Goal: Task Accomplishment & Management: Manage account settings

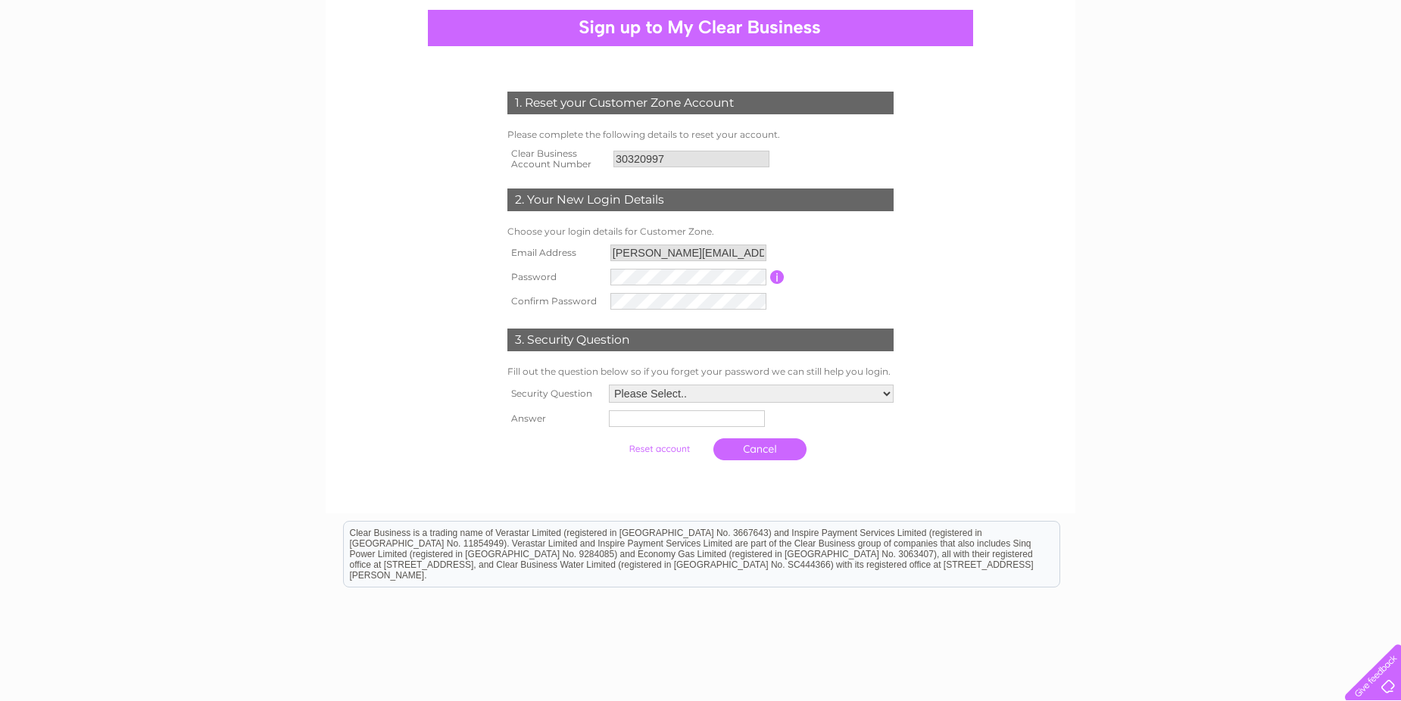
scroll to position [147, 0]
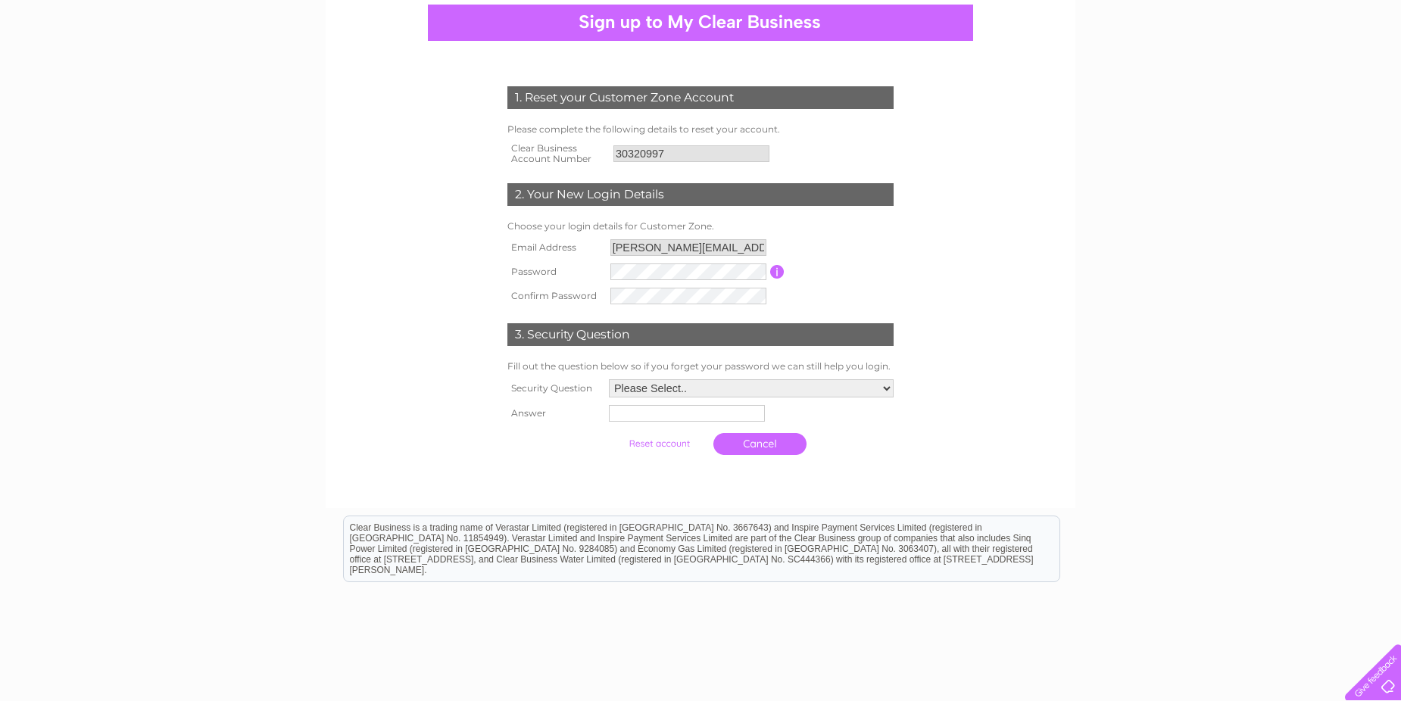
click at [776, 273] on input "button" at bounding box center [777, 272] width 14 height 14
click at [779, 268] on input "button" at bounding box center [777, 272] width 14 height 14
click at [778, 276] on input "button" at bounding box center [777, 272] width 14 height 14
click at [613, 435] on input "submit" at bounding box center [659, 445] width 93 height 21
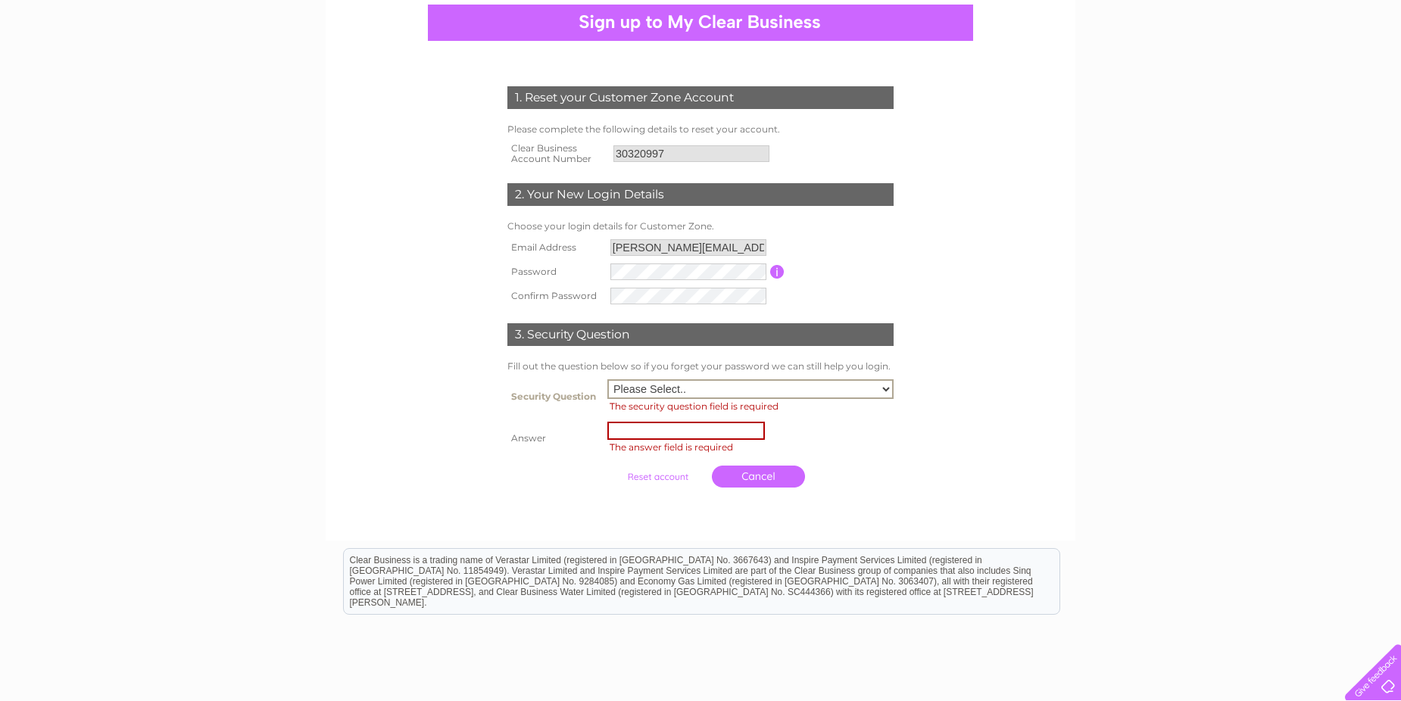
click at [673, 429] on input "text" at bounding box center [686, 431] width 158 height 18
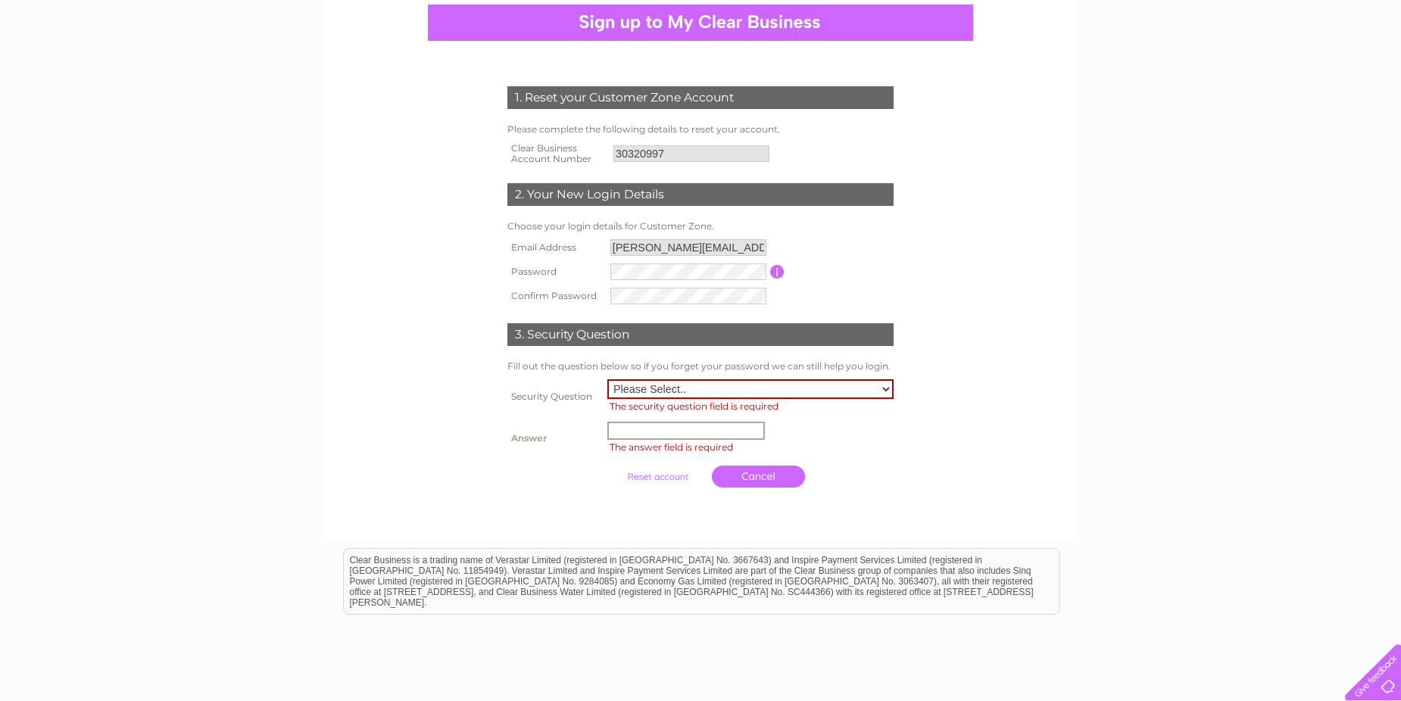
type input "Stornoway"
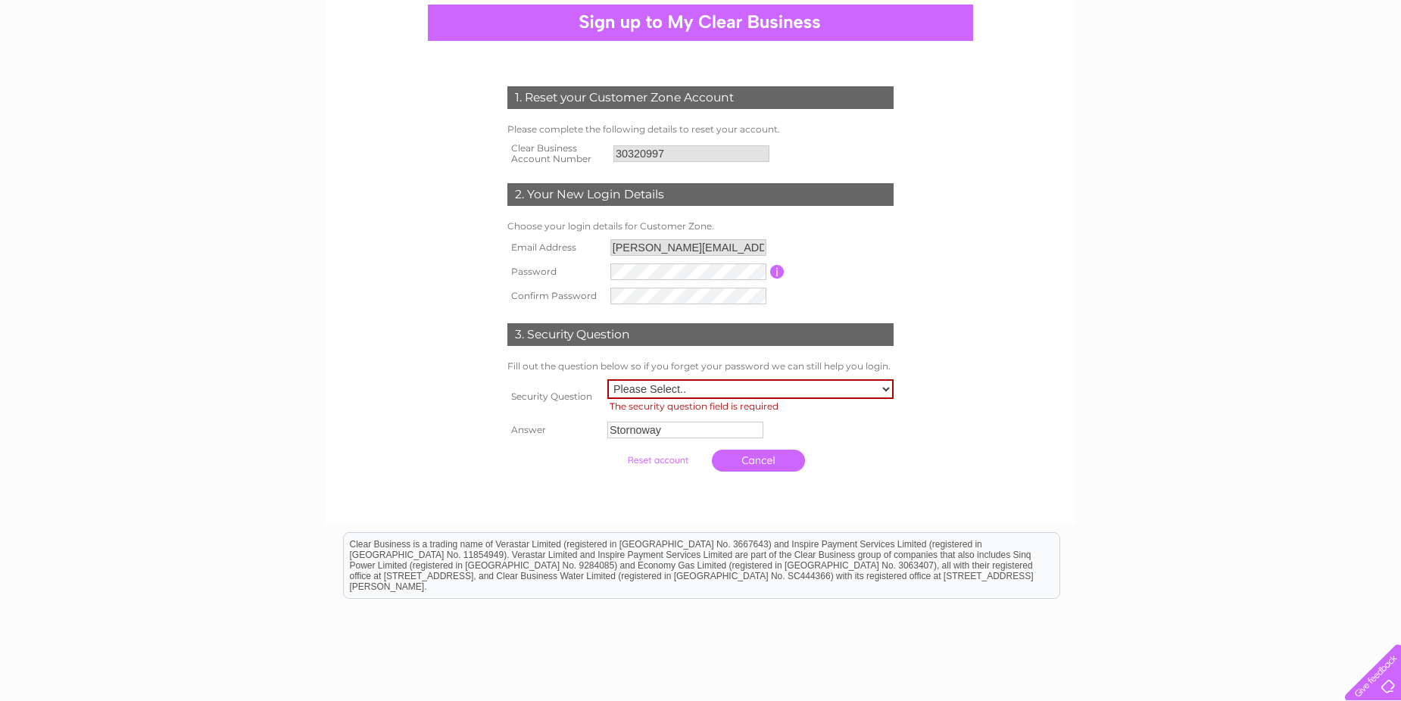
click at [835, 446] on td "Cancel" at bounding box center [751, 460] width 294 height 37
click at [661, 458] on input "submit" at bounding box center [657, 460] width 93 height 21
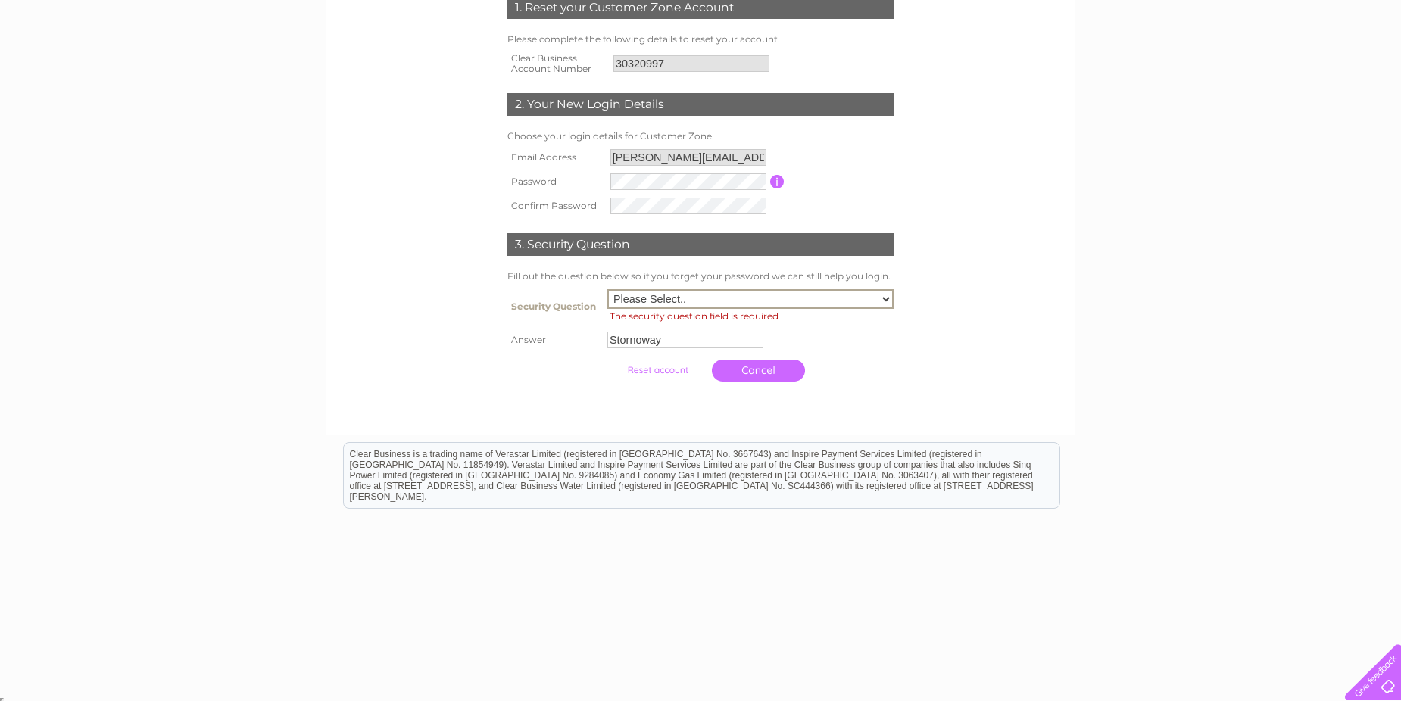
scroll to position [240, 0]
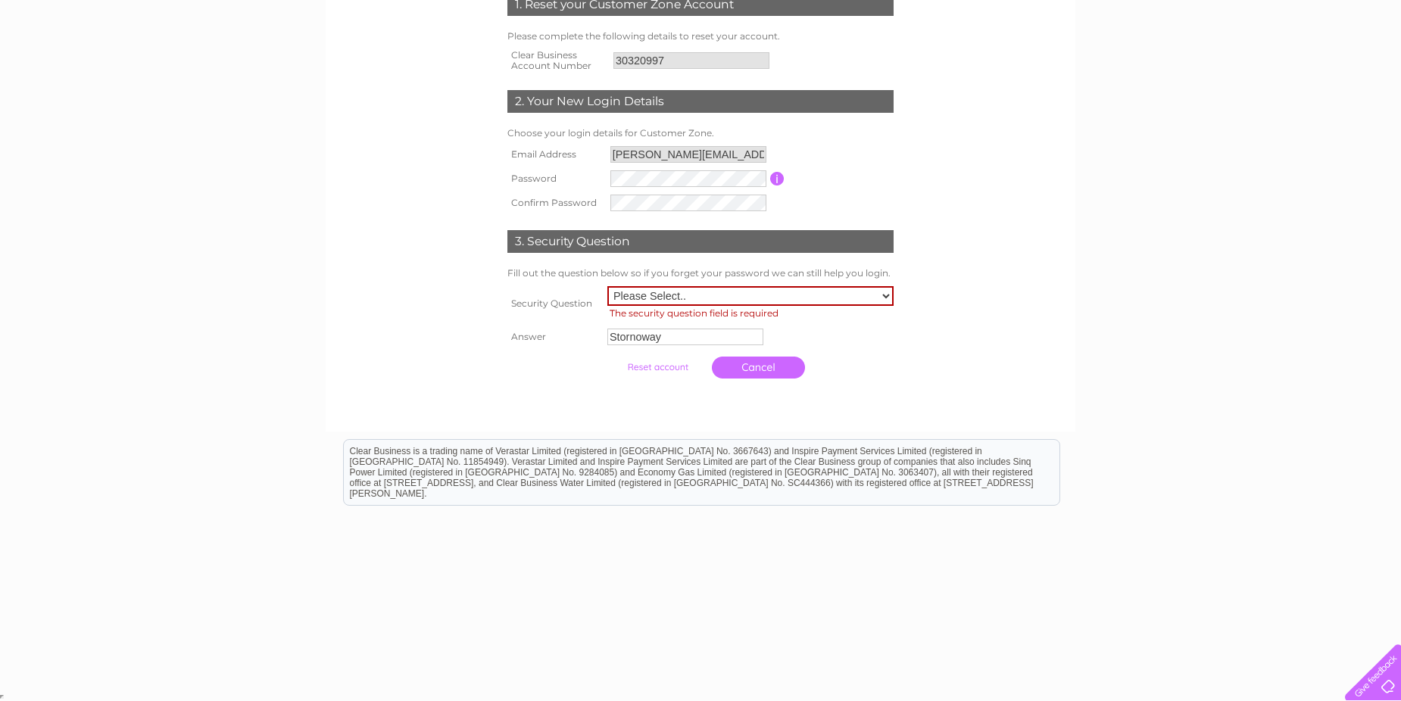
click at [663, 366] on input "submit" at bounding box center [657, 367] width 93 height 21
click at [883, 296] on select "Please Select.. In what town or city was your first job? In what town or city d…" at bounding box center [750, 296] width 286 height 20
select select "1"
click at [607, 286] on select "Please Select.. In what town or city was your first job? In what town or city d…" at bounding box center [750, 296] width 286 height 20
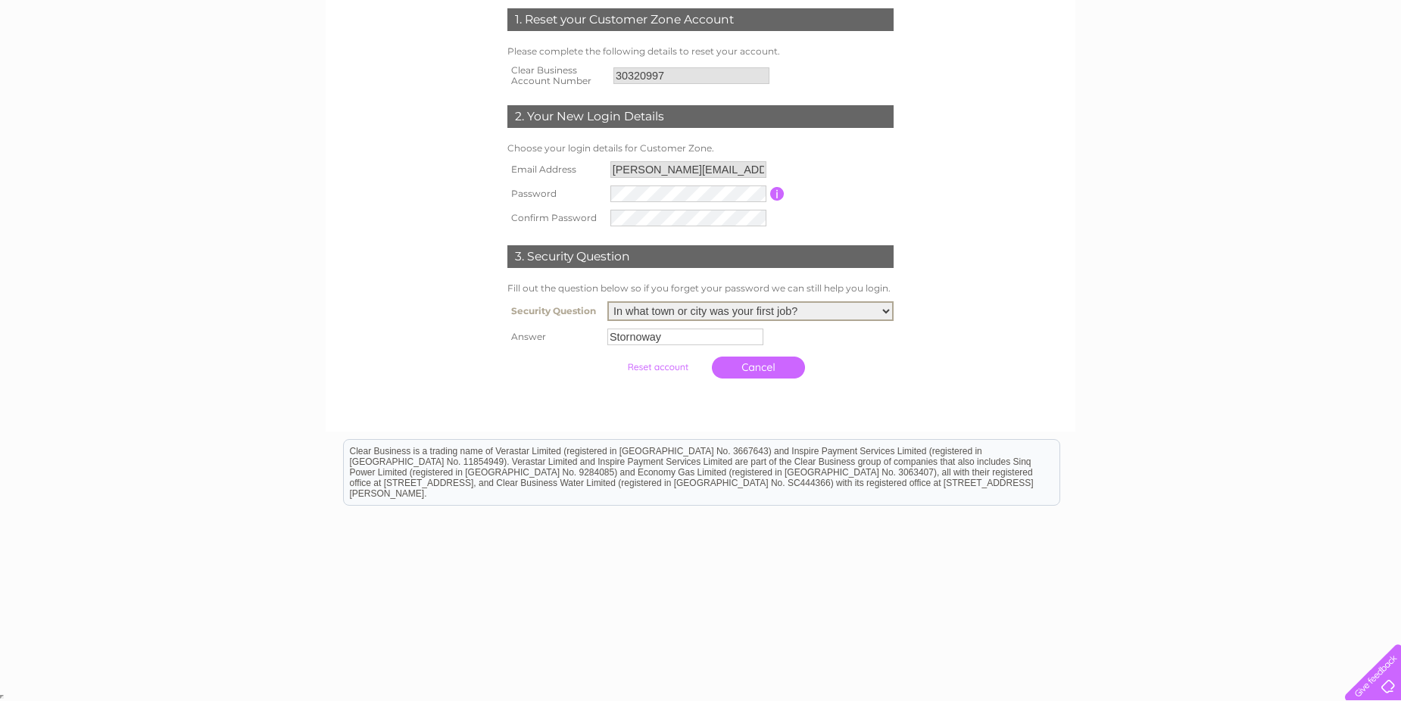
scroll to position [223, 0]
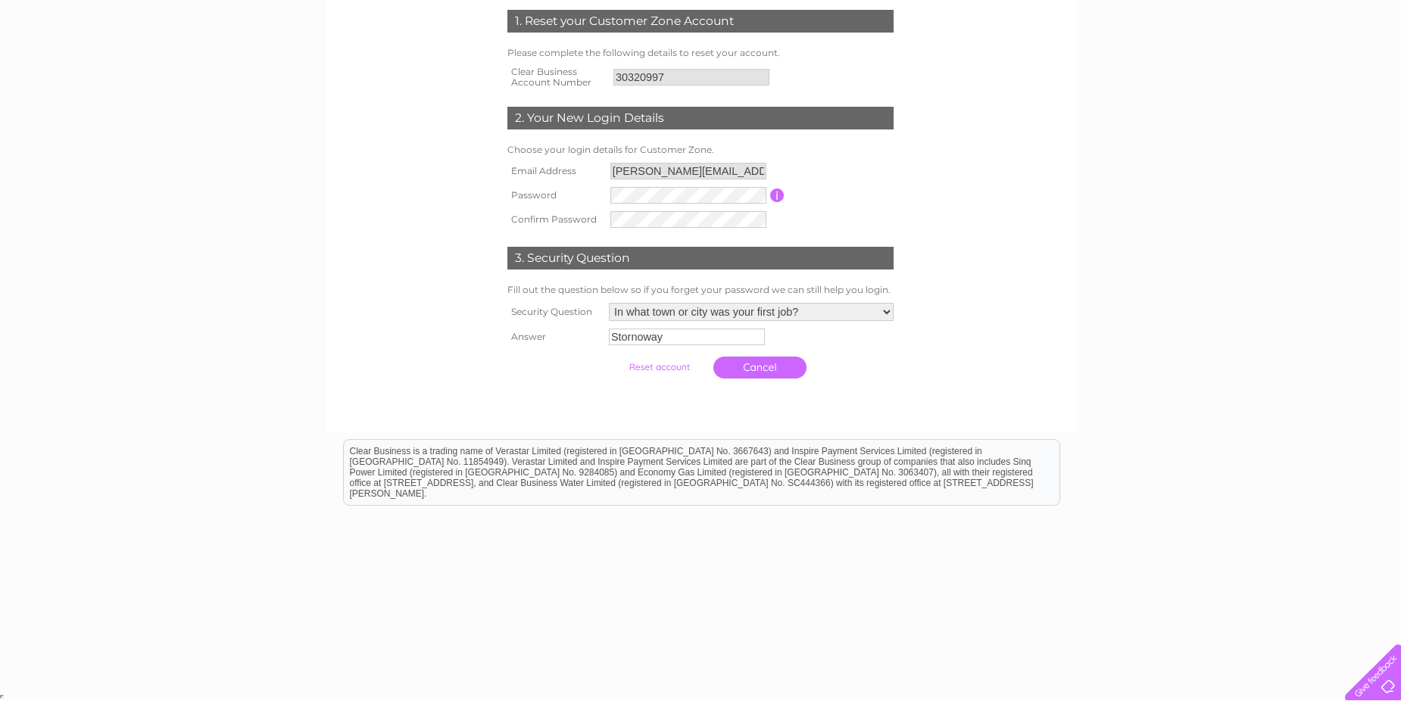
click at [661, 364] on input "submit" at bounding box center [659, 367] width 93 height 21
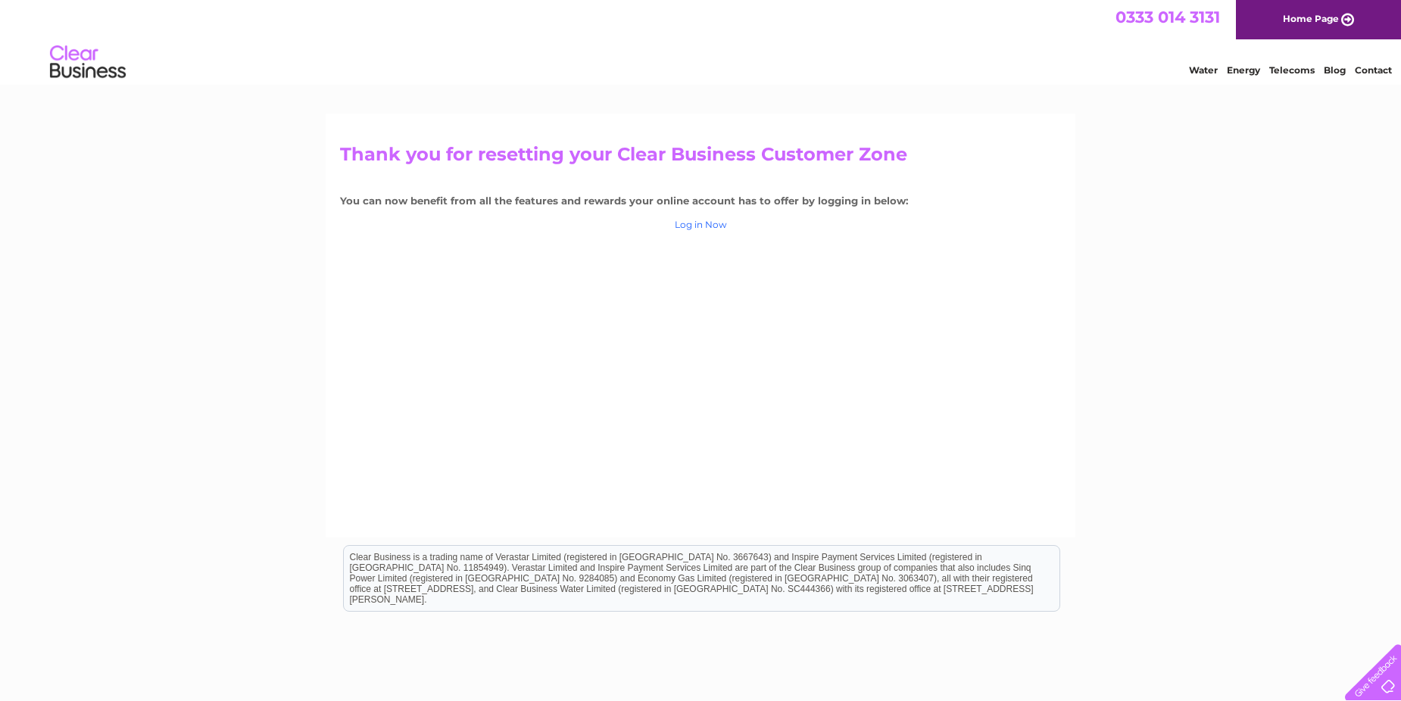
click at [701, 224] on link "Log in Now" at bounding box center [701, 224] width 52 height 11
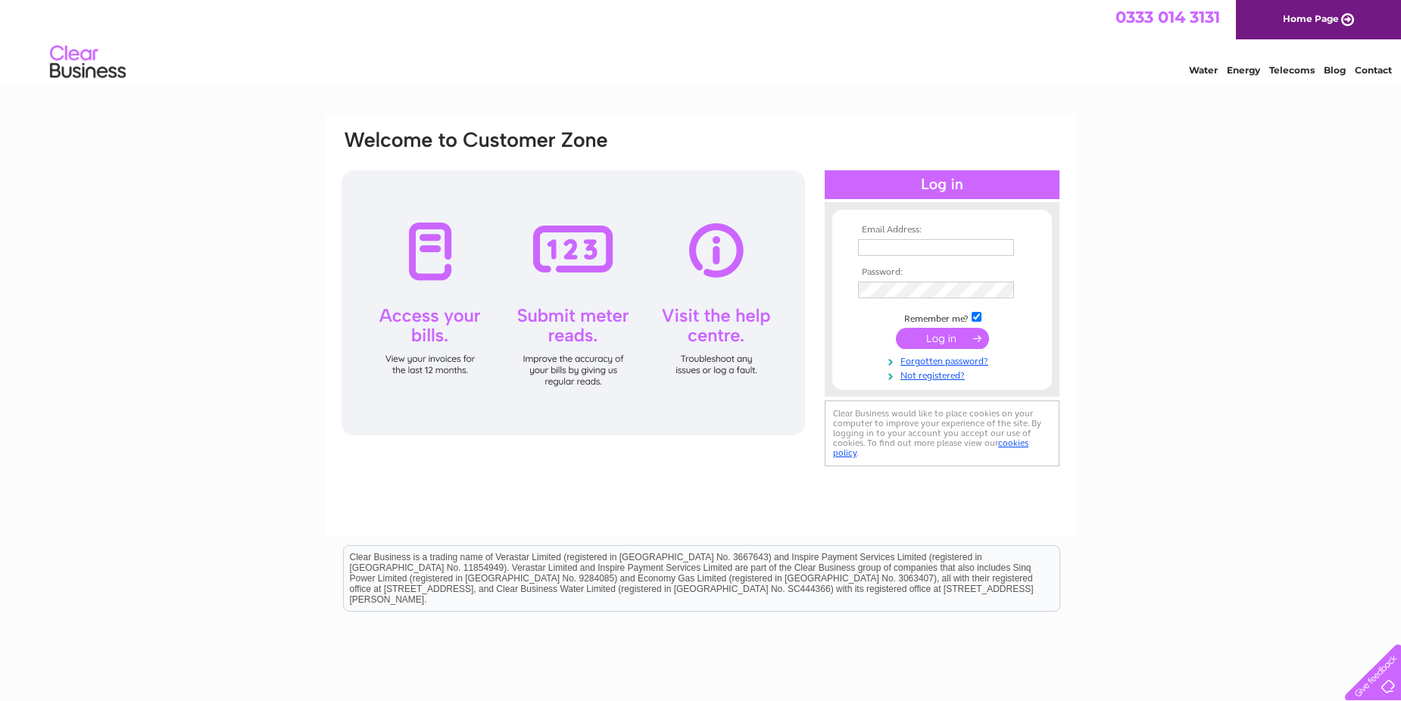
type input "[PERSON_NAME][EMAIL_ADDRESS][DOMAIN_NAME]"
click at [942, 336] on input "submit" at bounding box center [942, 338] width 93 height 21
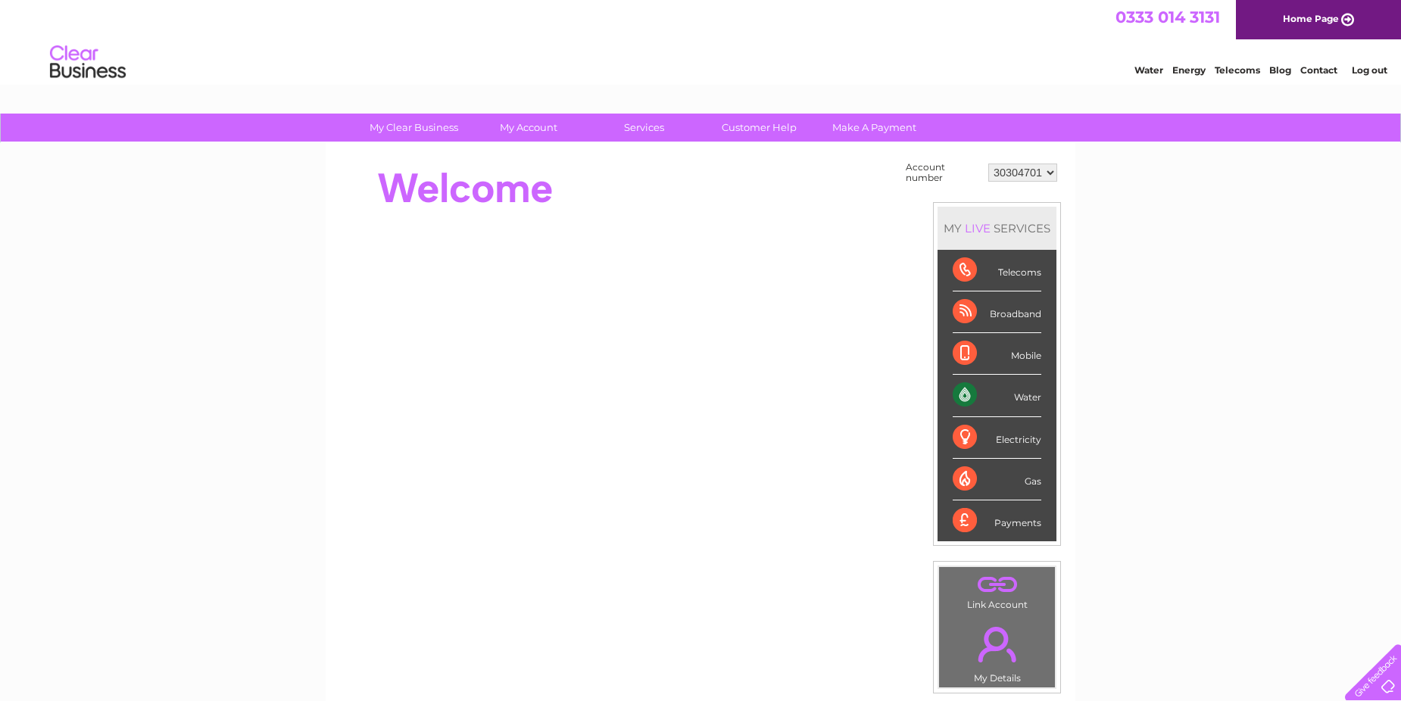
click at [1050, 173] on select "30304701" at bounding box center [1022, 173] width 69 height 18
click at [1049, 173] on select "30304701" at bounding box center [1022, 173] width 69 height 18
click at [1048, 171] on select "30304701" at bounding box center [1022, 173] width 69 height 18
click at [1046, 175] on select "30304701" at bounding box center [1022, 173] width 69 height 18
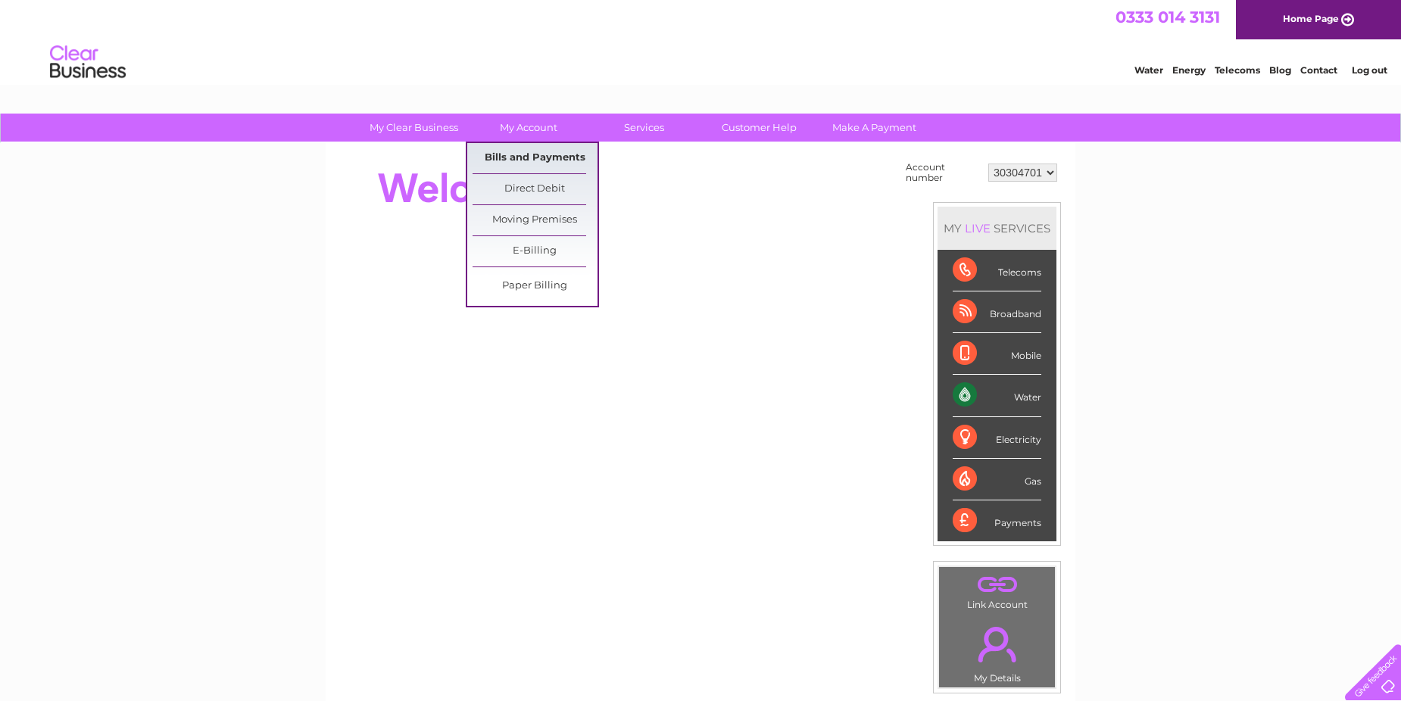
click at [526, 155] on link "Bills and Payments" at bounding box center [535, 158] width 125 height 30
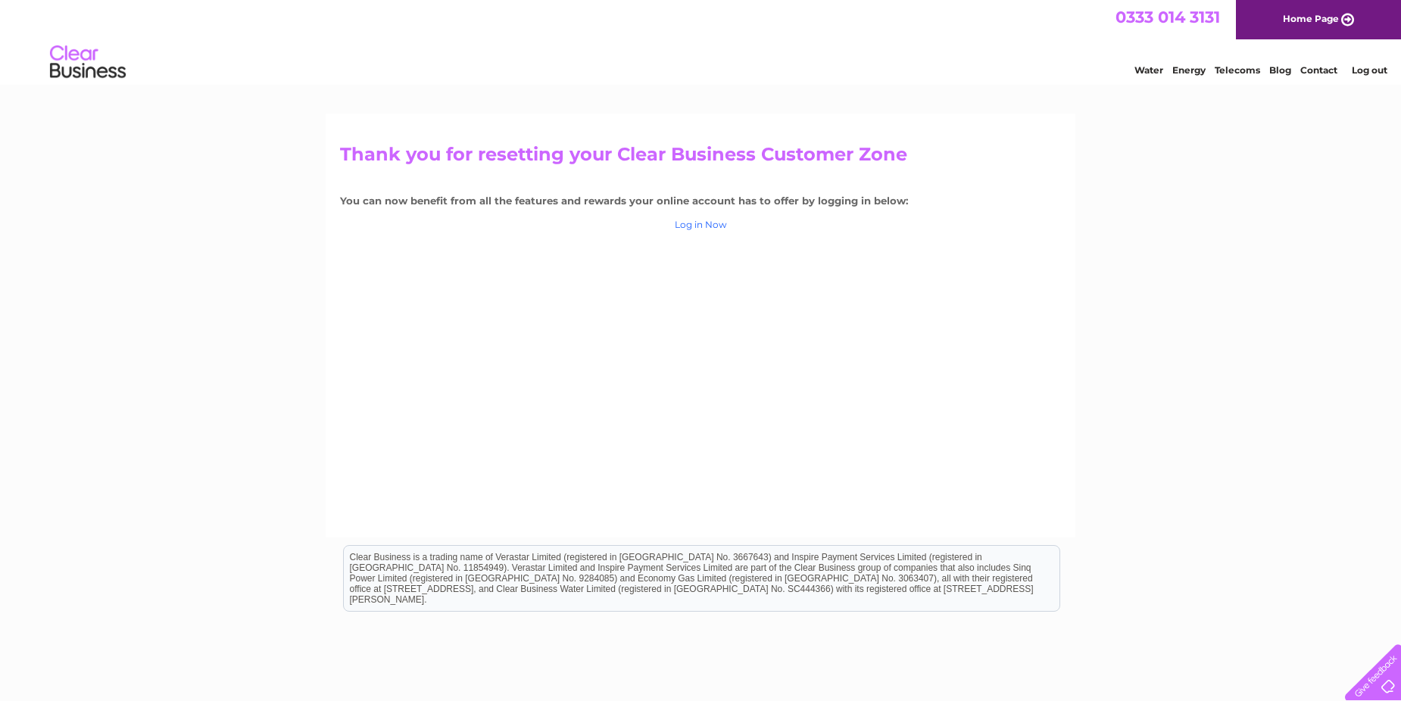
click at [699, 226] on link "Log in Now" at bounding box center [701, 224] width 52 height 11
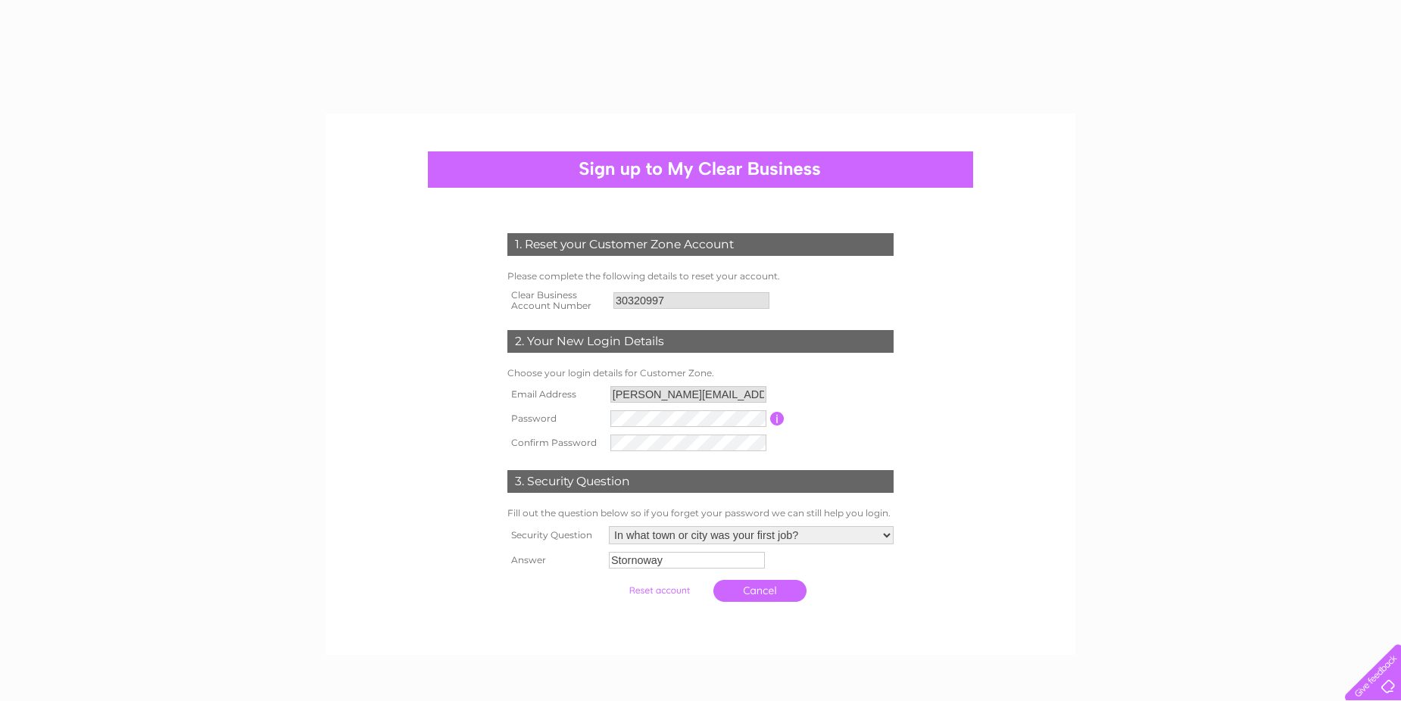
select select "1"
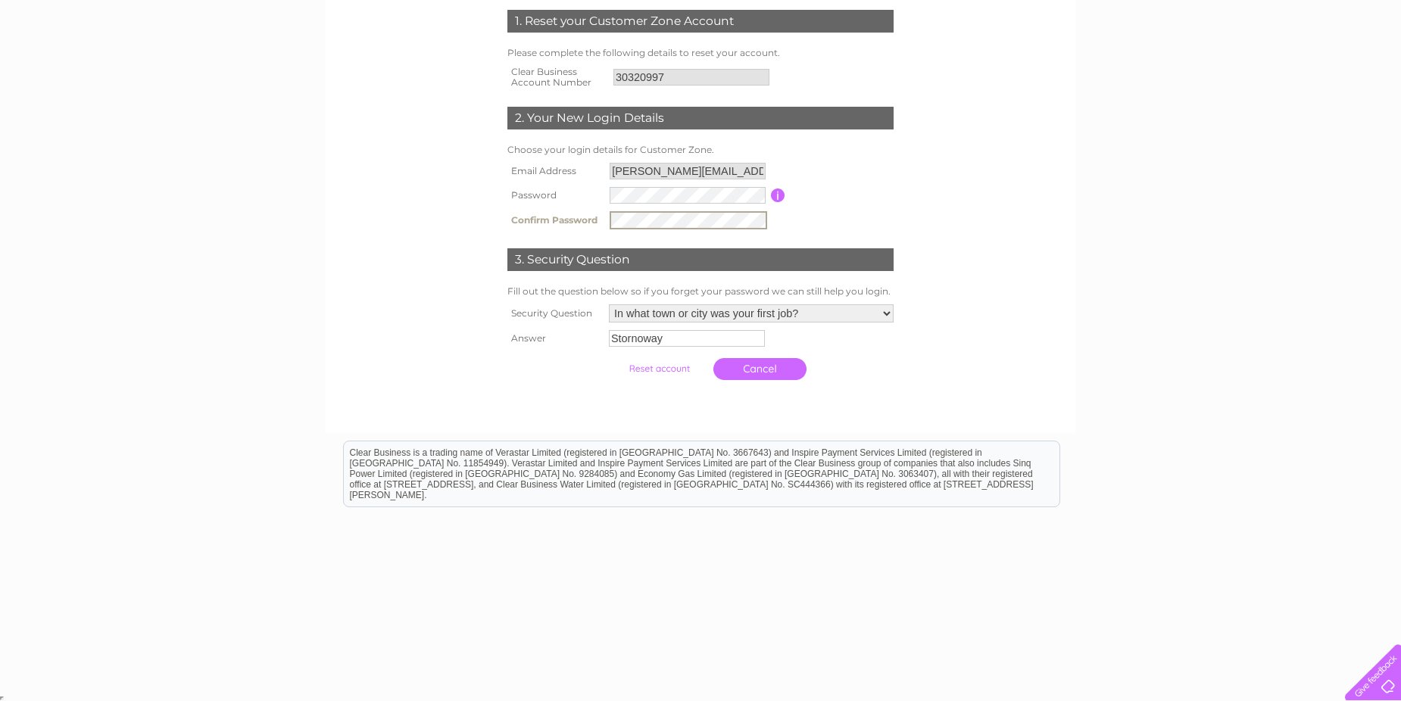
click at [613, 358] on input "submit" at bounding box center [659, 368] width 93 height 21
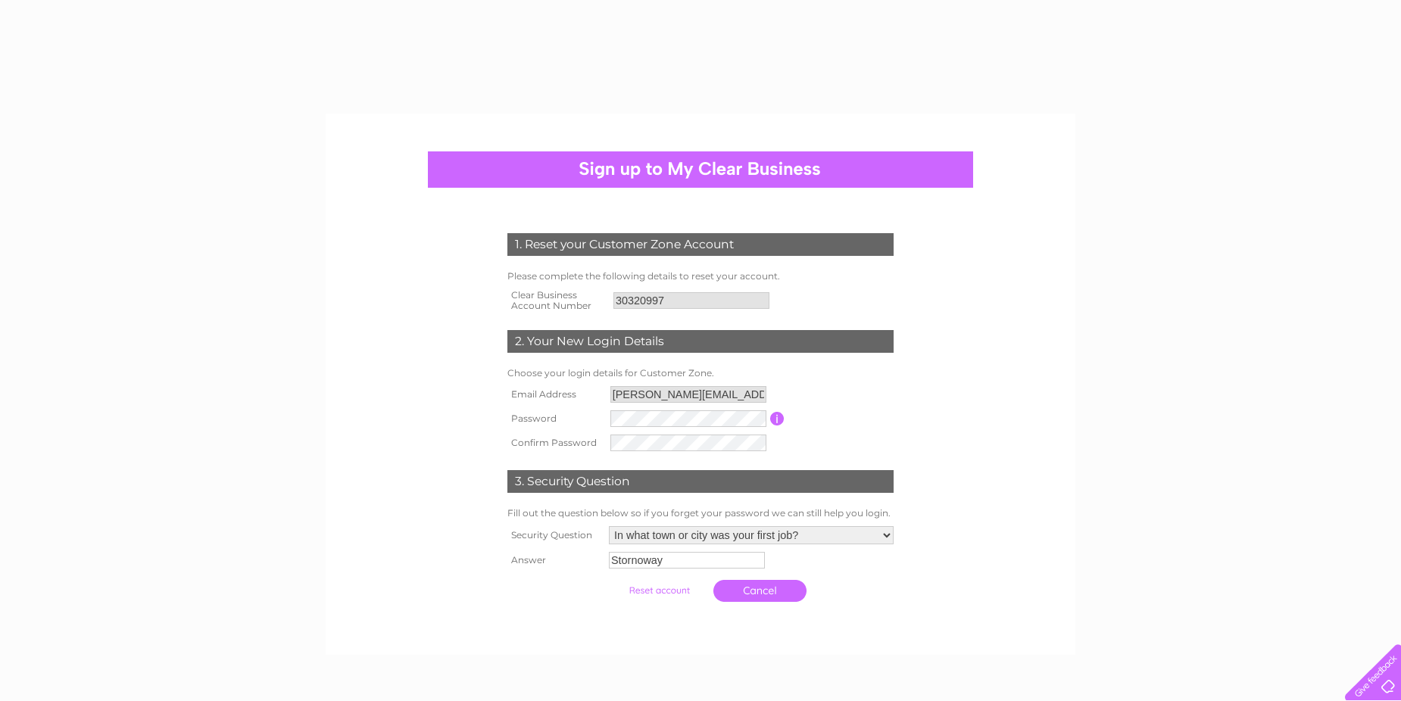
select select "1"
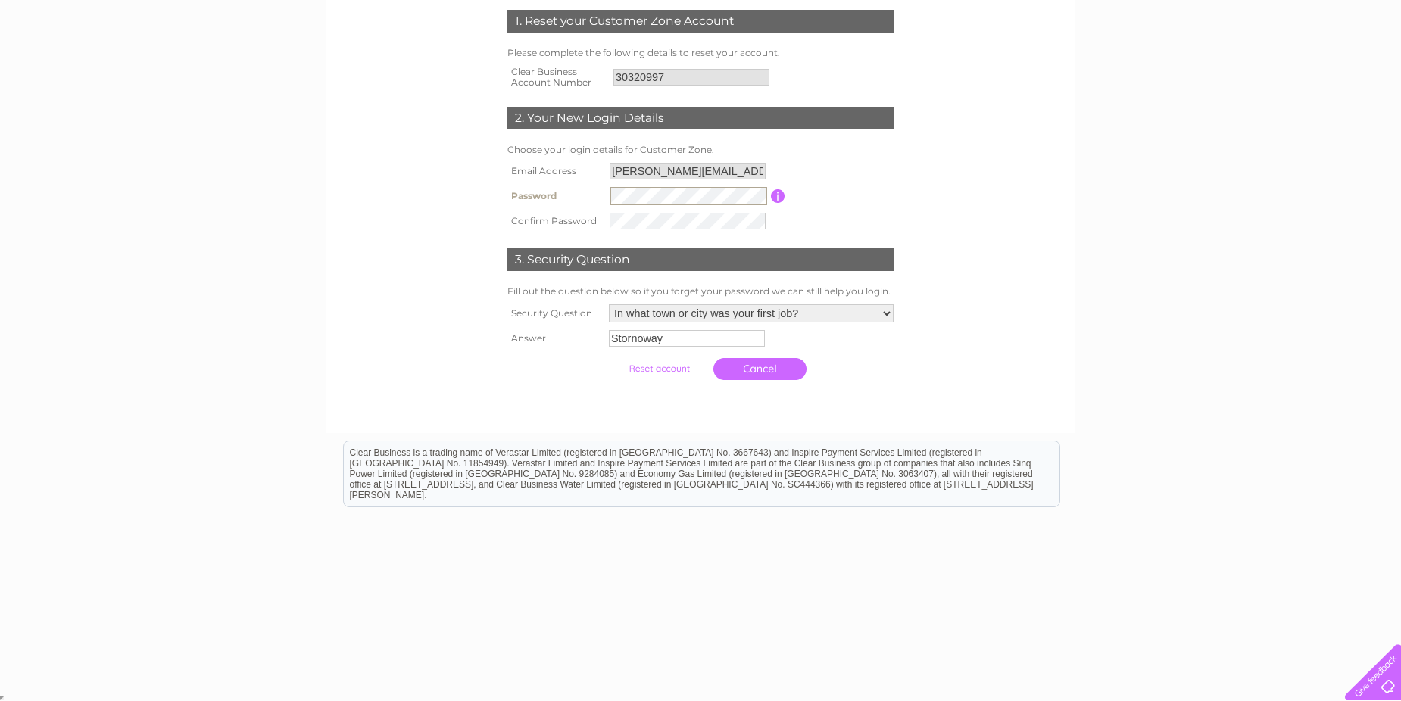
click at [613, 358] on input "submit" at bounding box center [659, 368] width 93 height 21
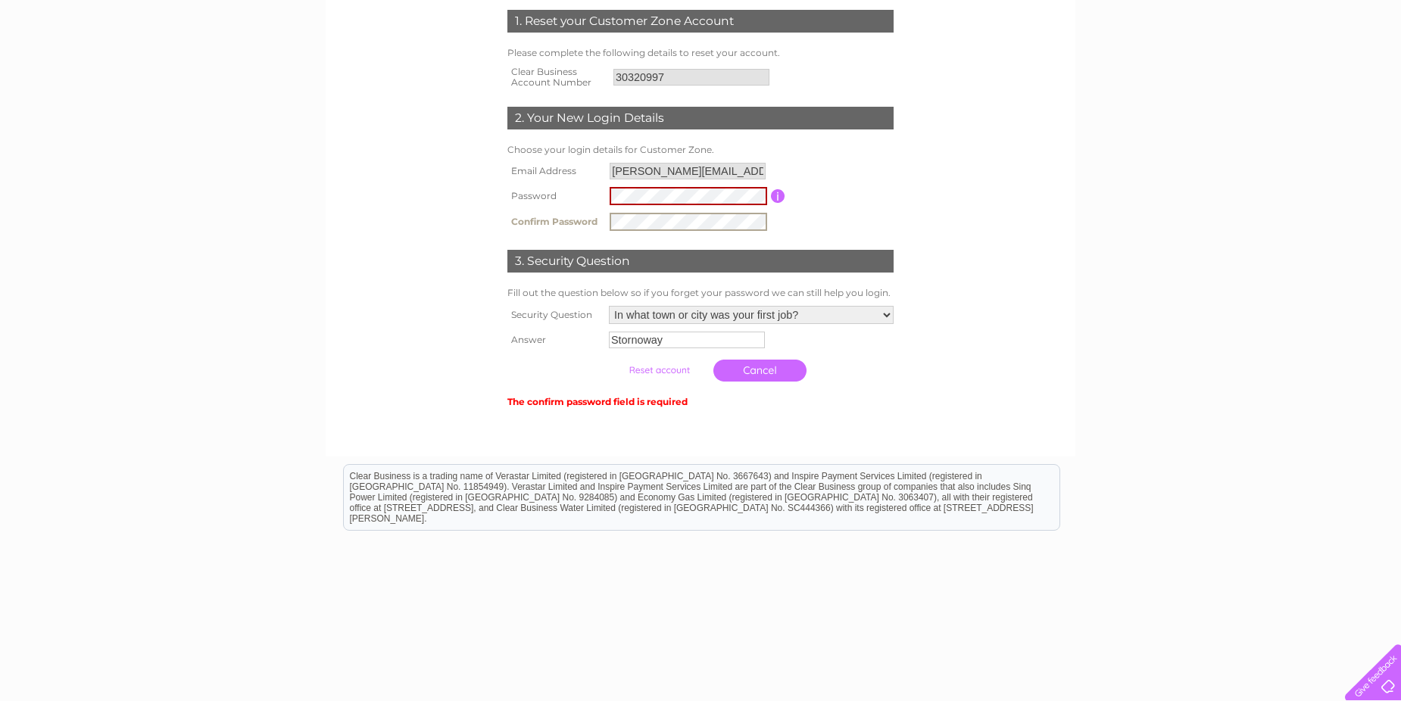
click at [613, 360] on input "submit" at bounding box center [659, 370] width 93 height 21
click at [754, 411] on div at bounding box center [700, 426] width 461 height 30
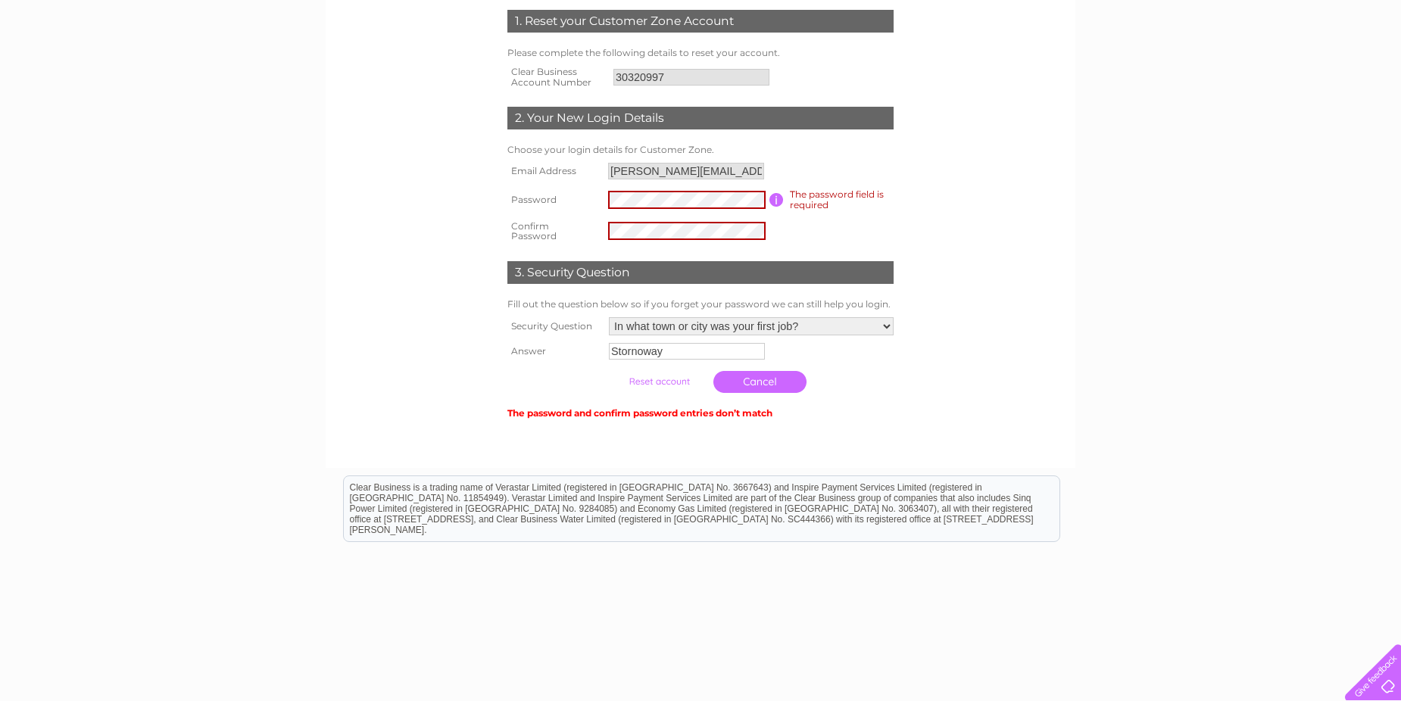
click at [914, 261] on div "1. Reset your Customer Zone Account Please complete the following details to re…" at bounding box center [701, 209] width 457 height 428
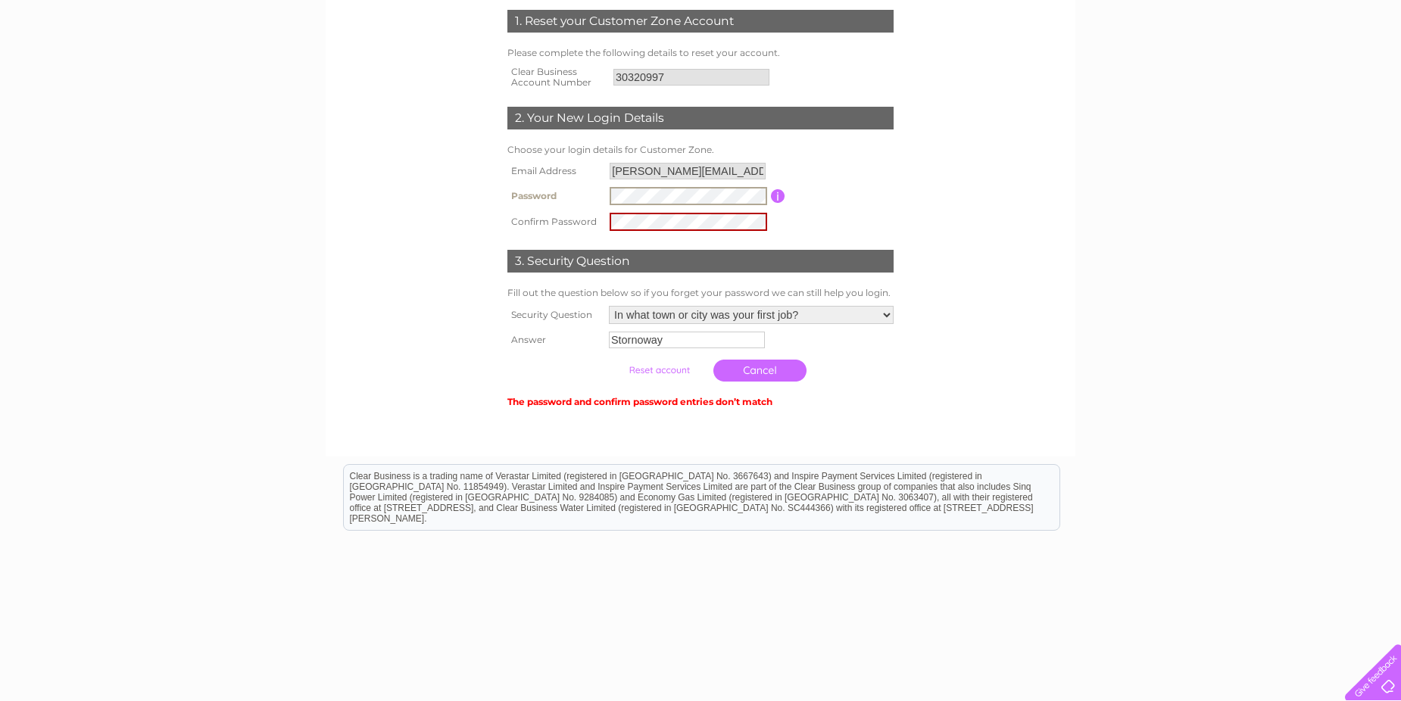
click at [613, 360] on input "submit" at bounding box center [659, 370] width 93 height 21
click at [955, 353] on form "1. Reset your Customer Zone Account Please complete the following details to re…" at bounding box center [700, 211] width 721 height 462
click at [888, 202] on td "Password must be at least 6 characters long" at bounding box center [841, 196] width 112 height 26
click at [613, 360] on input "submit" at bounding box center [659, 370] width 93 height 21
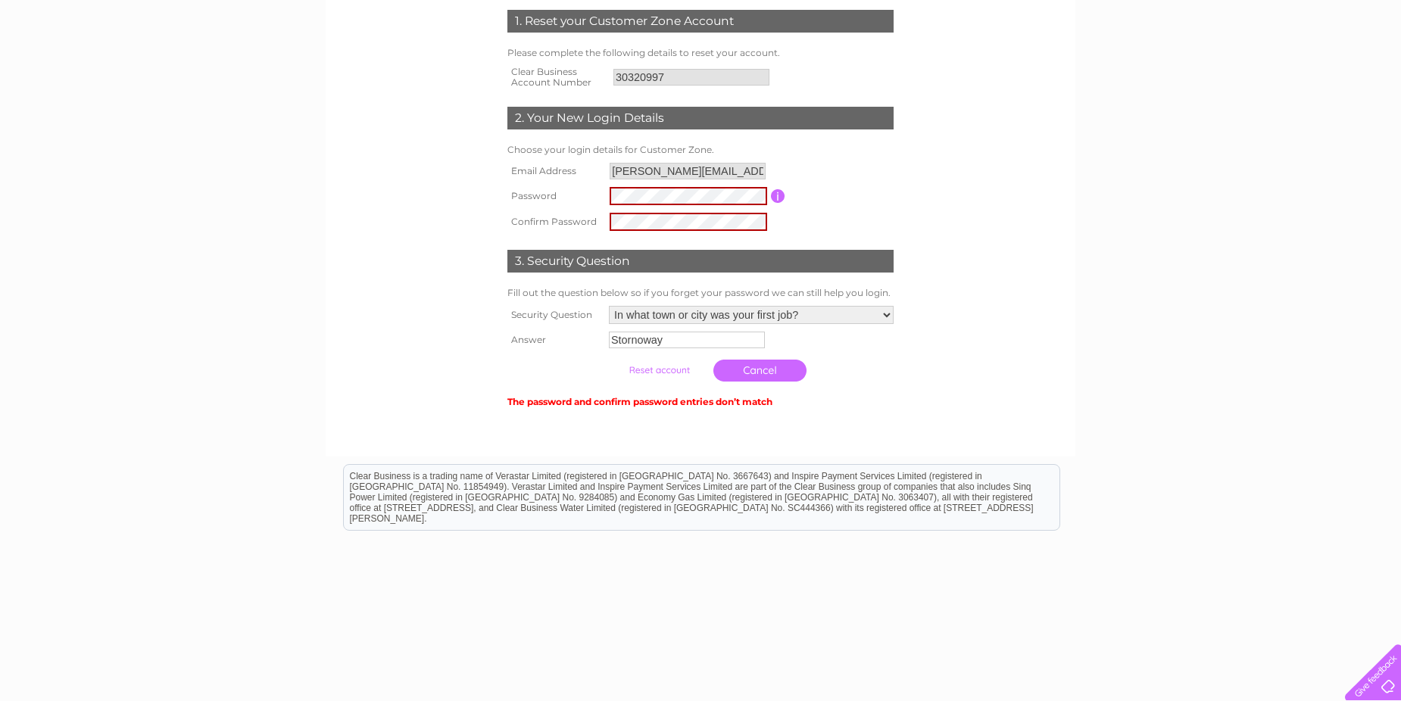
click at [907, 329] on div "1. Reset your Customer Zone Account Please complete the following details to re…" at bounding box center [701, 203] width 457 height 417
click at [776, 191] on input "button" at bounding box center [778, 196] width 14 height 14
click at [926, 277] on div "1. Reset your Customer Zone Account Please complete the following details to re…" at bounding box center [701, 203] width 457 height 417
click at [497, 236] on div "1. Reset your Customer Zone Account Please complete the following details to re…" at bounding box center [701, 203] width 457 height 417
click at [613, 360] on input "submit" at bounding box center [659, 370] width 93 height 21
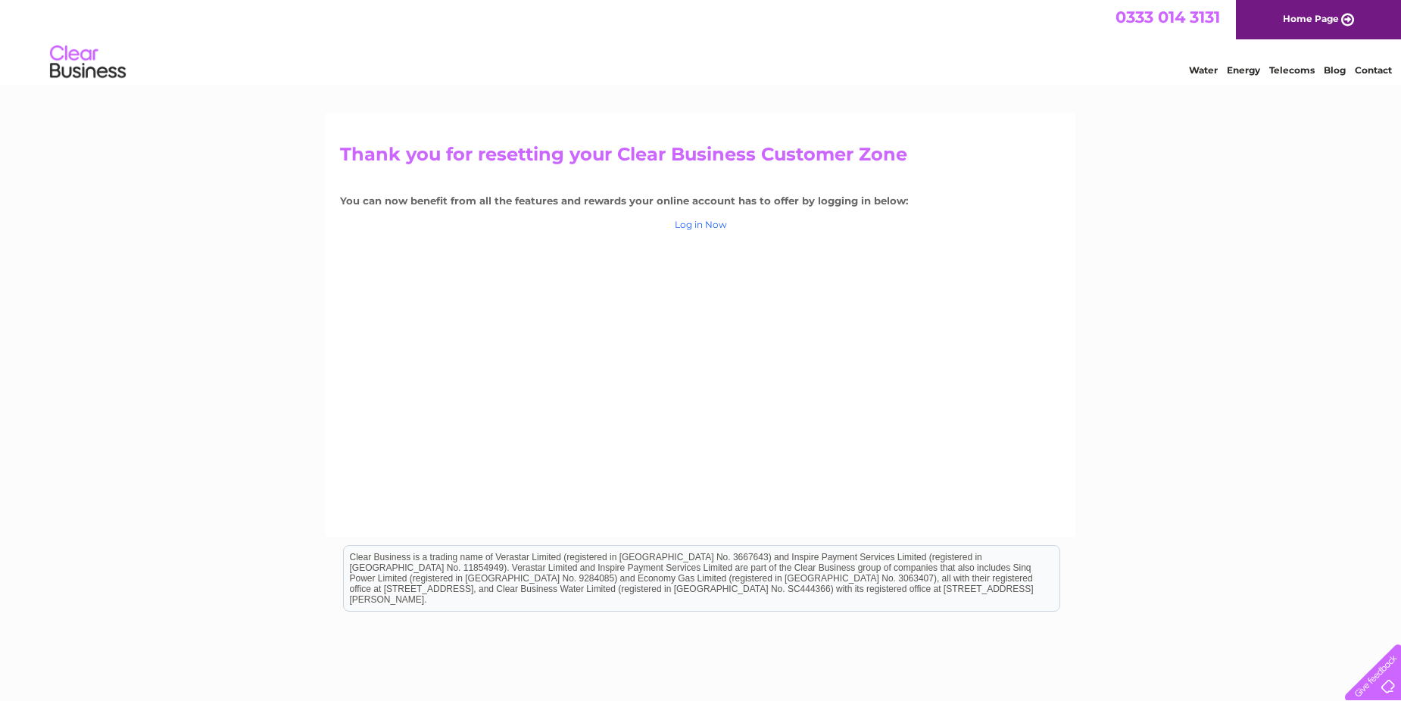
click at [704, 223] on link "Log in Now" at bounding box center [701, 224] width 52 height 11
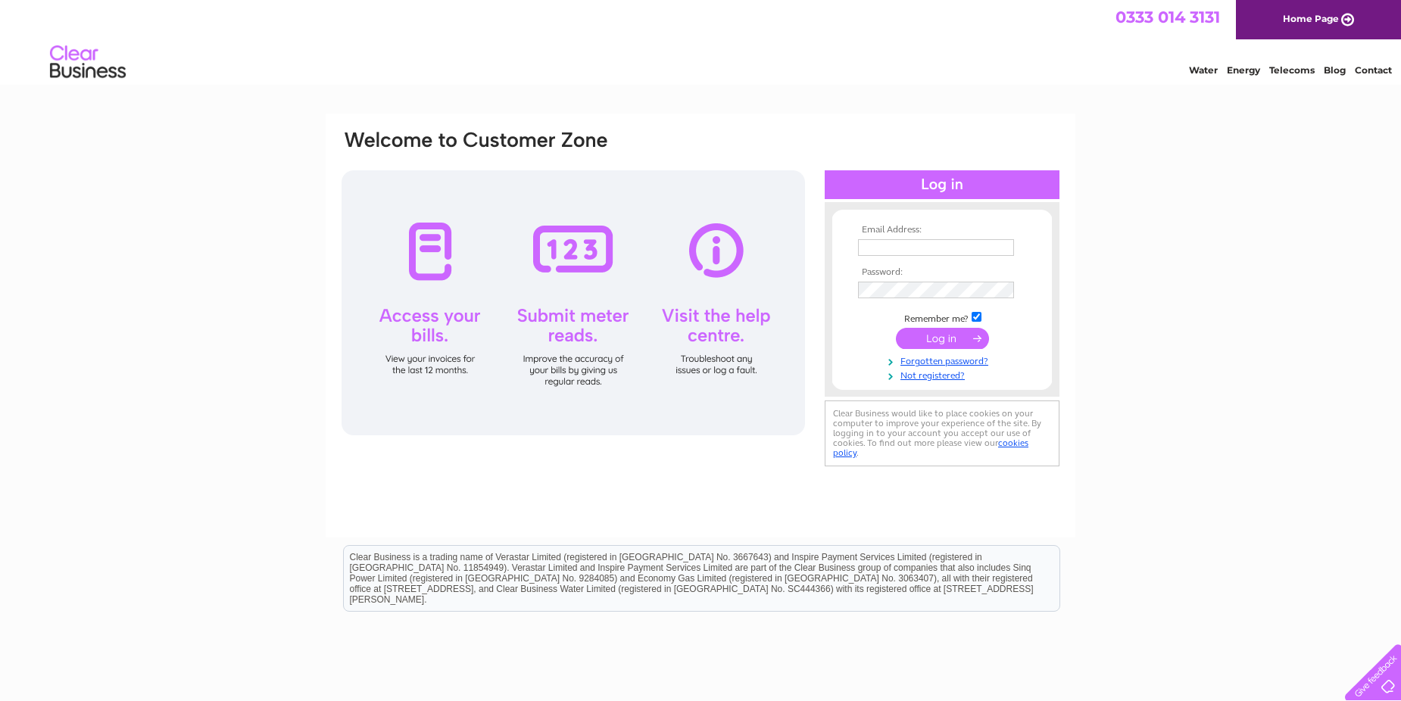
type input "john@angusmaciver.co.uk"
click at [946, 338] on input "submit" at bounding box center [942, 338] width 93 height 21
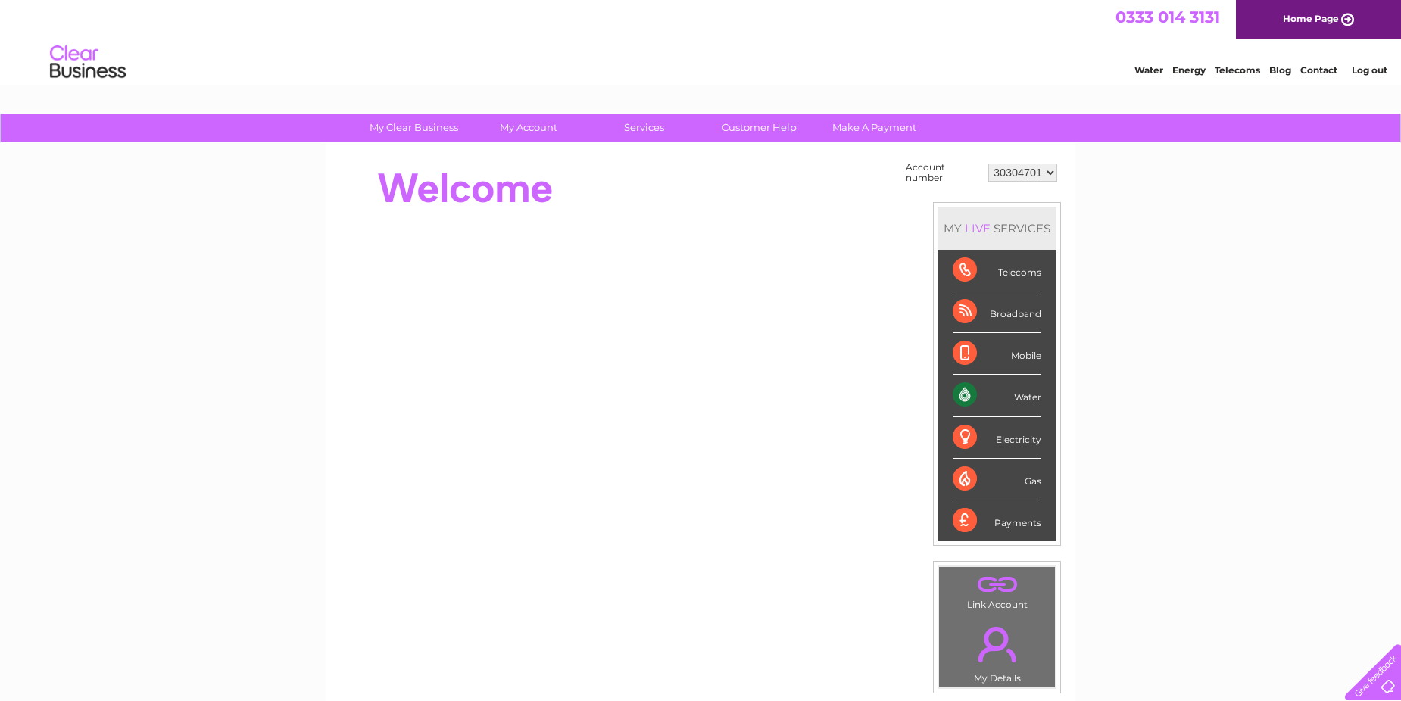
click at [1048, 173] on select "30304701" at bounding box center [1022, 173] width 69 height 18
click at [1048, 175] on select "30304701" at bounding box center [1022, 173] width 69 height 18
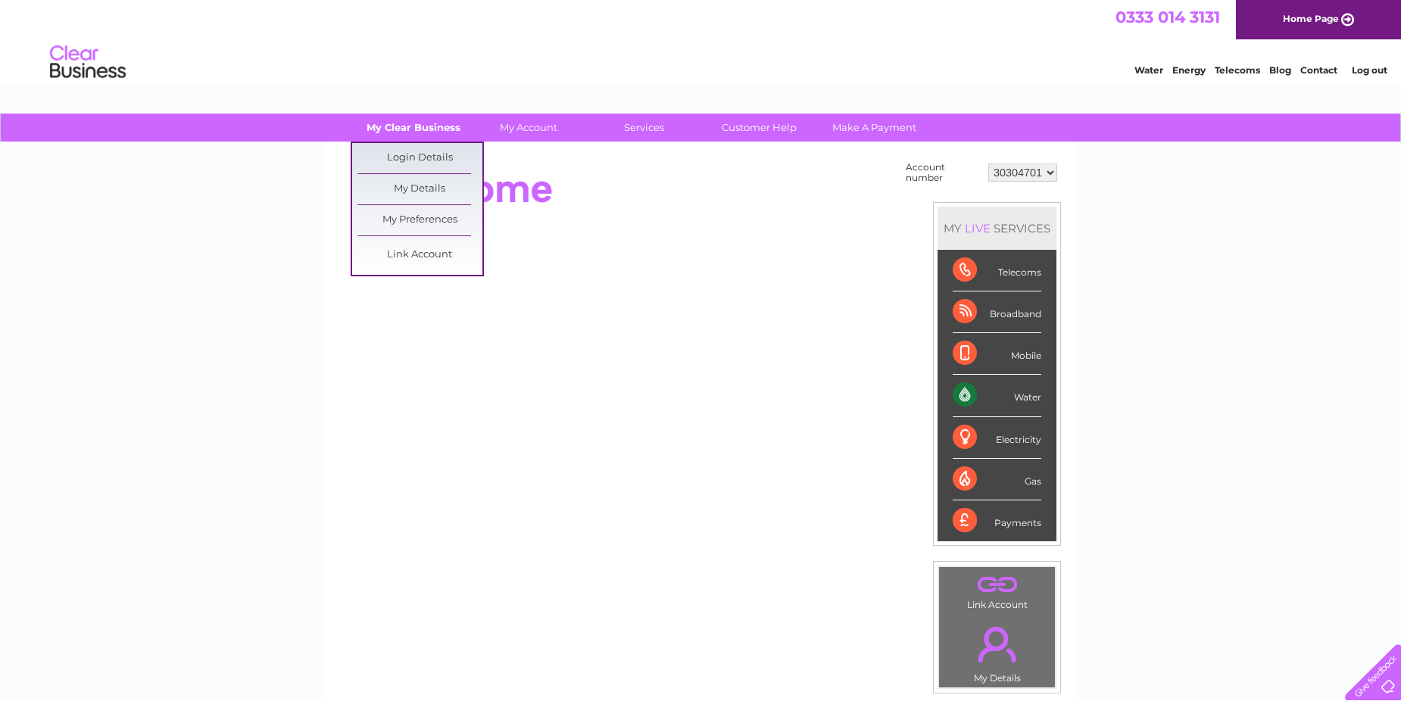
click at [403, 126] on link "My Clear Business" at bounding box center [413, 128] width 125 height 28
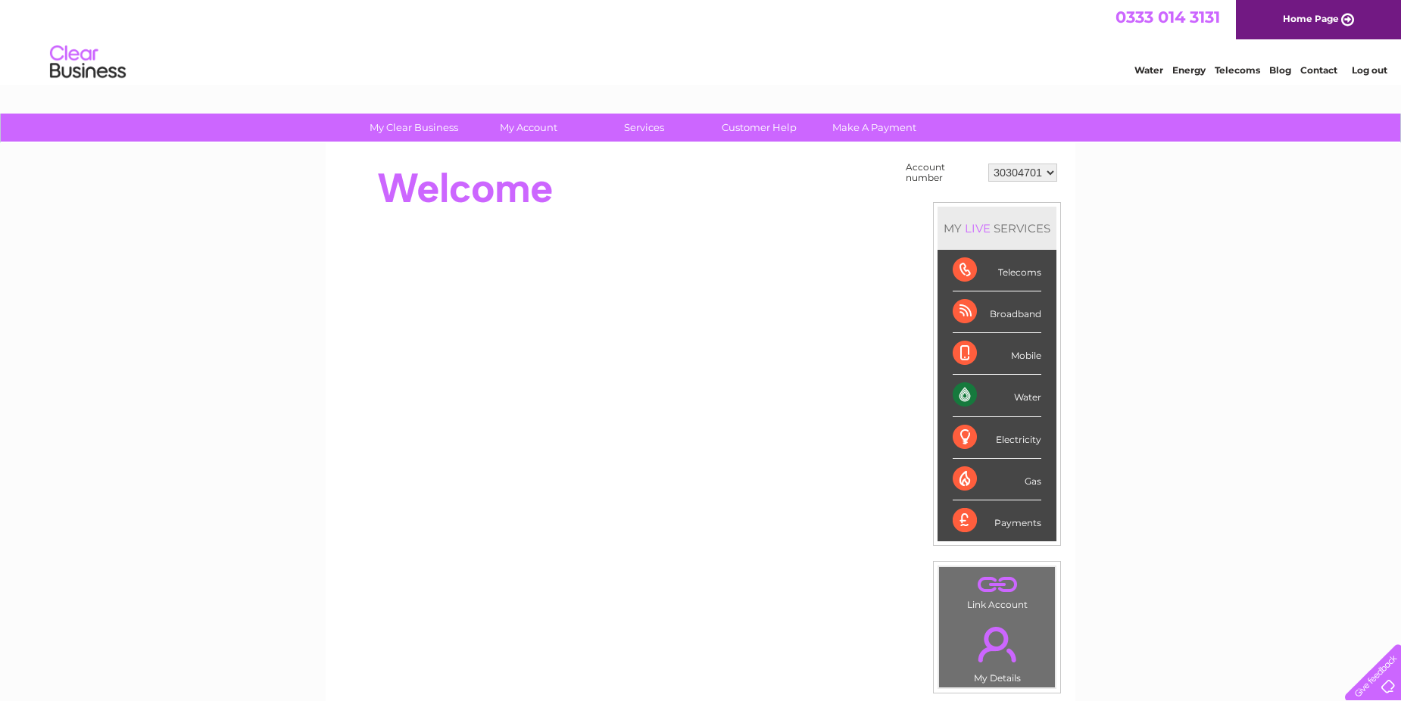
click at [1049, 174] on select "30304701" at bounding box center [1022, 173] width 69 height 18
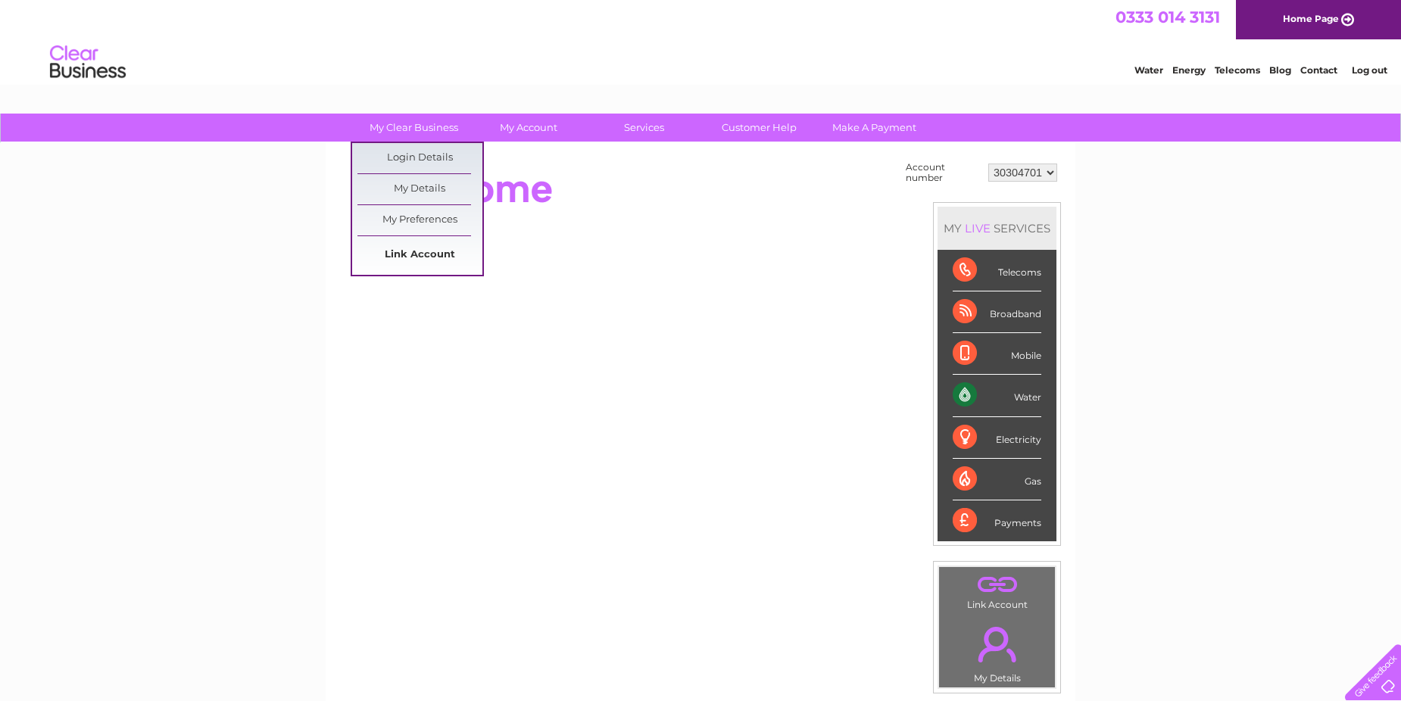
click at [412, 257] on link "Link Account" at bounding box center [420, 255] width 125 height 30
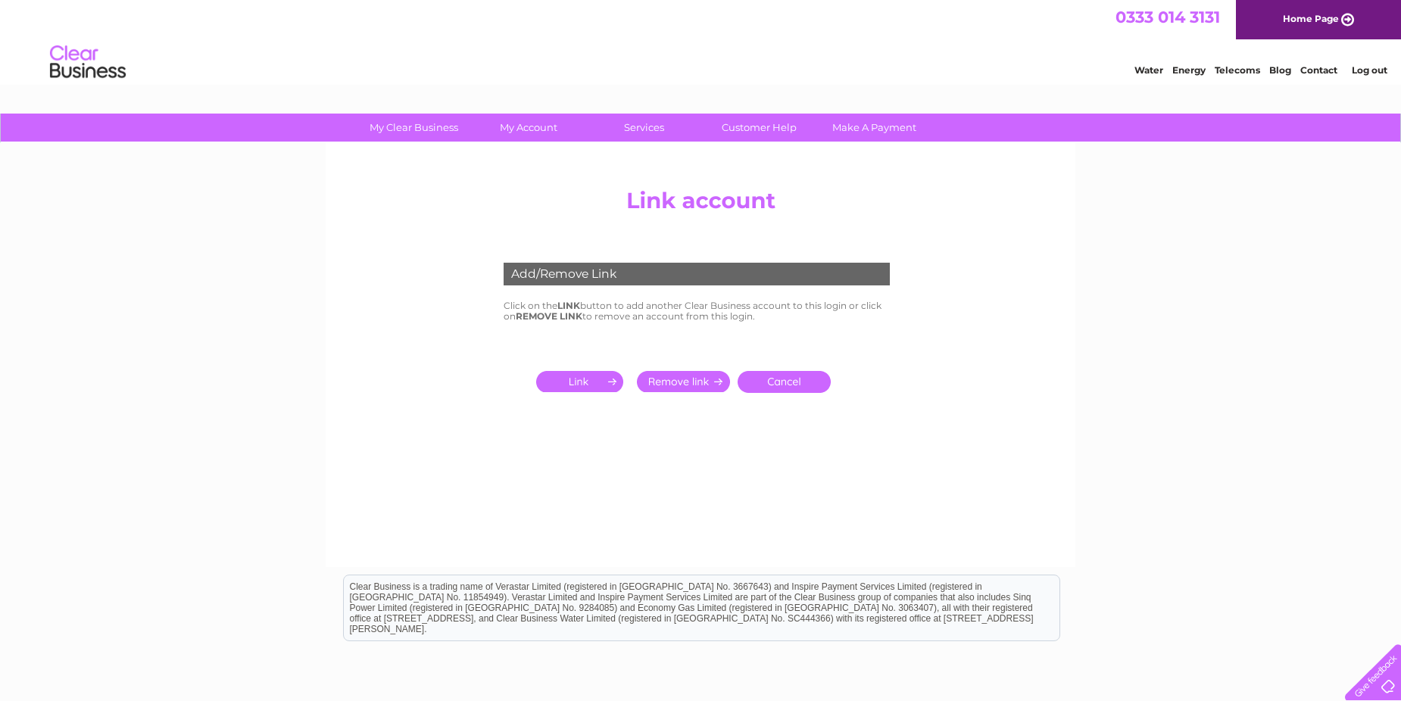
click at [592, 376] on input "submit" at bounding box center [582, 381] width 93 height 21
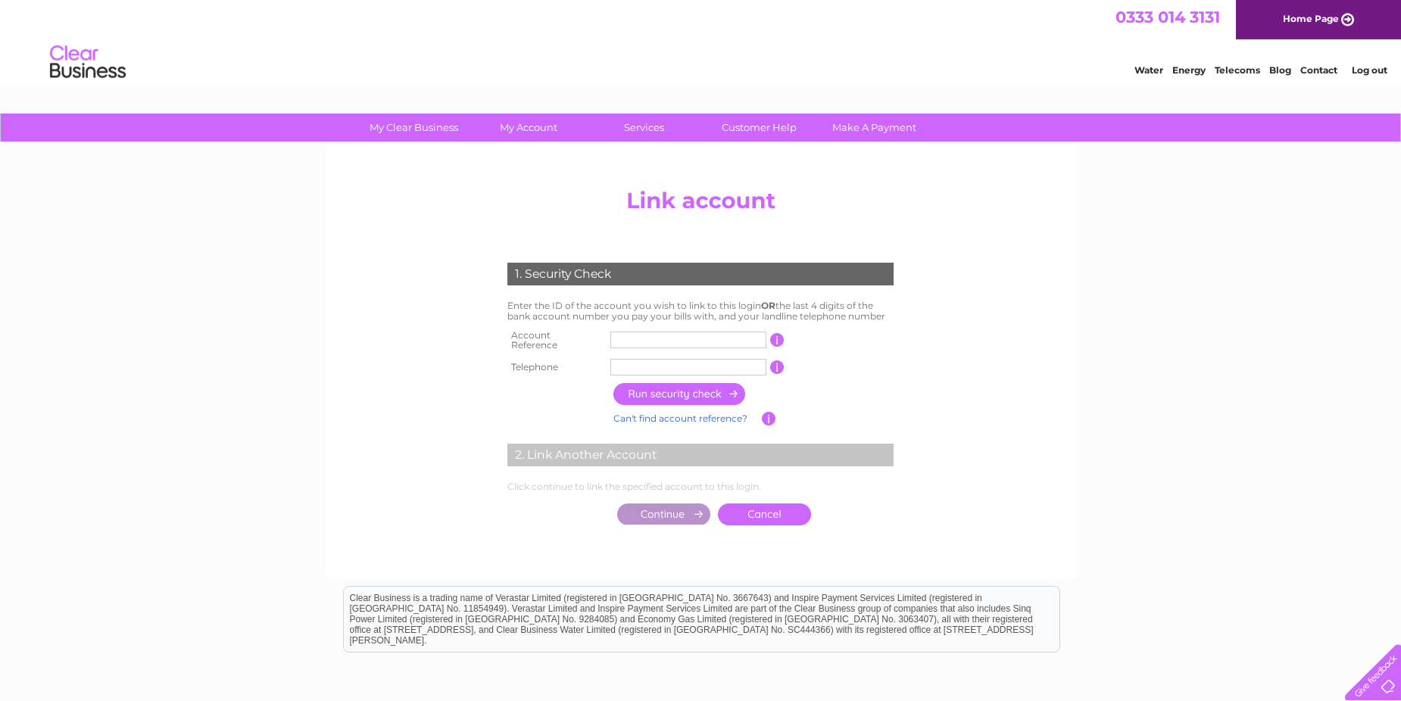
click at [623, 342] on input "text" at bounding box center [688, 340] width 156 height 17
type input "30320997"
click at [646, 364] on input "text" at bounding box center [688, 367] width 156 height 17
type input "07741007618"
click at [673, 383] on input "button" at bounding box center [680, 394] width 133 height 22
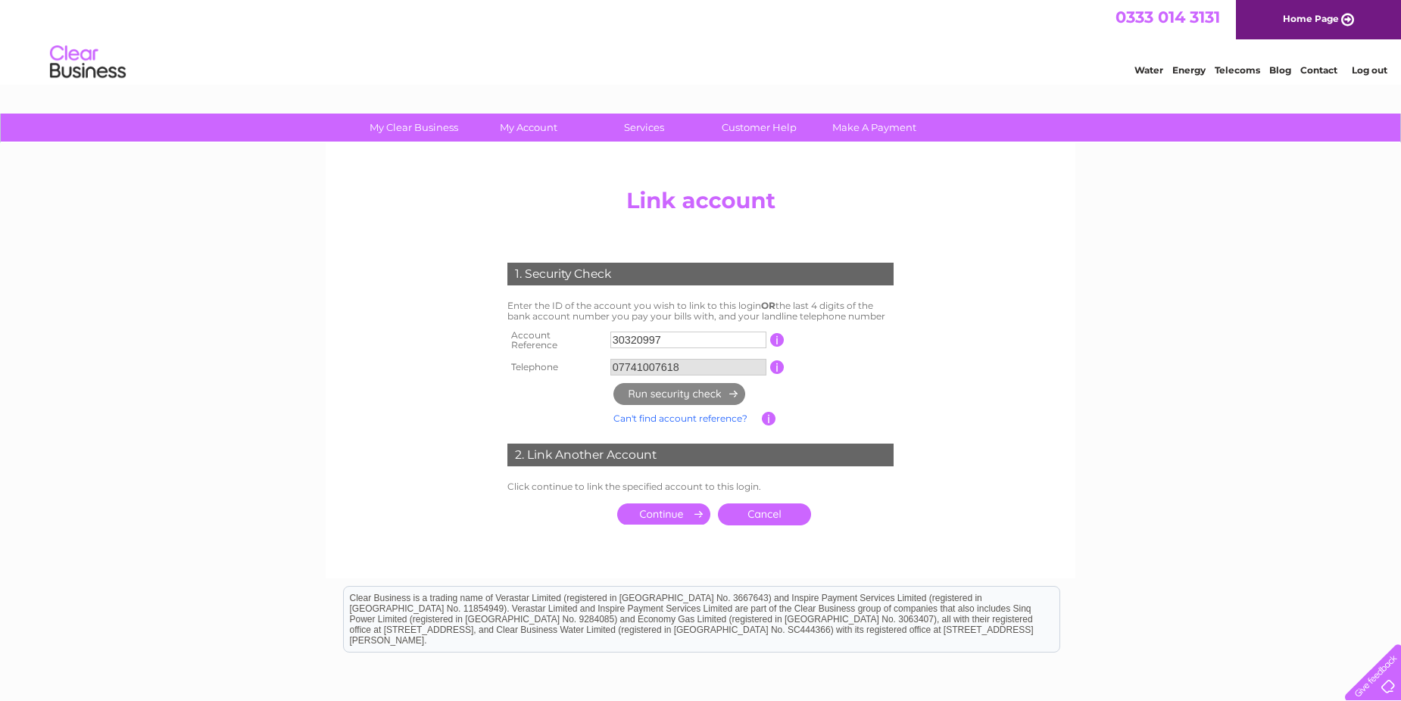
click at [689, 506] on input "submit" at bounding box center [663, 514] width 93 height 21
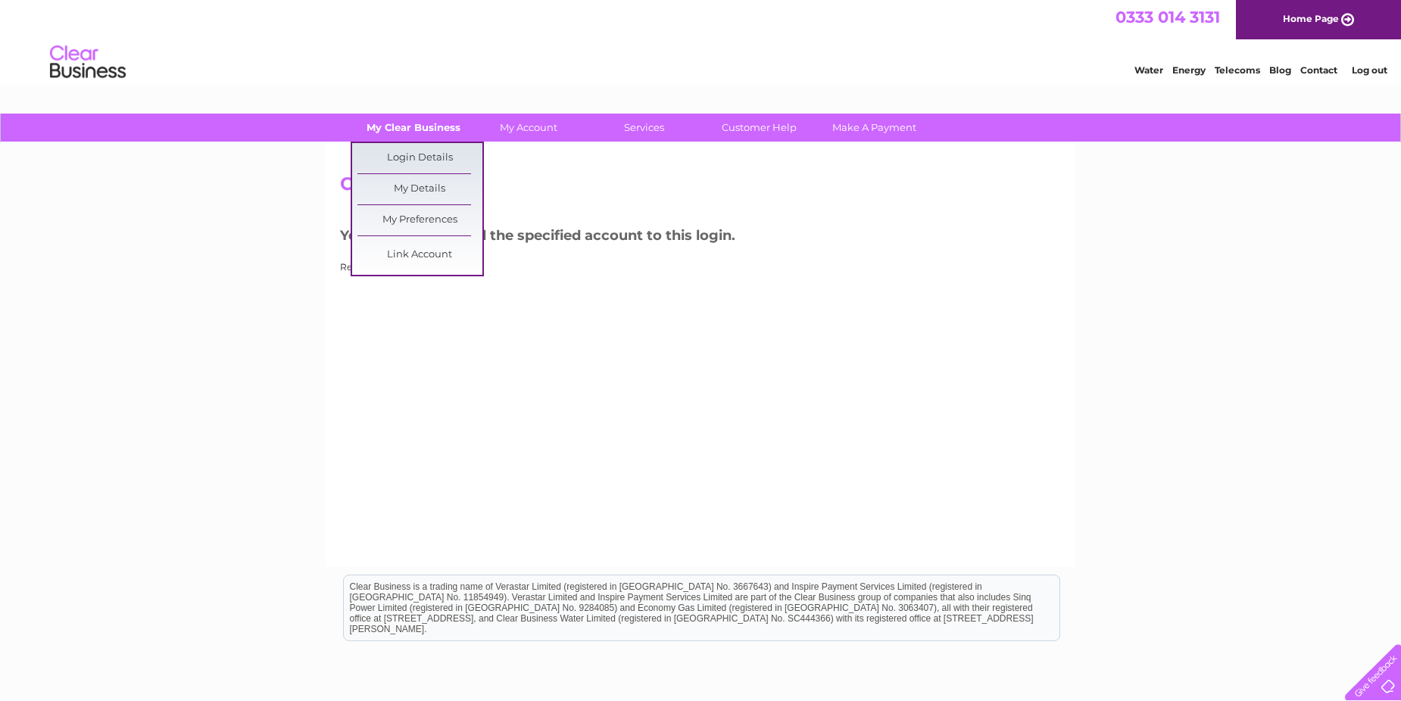
click at [404, 126] on link "My Clear Business" at bounding box center [413, 128] width 125 height 28
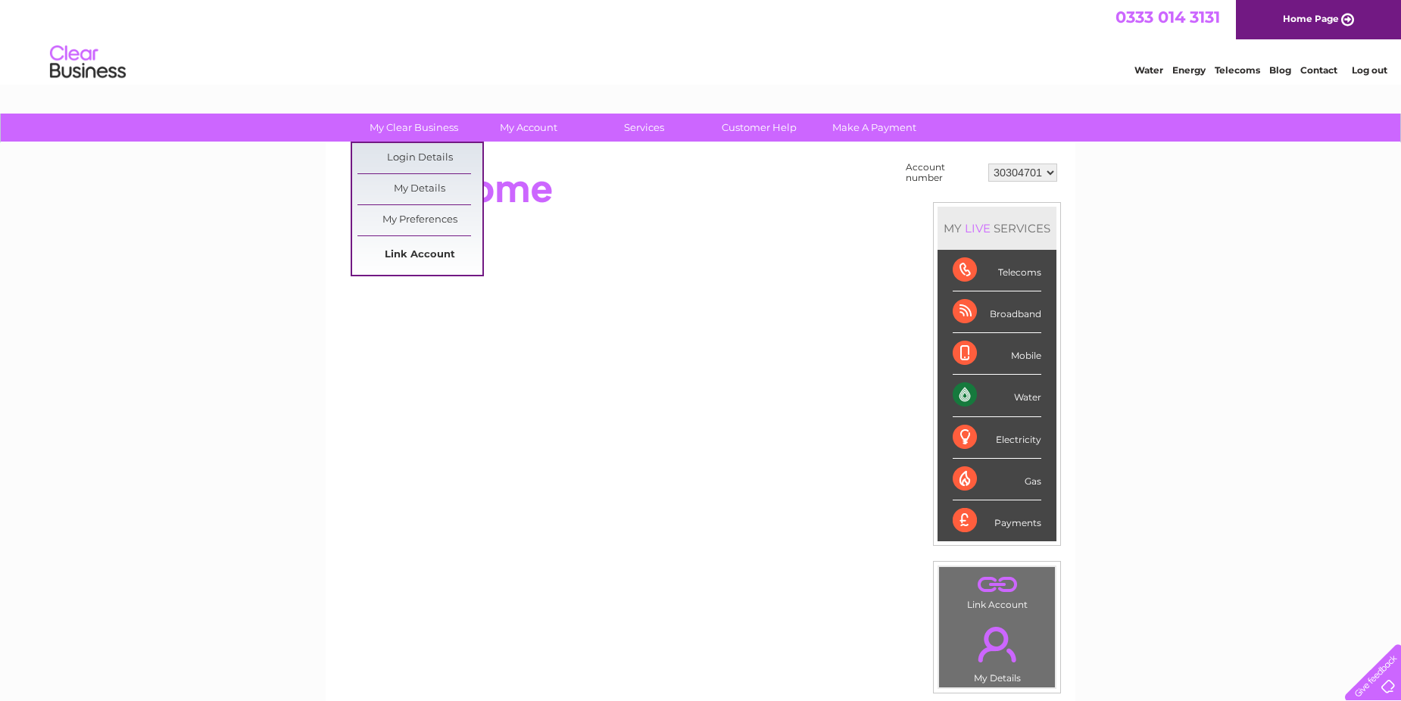
click at [388, 249] on link "Link Account" at bounding box center [420, 255] width 125 height 30
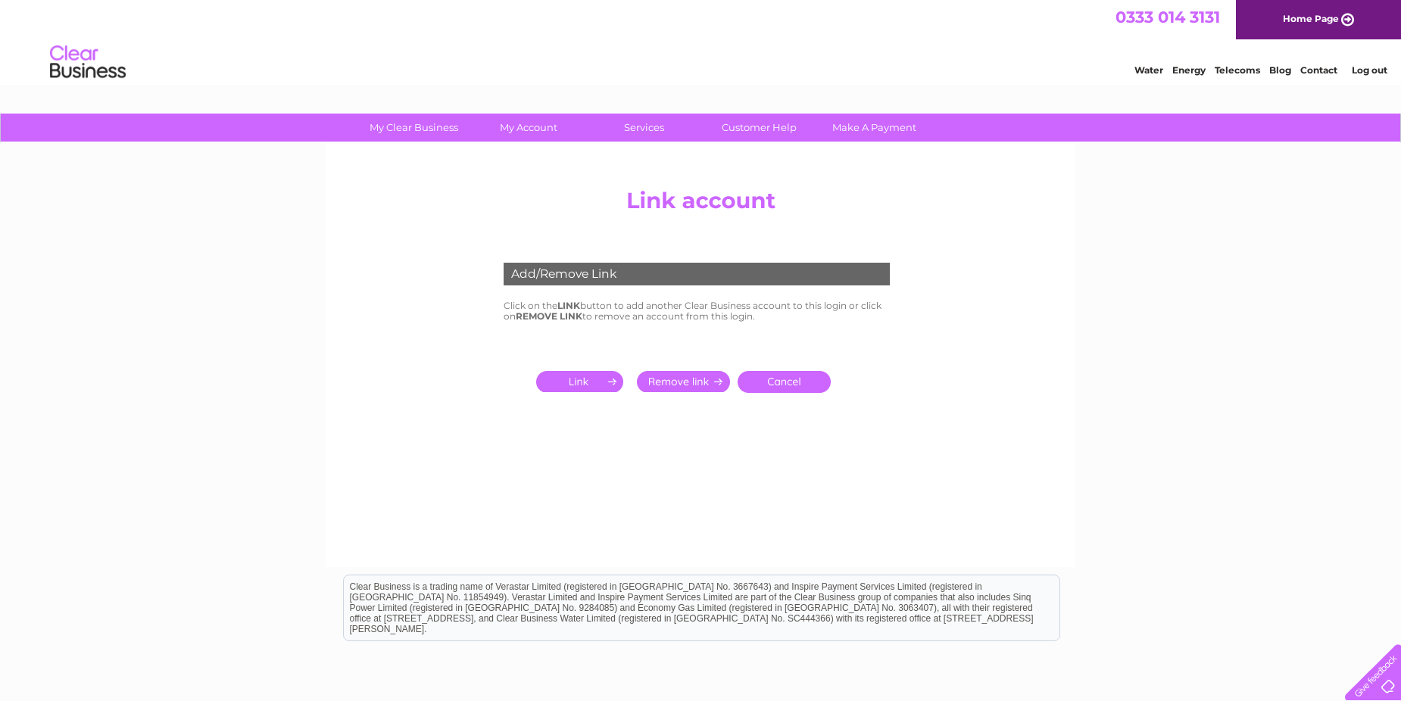
click at [596, 379] on input "submit" at bounding box center [582, 381] width 93 height 21
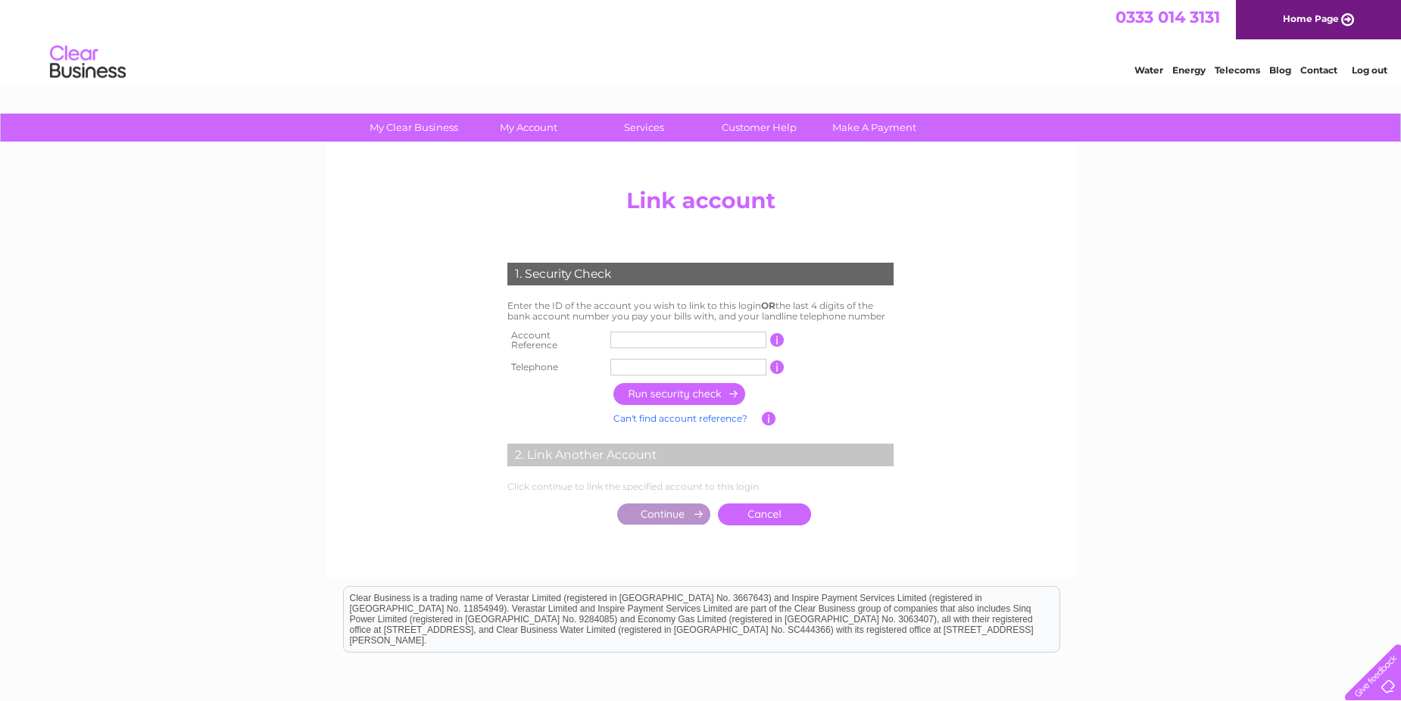
click at [638, 334] on input "text" at bounding box center [688, 340] width 156 height 17
type input "30320999"
click at [631, 359] on input "text" at bounding box center [688, 367] width 156 height 17
type input "07741007618"
click at [725, 389] on input "button" at bounding box center [680, 394] width 133 height 22
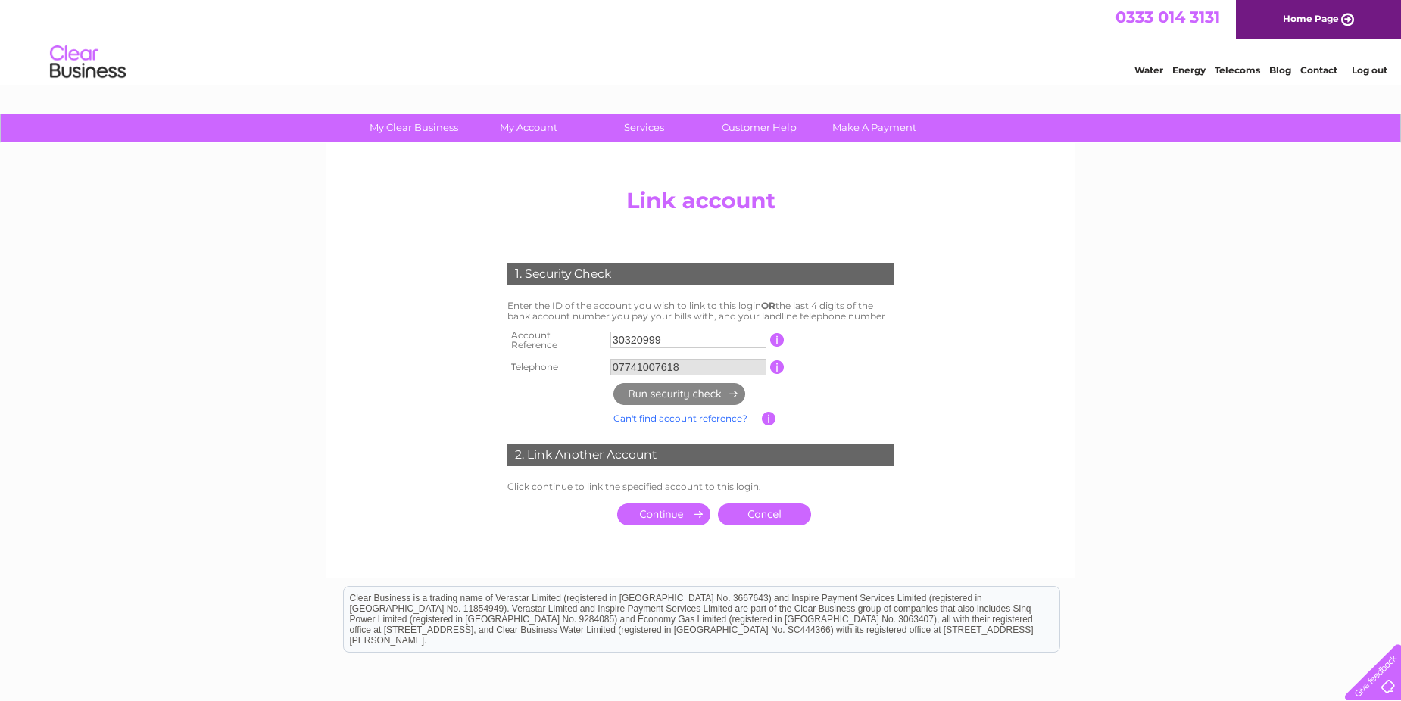
click at [660, 339] on input "30320999" at bounding box center [688, 340] width 156 height 17
click at [660, 336] on input "30320909" at bounding box center [688, 340] width 156 height 17
type input "30320999"
click at [774, 364] on input "button" at bounding box center [777, 368] width 14 height 14
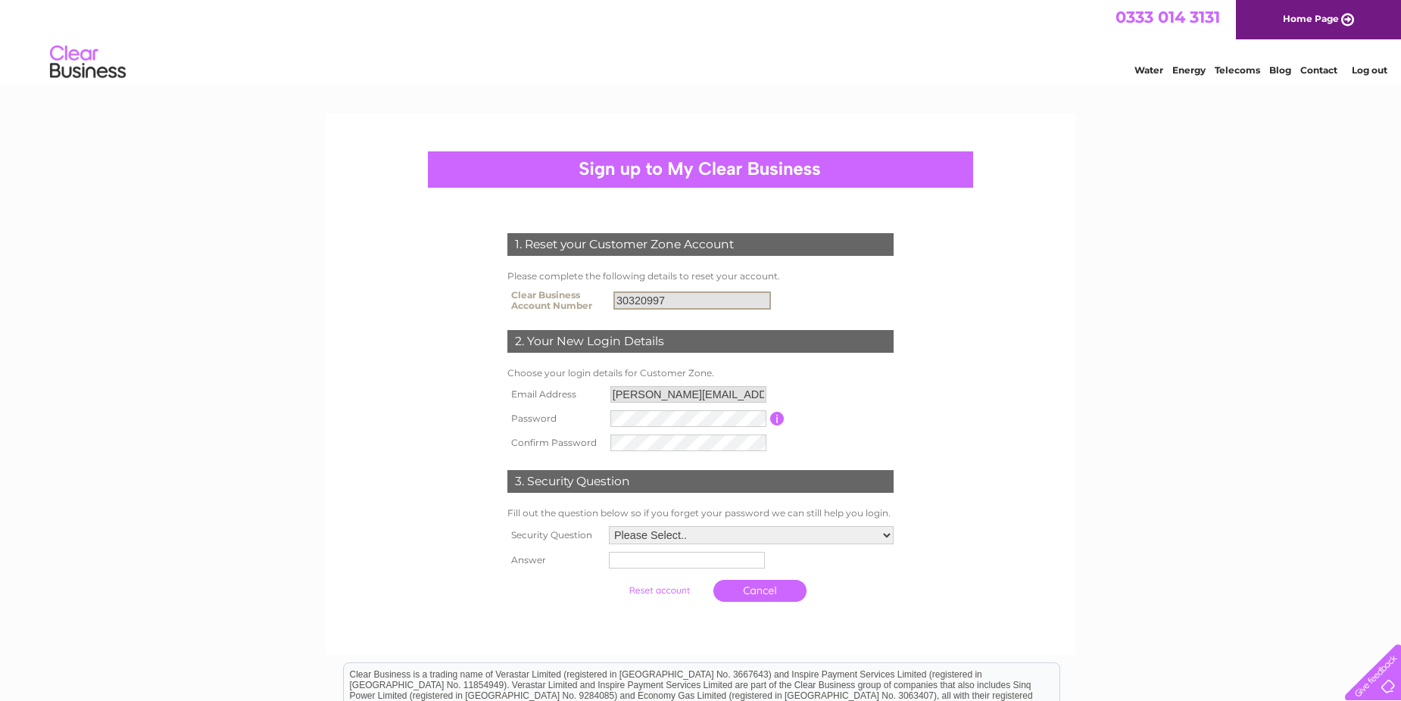
click at [665, 295] on input "30320997" at bounding box center [693, 301] width 158 height 18
click at [667, 299] on input "30320997" at bounding box center [693, 301] width 158 height 18
click at [664, 297] on input "30320997" at bounding box center [693, 301] width 158 height 18
click at [664, 298] on input "30320997" at bounding box center [693, 301] width 158 height 18
click at [664, 299] on input "30320997" at bounding box center [693, 301] width 158 height 18
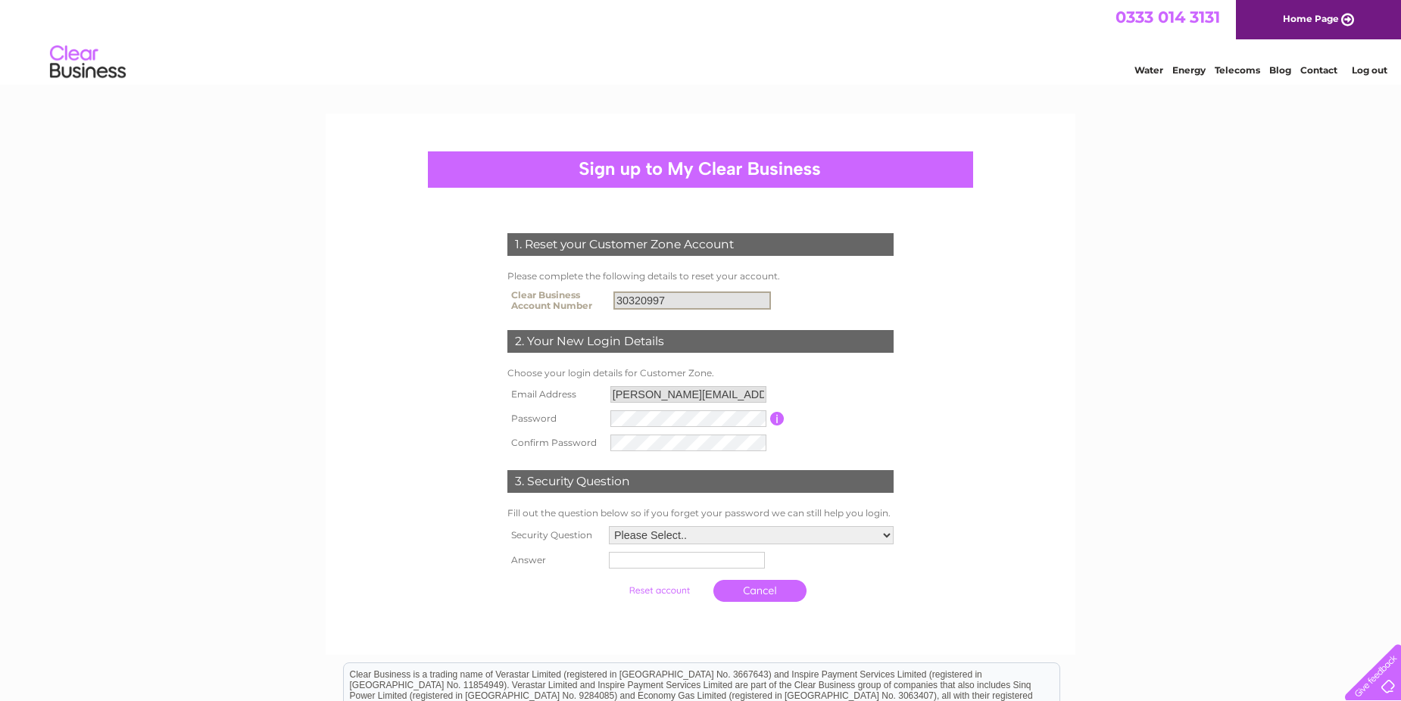
click at [932, 284] on form "1. Reset your Customer Zone Account Please complete the following details to re…" at bounding box center [700, 421] width 721 height 437
click at [854, 302] on td "30320997" at bounding box center [754, 301] width 288 height 30
click at [665, 305] on input "30320997" at bounding box center [692, 300] width 156 height 17
click at [663, 301] on input "30320997" at bounding box center [693, 301] width 158 height 18
click at [665, 298] on input "30320997" at bounding box center [693, 301] width 158 height 18
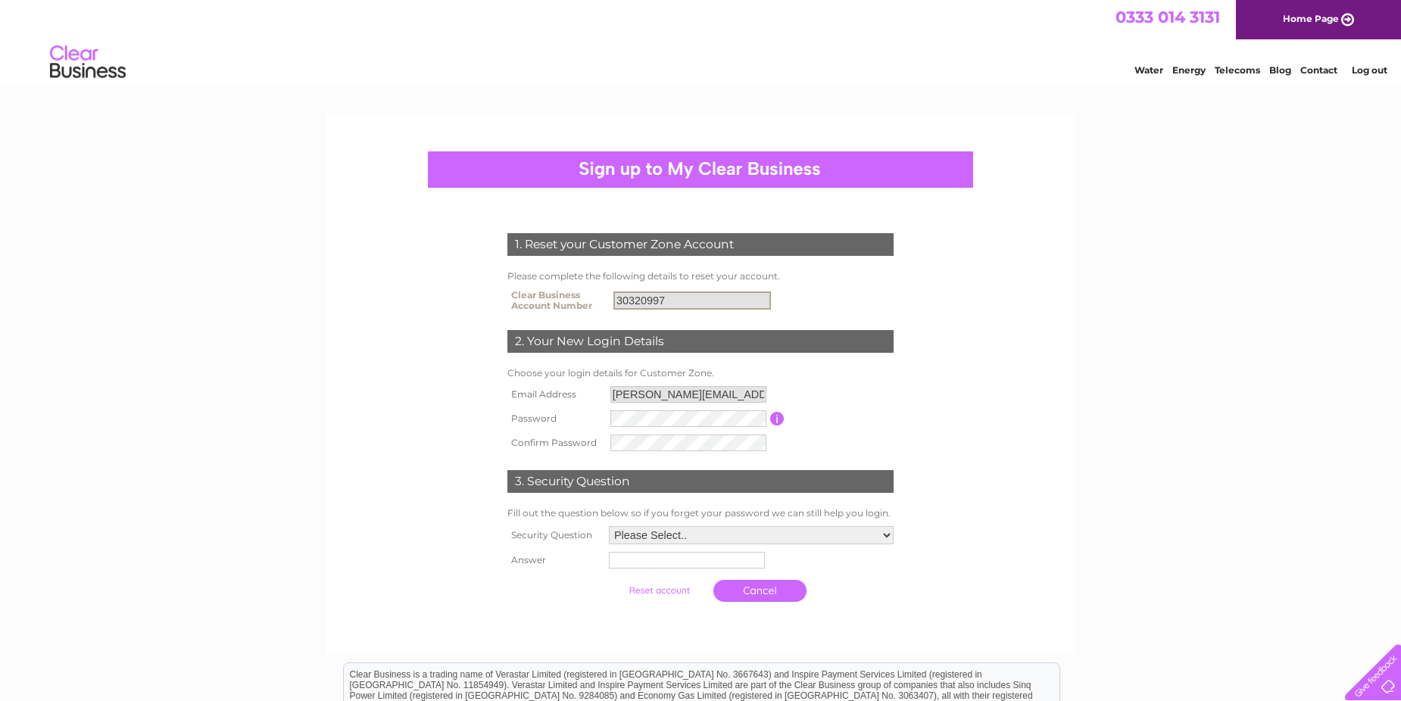
click at [663, 303] on input "30320997" at bounding box center [693, 301] width 158 height 18
click at [667, 295] on input "30320997" at bounding box center [693, 301] width 158 height 18
click at [668, 301] on input "30320997" at bounding box center [693, 301] width 158 height 18
click at [675, 245] on div "1. Reset your Customer Zone Account" at bounding box center [700, 244] width 386 height 23
click at [657, 589] on input "submit" at bounding box center [659, 590] width 93 height 21
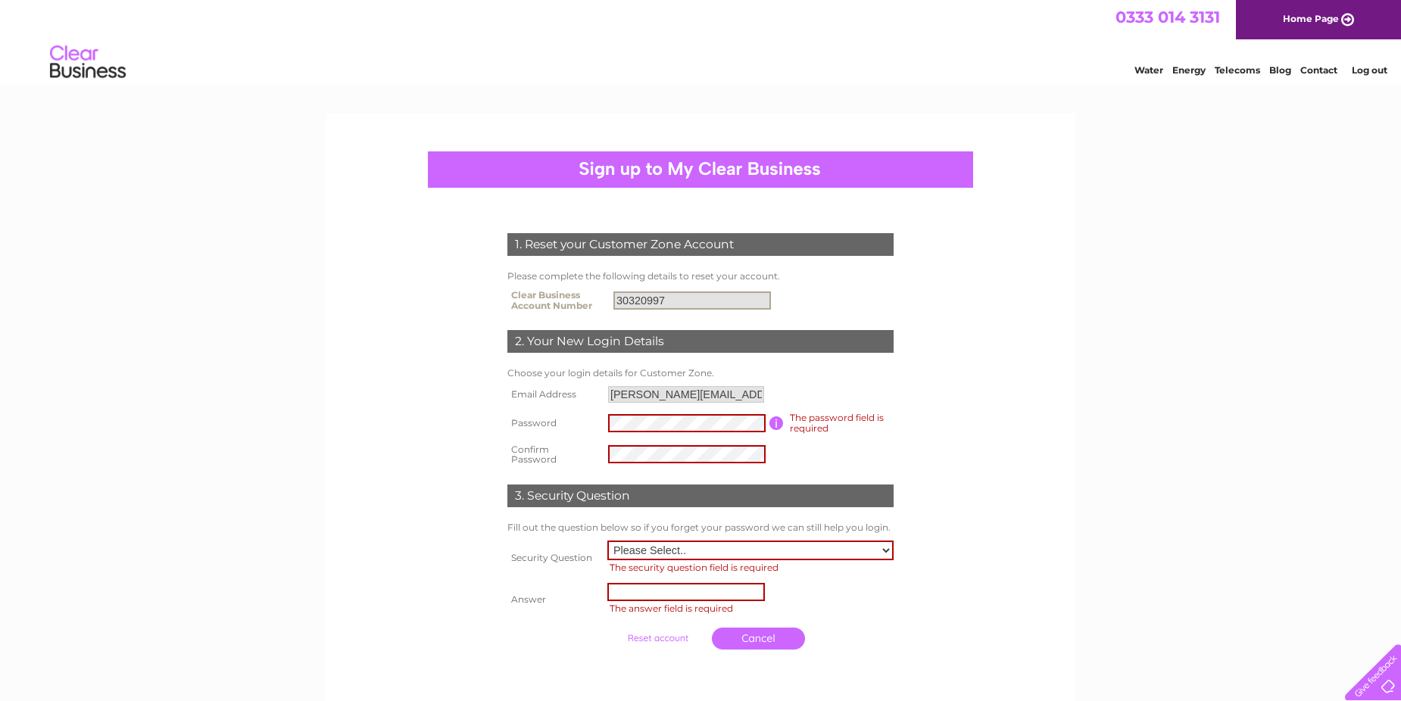
click at [666, 302] on input "30320997" at bounding box center [693, 301] width 158 height 18
click at [667, 295] on input "30320997" at bounding box center [693, 301] width 158 height 18
click at [611, 628] on input "submit" at bounding box center [657, 638] width 93 height 21
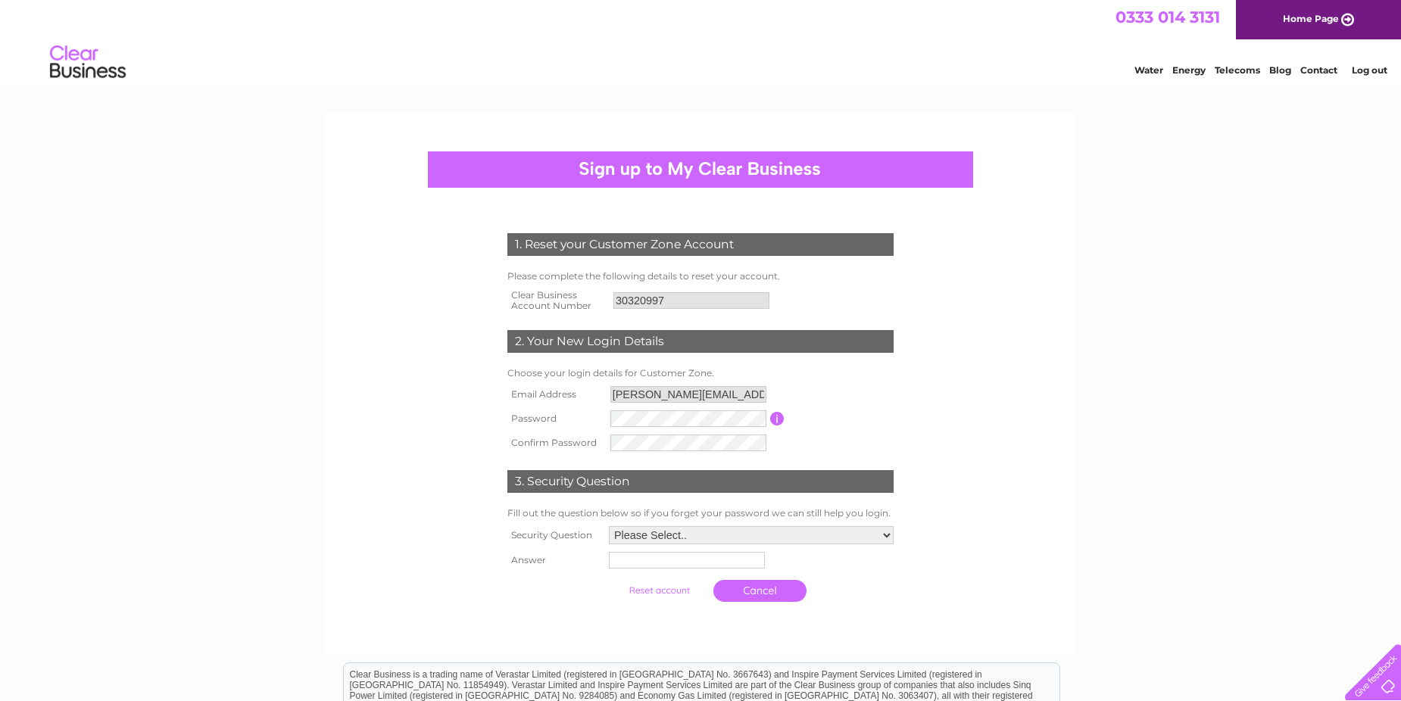
click at [664, 587] on input "submit" at bounding box center [659, 590] width 93 height 21
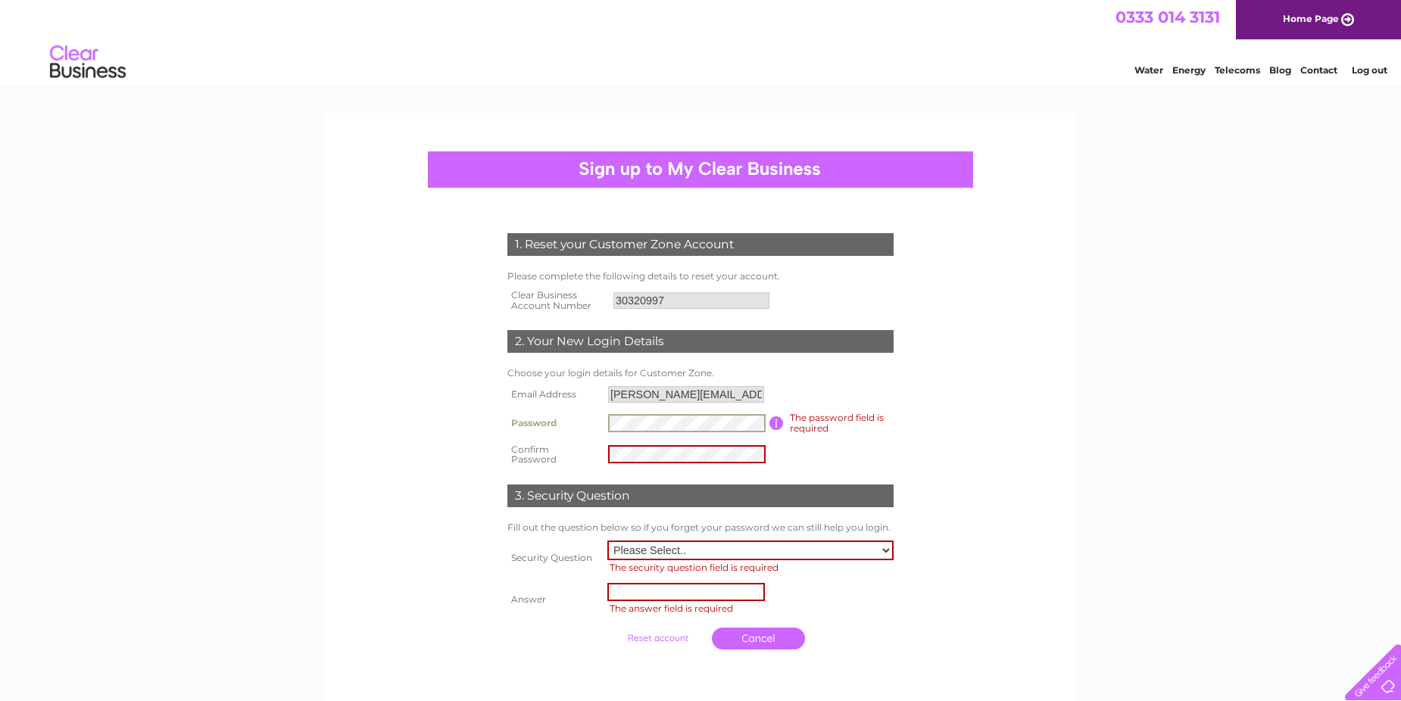
click at [662, 297] on input "30320997" at bounding box center [692, 300] width 156 height 17
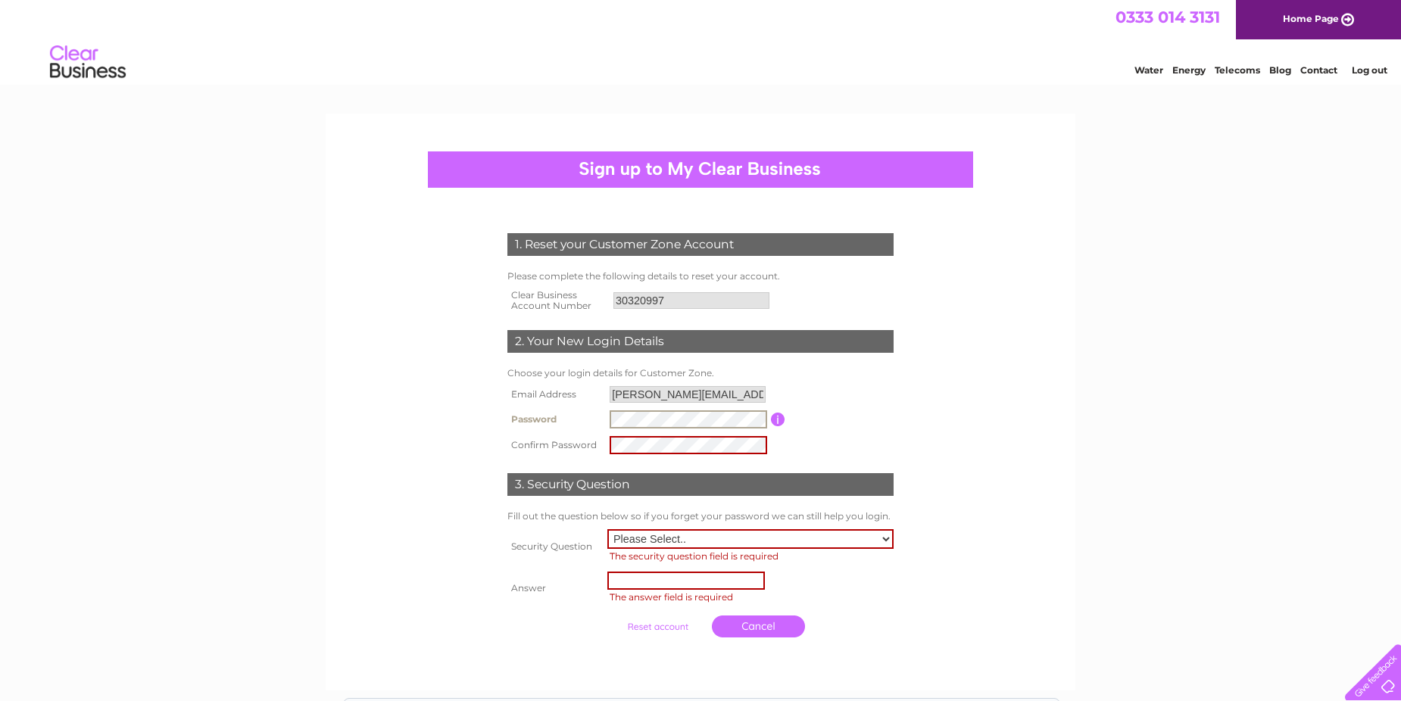
click at [611, 617] on input "submit" at bounding box center [657, 627] width 93 height 21
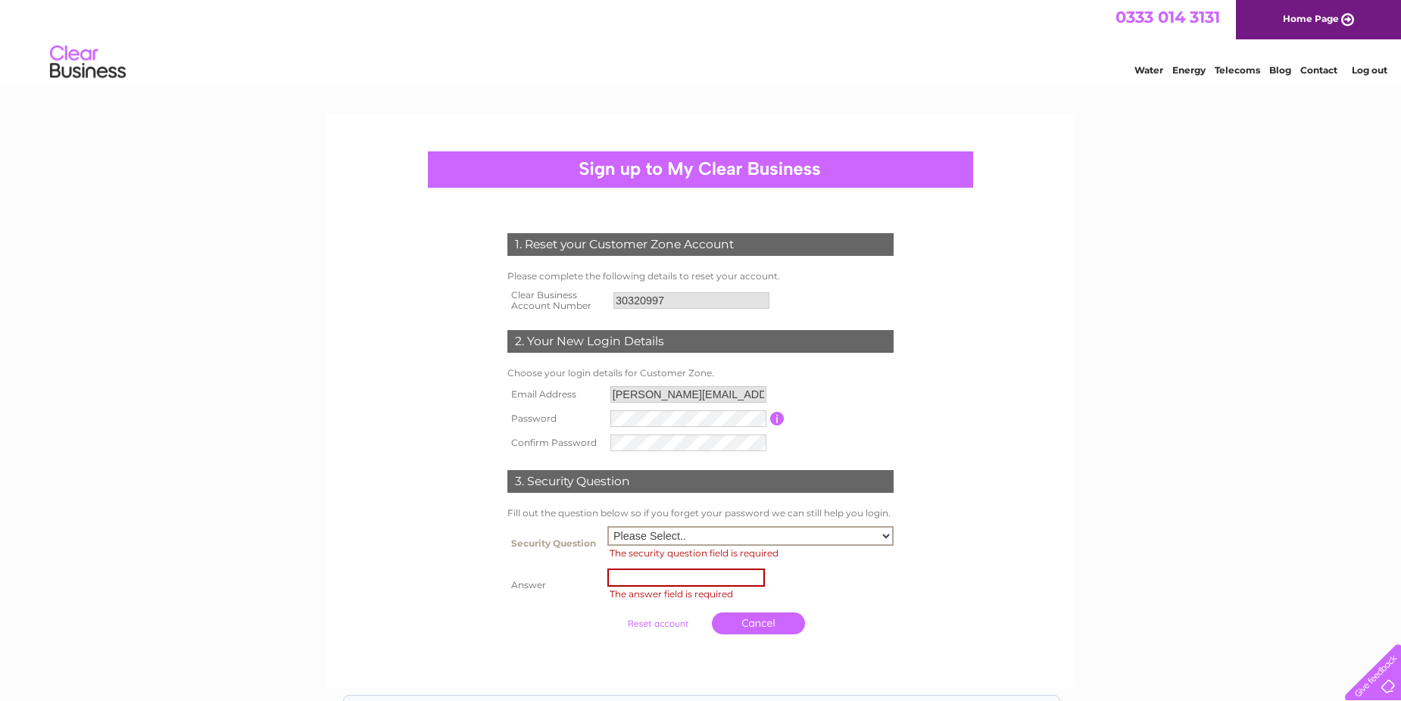
click at [888, 536] on select "Please Select.. In what town or city was your first job? In what town or city d…" at bounding box center [750, 536] width 286 height 20
select select "1"
click at [607, 526] on select "Please Select.. In what town or city was your first job? In what town or city d…" at bounding box center [750, 536] width 286 height 20
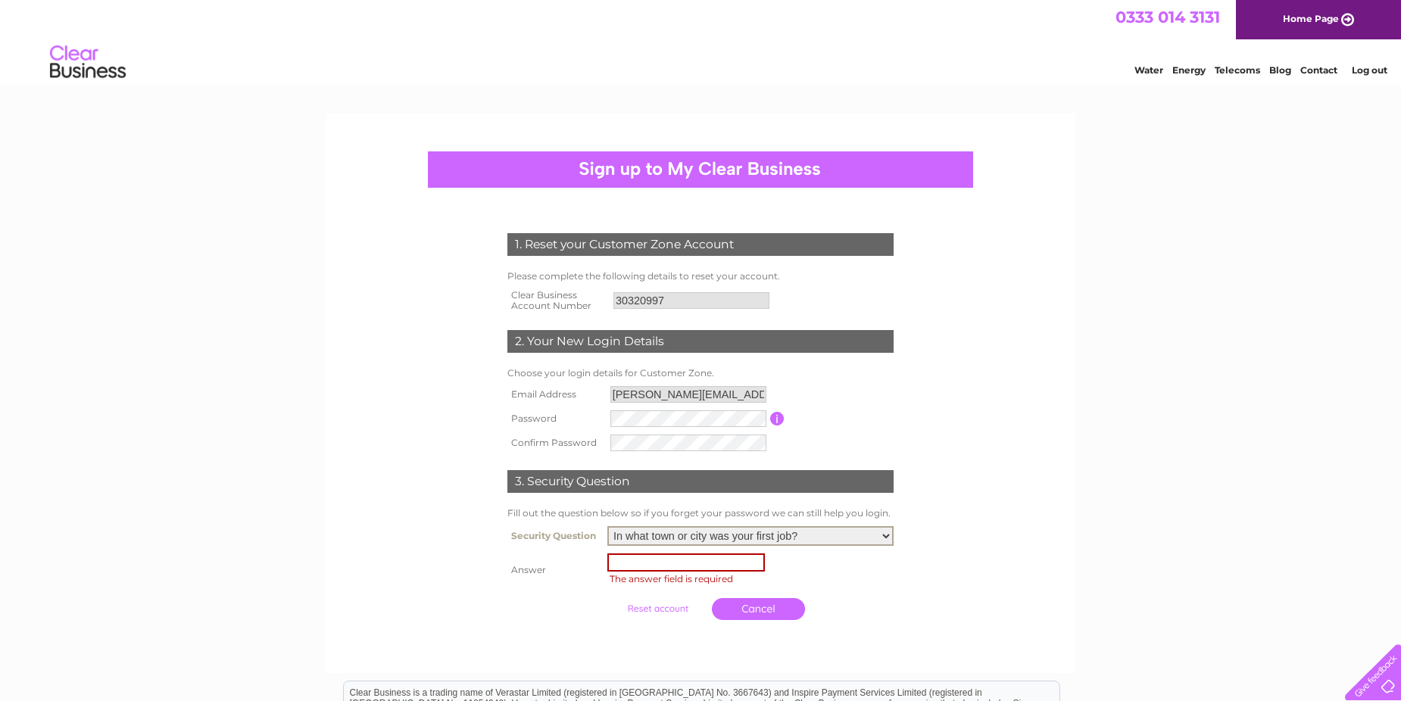
click at [693, 565] on input "text" at bounding box center [686, 563] width 158 height 18
type input "Stornoway"
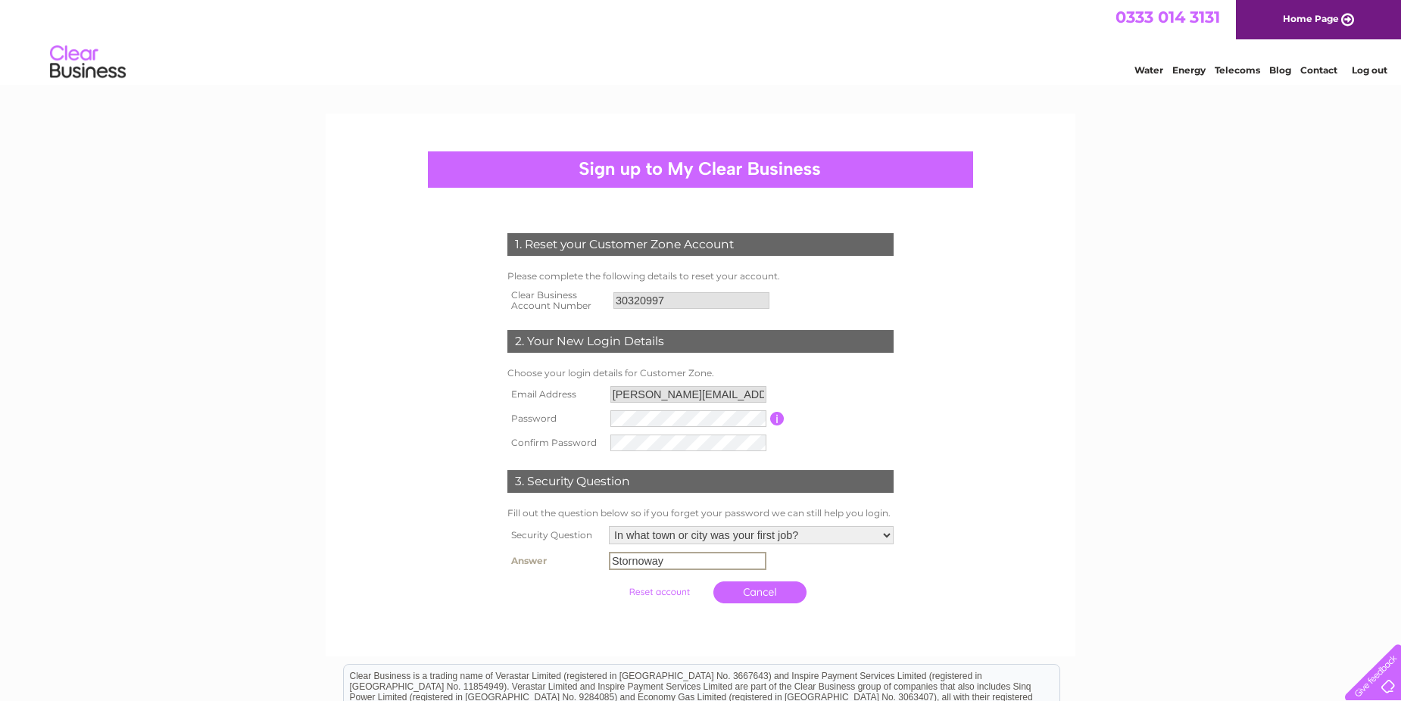
click at [663, 591] on input "submit" at bounding box center [659, 592] width 93 height 21
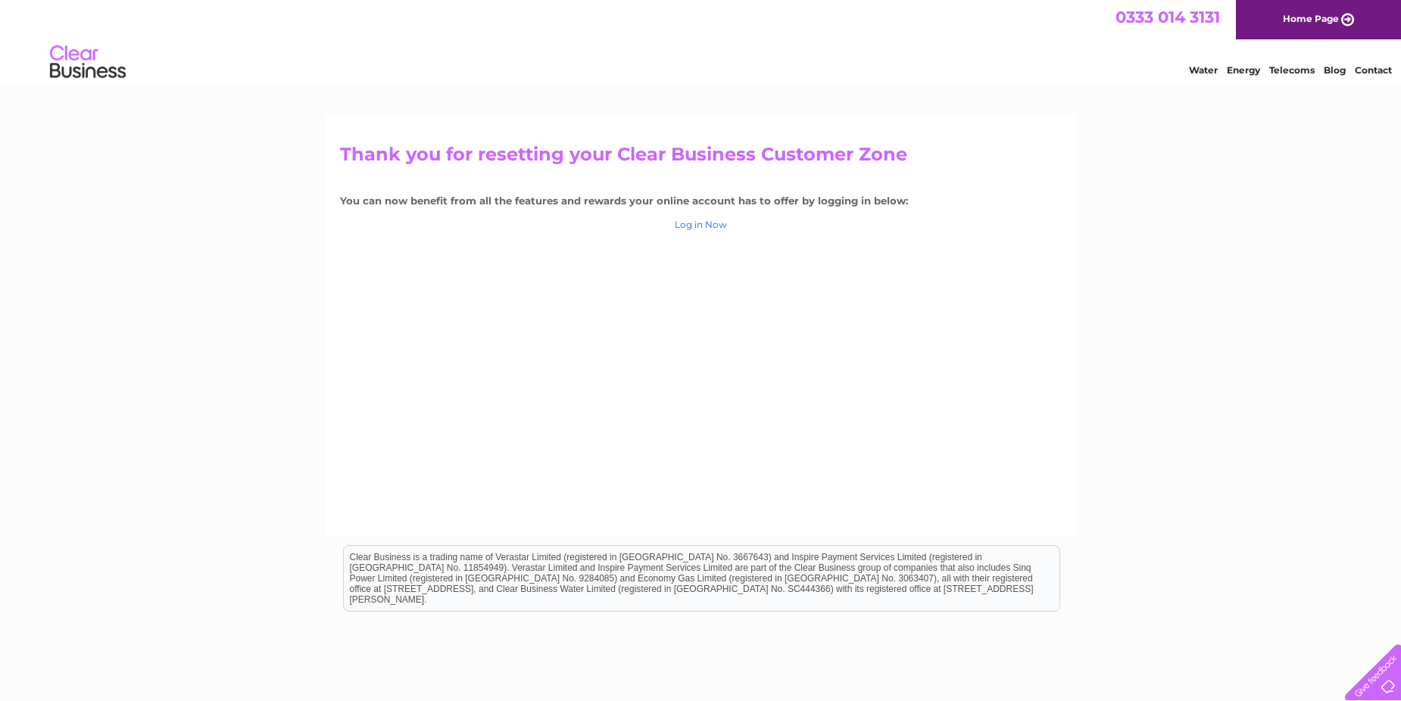
click at [703, 222] on link "Log in Now" at bounding box center [701, 224] width 52 height 11
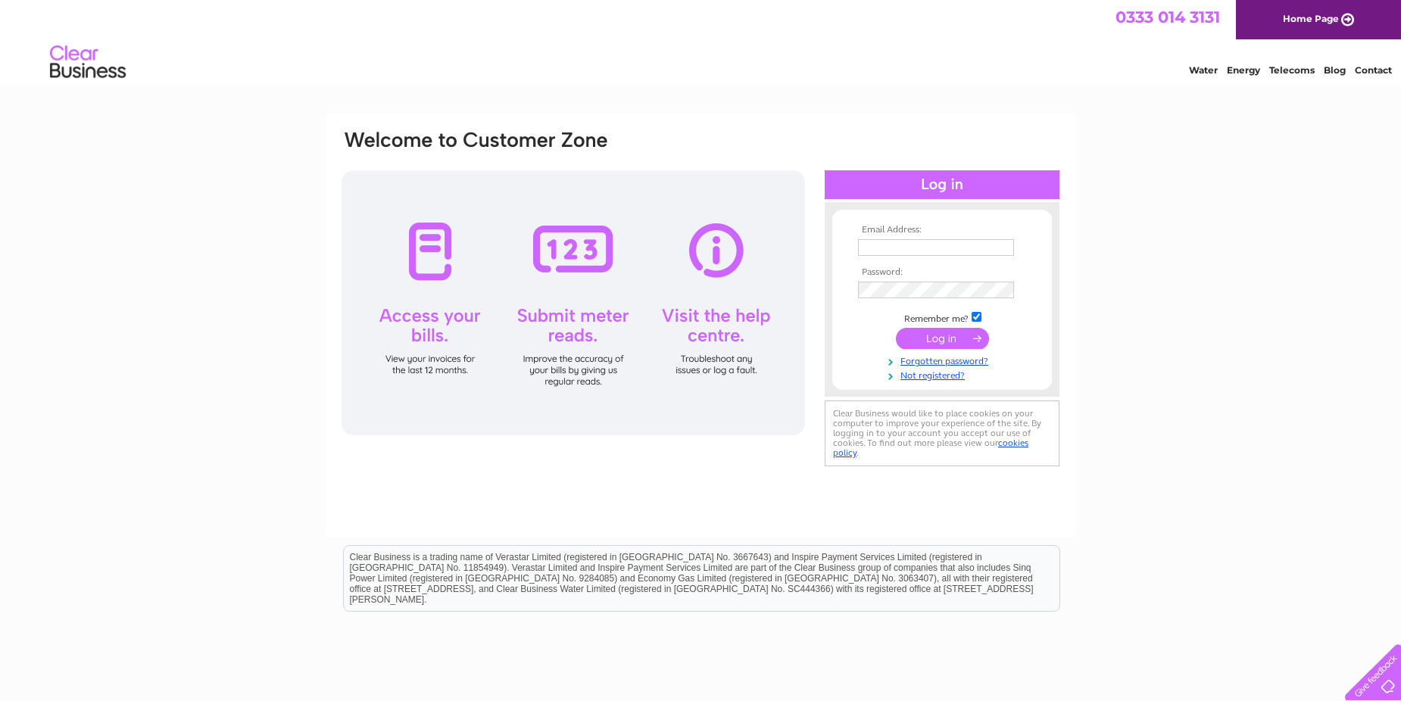
type input "john@angusmaciver.co.uk"
click at [942, 336] on input "submit" at bounding box center [942, 338] width 93 height 21
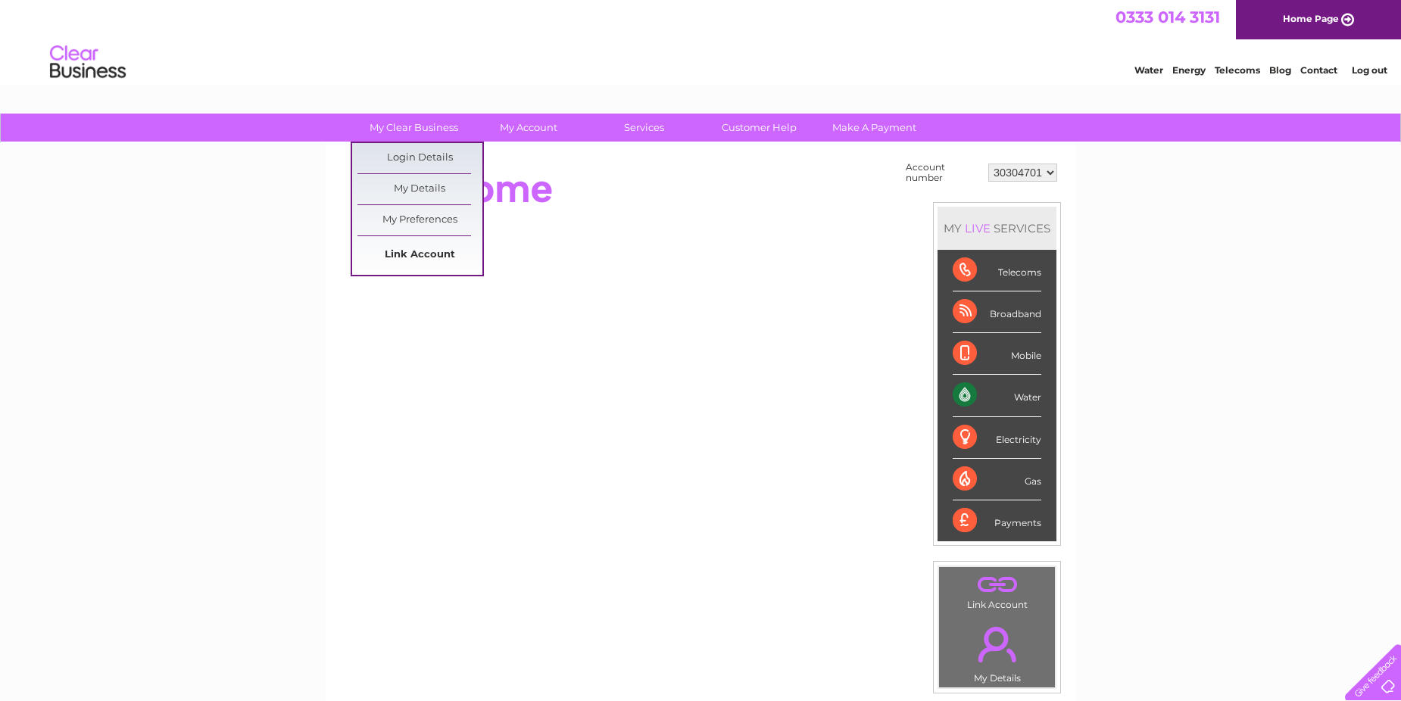
click at [423, 252] on link "Link Account" at bounding box center [420, 255] width 125 height 30
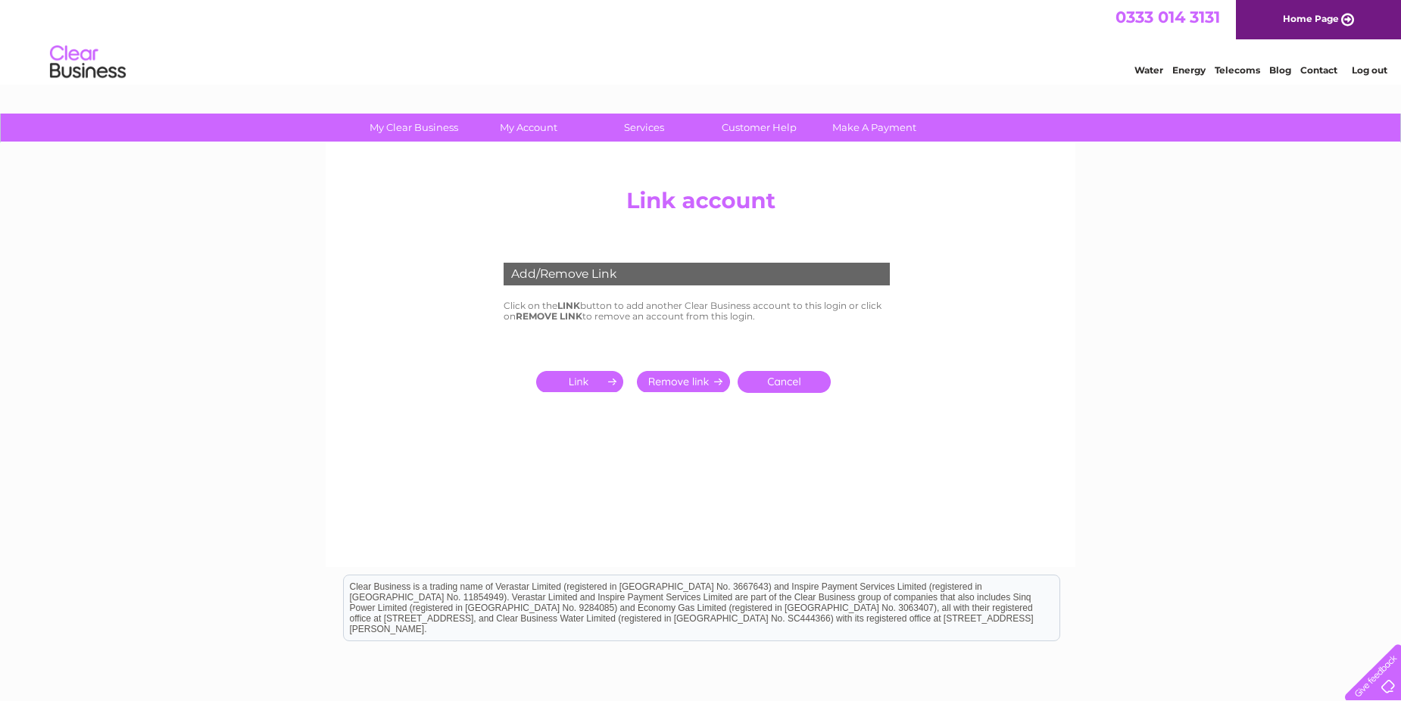
click at [593, 383] on input "submit" at bounding box center [582, 381] width 93 height 21
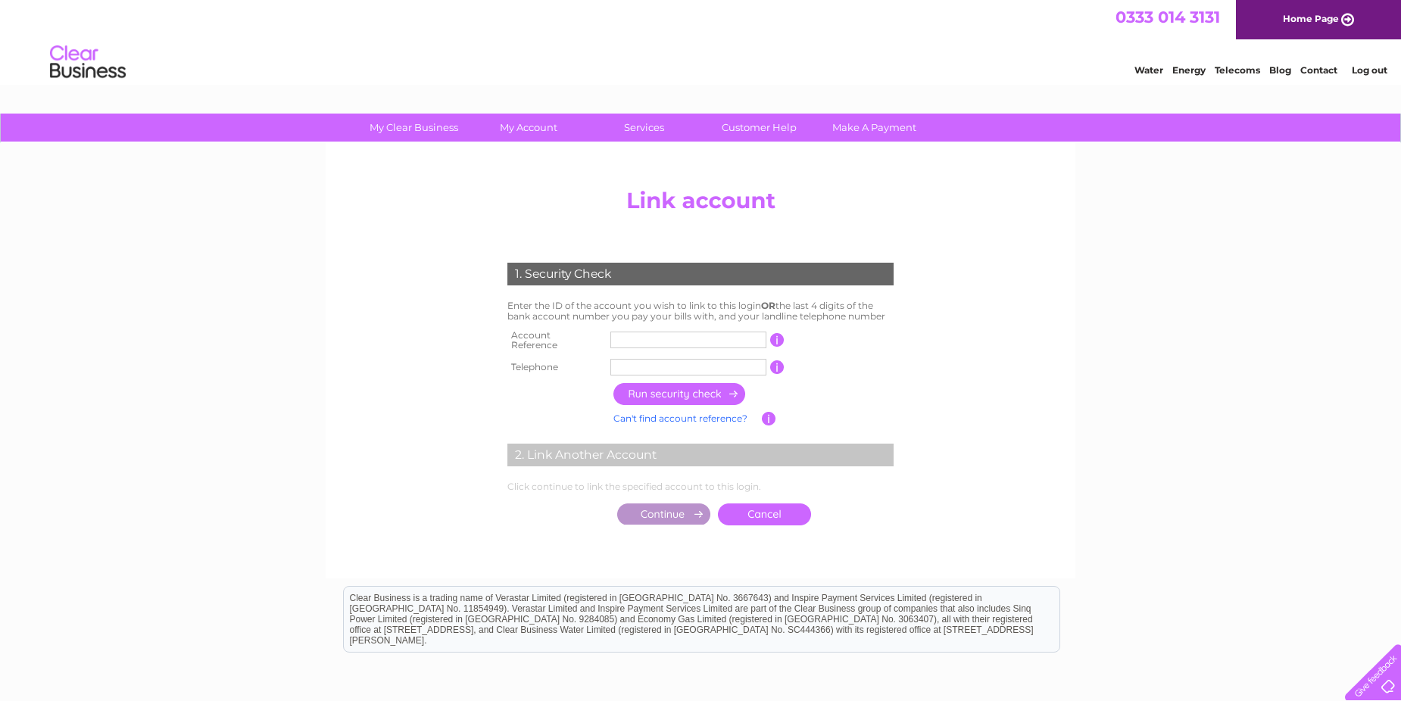
click at [620, 336] on input "text" at bounding box center [688, 340] width 156 height 17
type input "30320999"
type input "07741007618"
click at [677, 392] on input "button" at bounding box center [680, 394] width 133 height 22
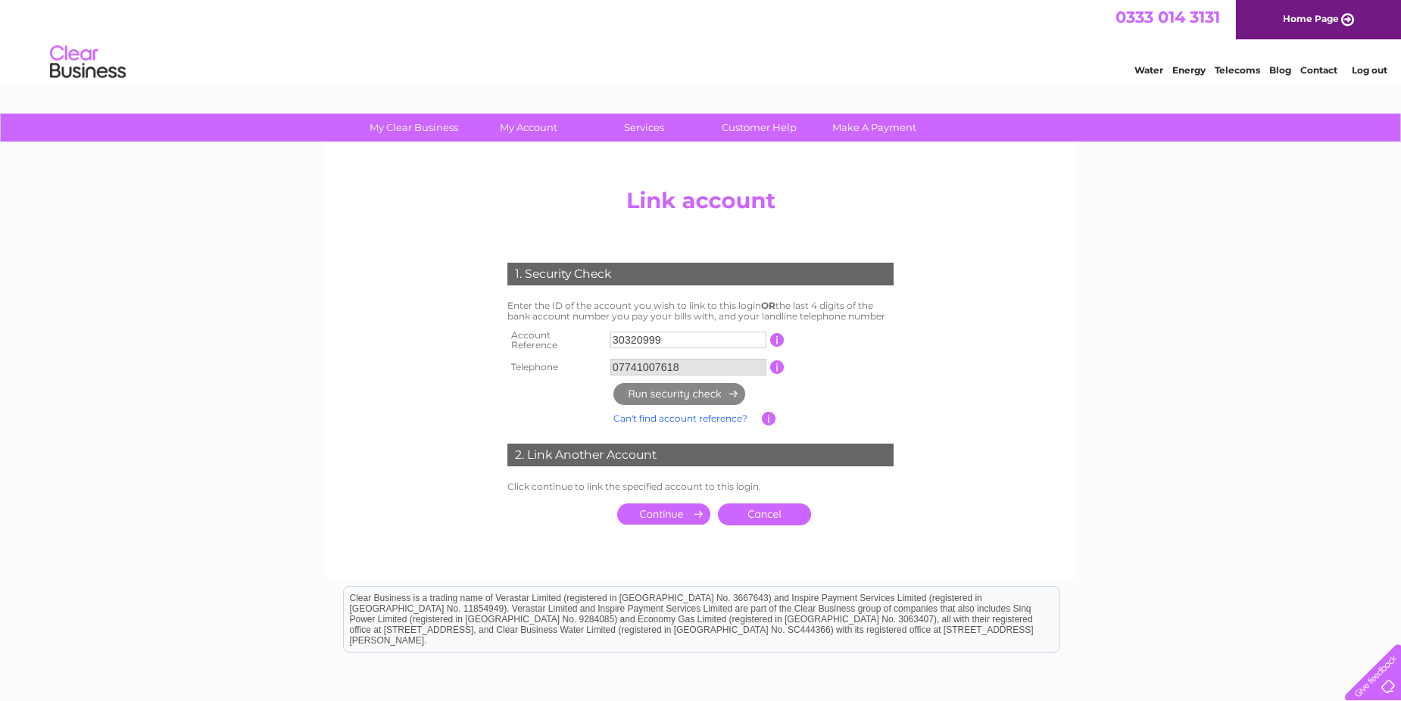
click at [691, 504] on input "submit" at bounding box center [663, 514] width 93 height 21
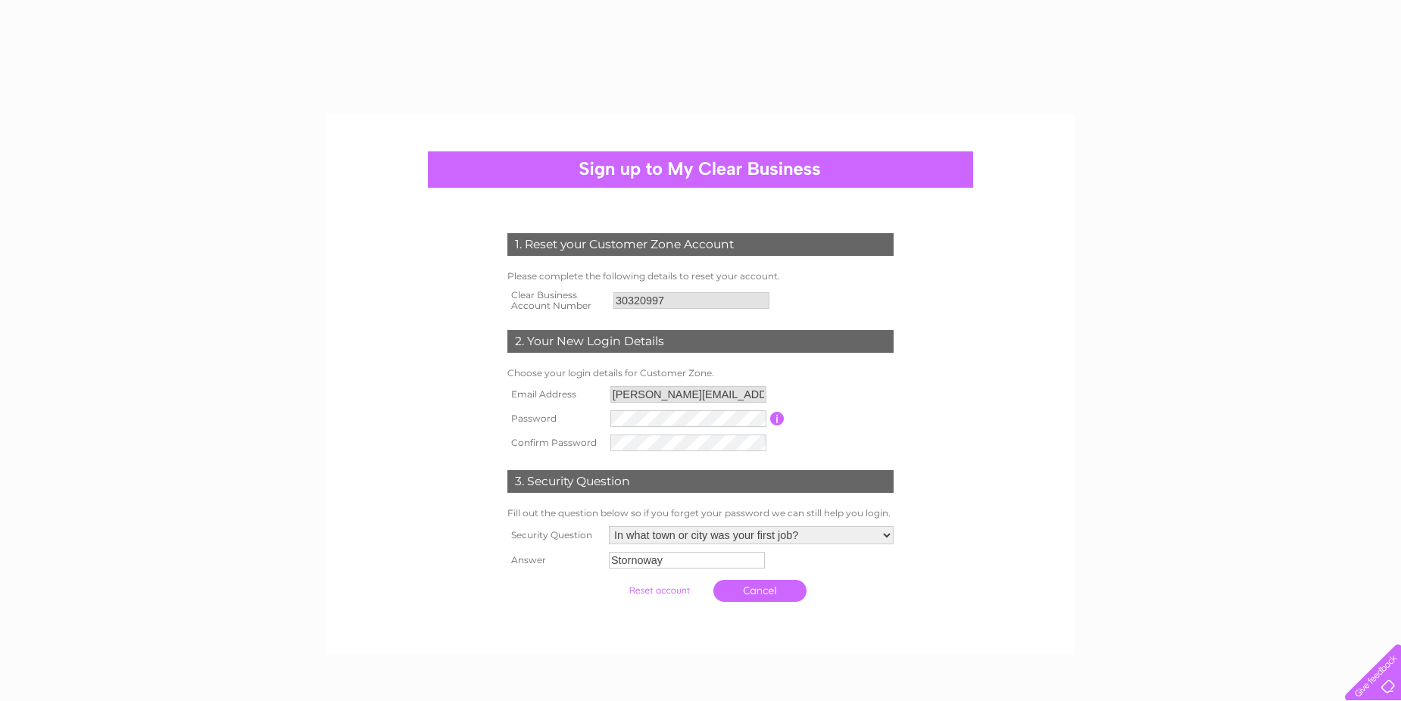
select select "1"
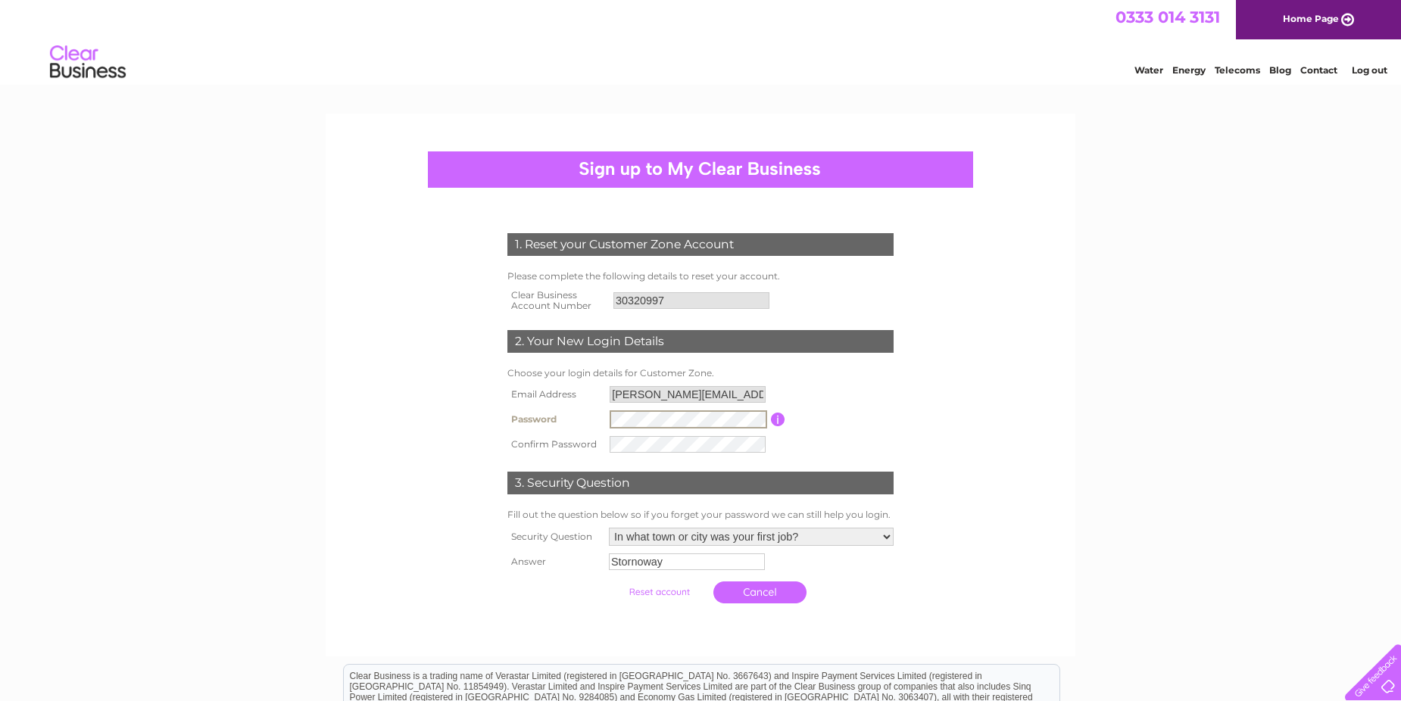
click at [613, 582] on input "submit" at bounding box center [659, 592] width 93 height 21
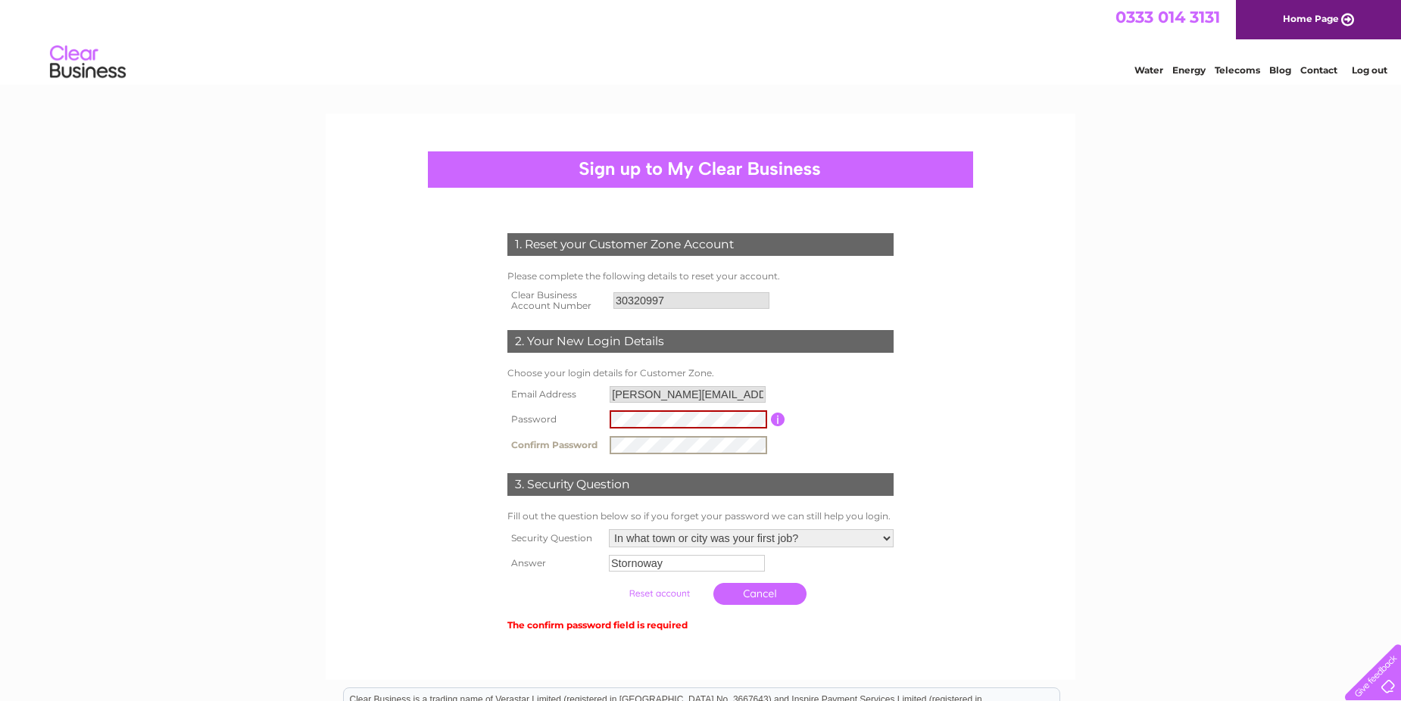
click at [613, 583] on input "submit" at bounding box center [659, 593] width 93 height 21
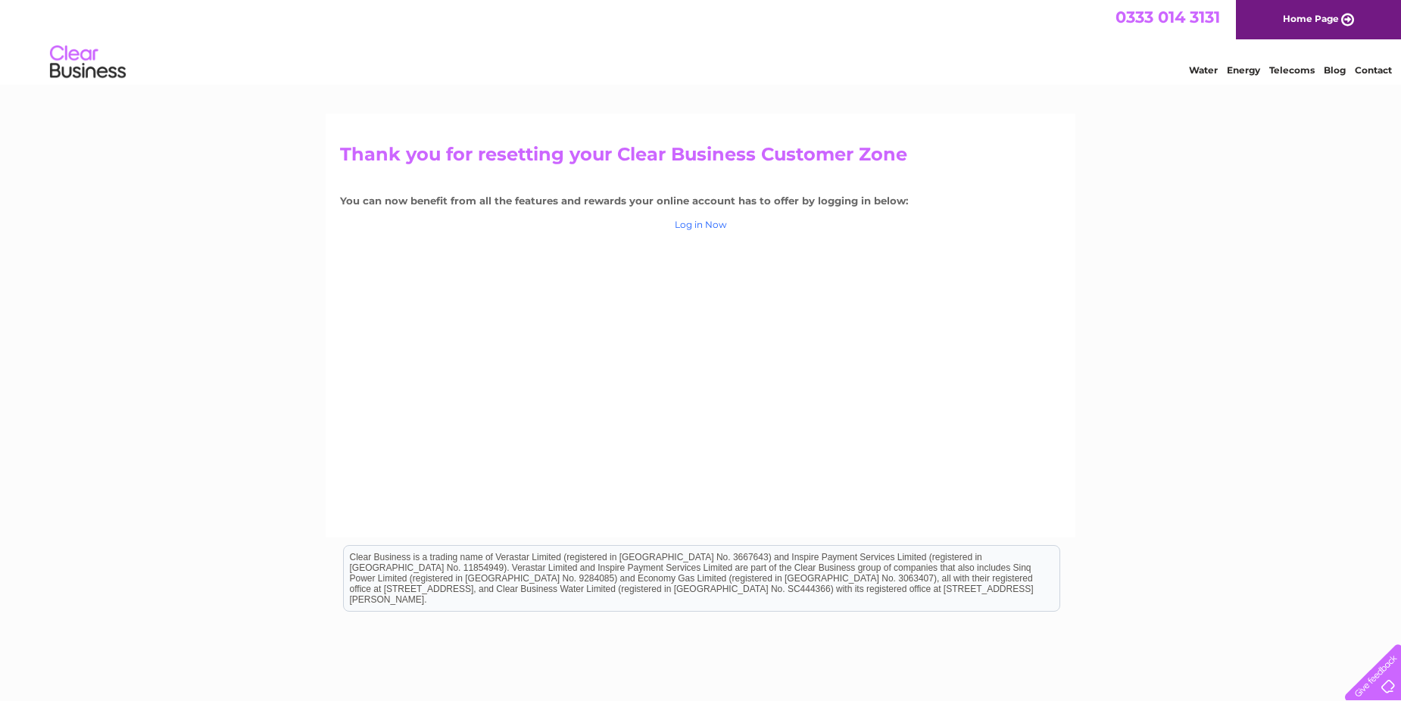
click at [702, 225] on link "Log in Now" at bounding box center [701, 224] width 52 height 11
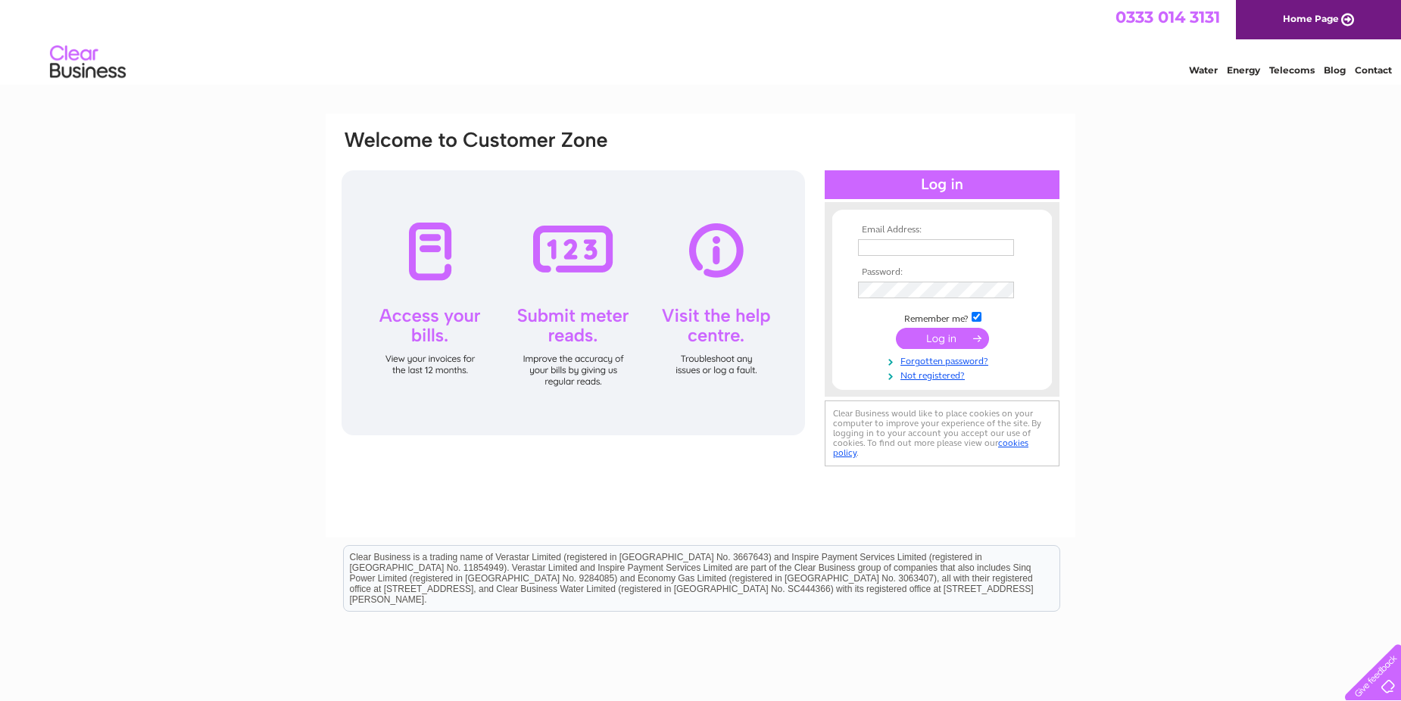
type input "[PERSON_NAME][EMAIL_ADDRESS][DOMAIN_NAME]"
click at [949, 342] on input "submit" at bounding box center [942, 338] width 93 height 21
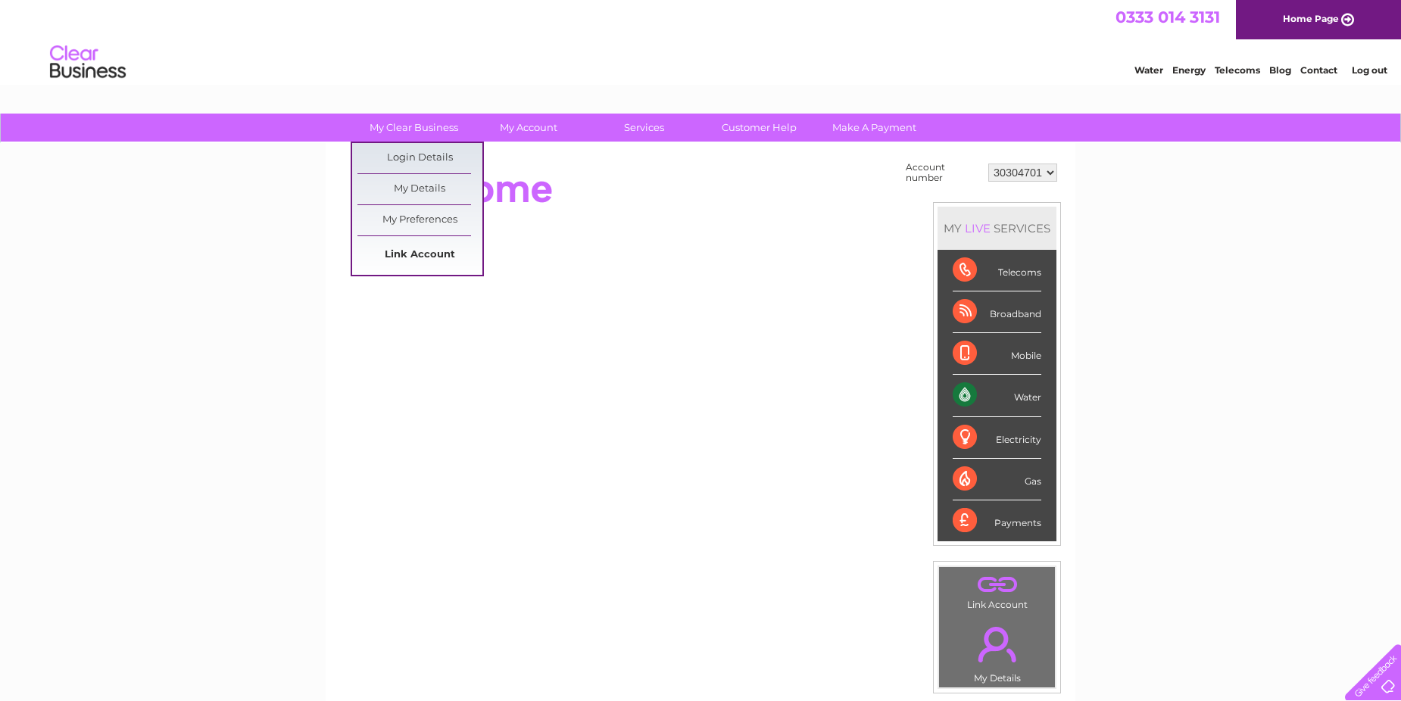
click at [419, 255] on link "Link Account" at bounding box center [420, 255] width 125 height 30
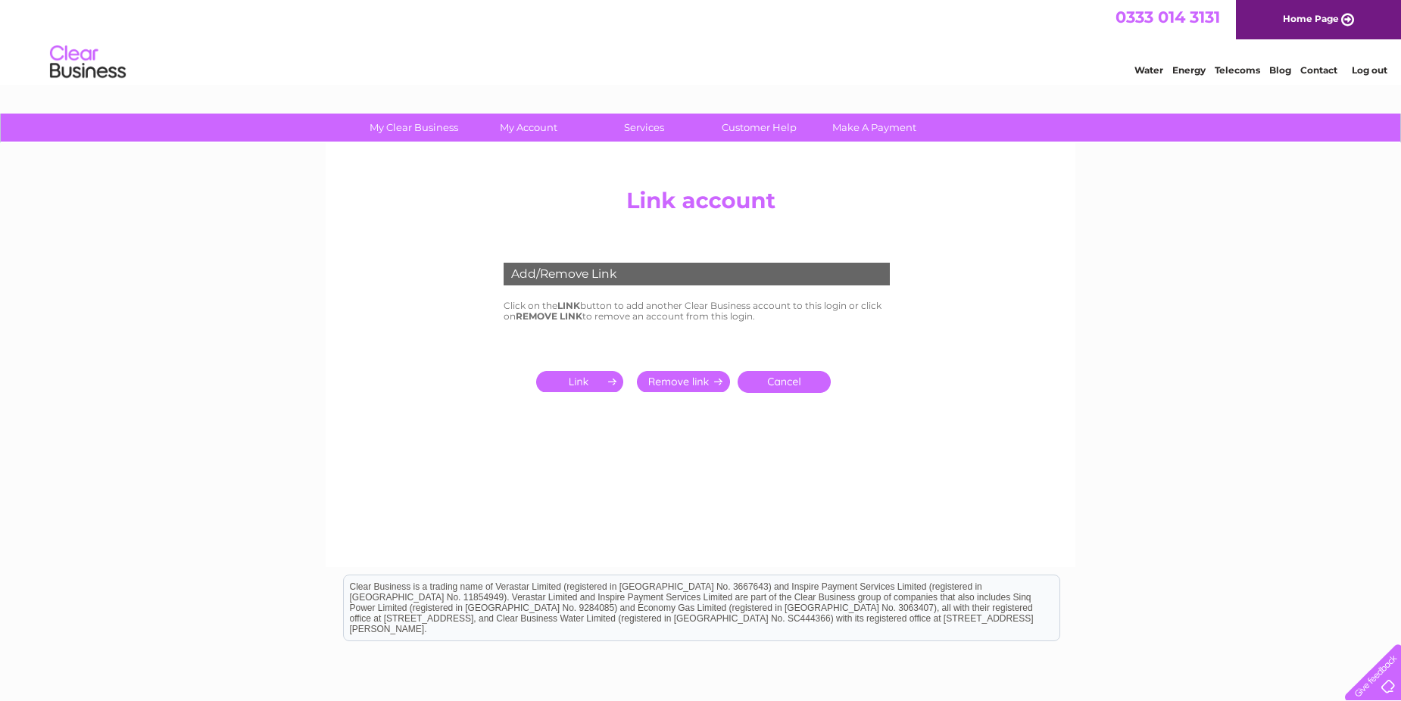
click at [588, 379] on input "submit" at bounding box center [582, 381] width 93 height 21
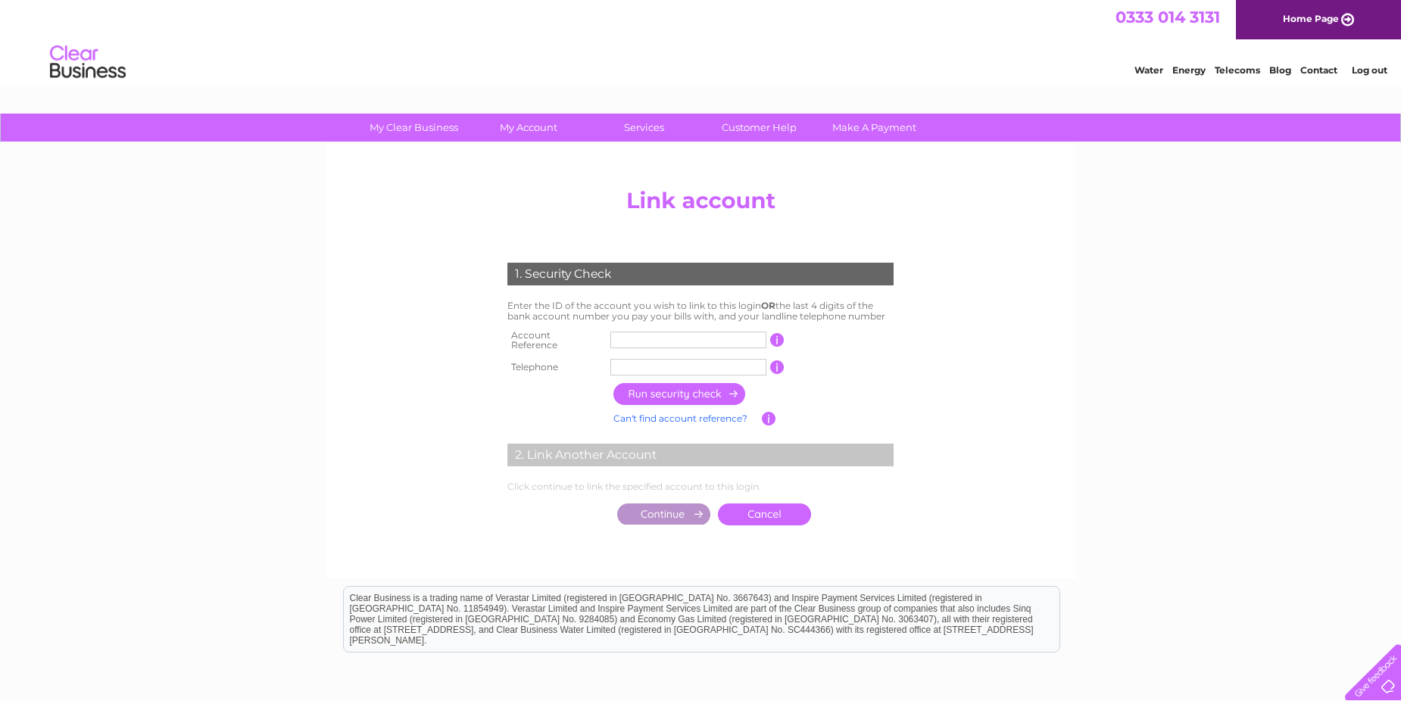
click at [636, 342] on input "text" at bounding box center [688, 340] width 156 height 17
type input "30321000"
click at [653, 363] on input "text" at bounding box center [688, 367] width 156 height 17
type input "07741007618"
click at [692, 392] on input "button" at bounding box center [680, 394] width 133 height 22
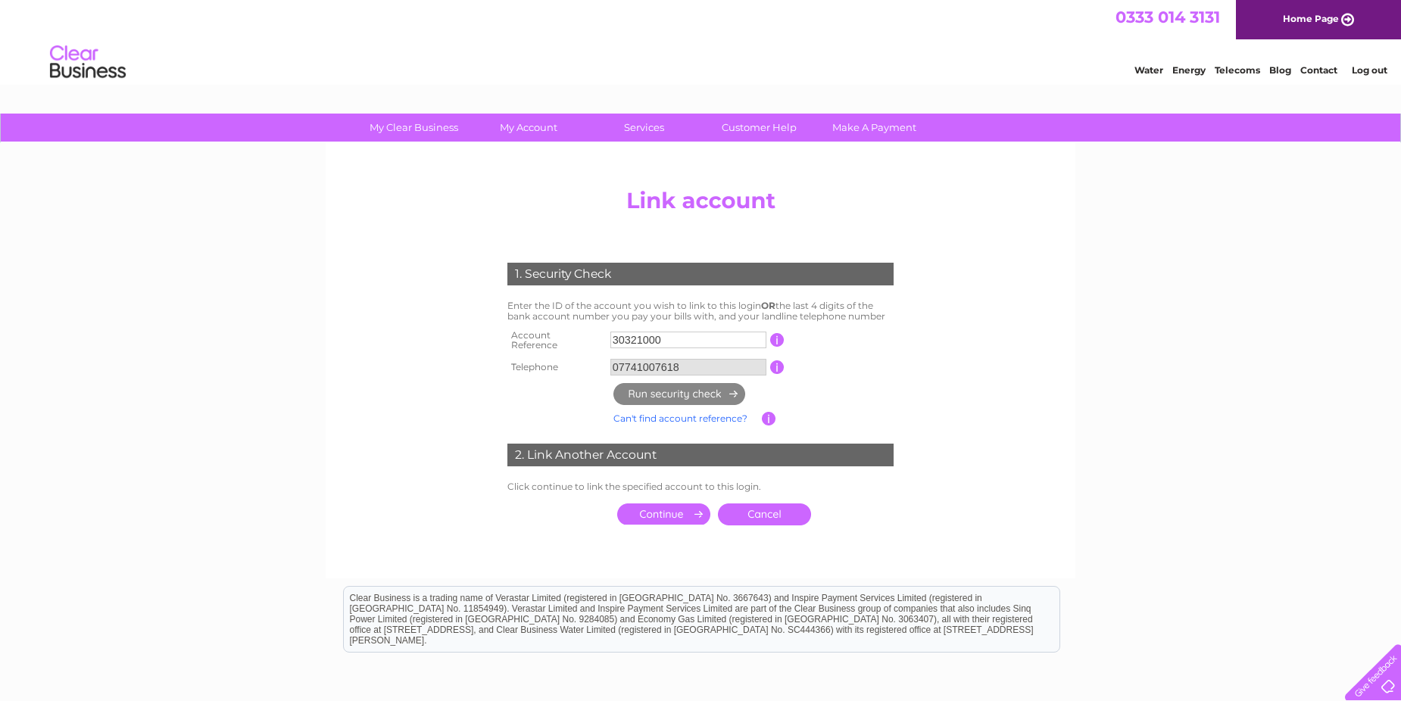
click at [682, 505] on input "submit" at bounding box center [663, 514] width 93 height 21
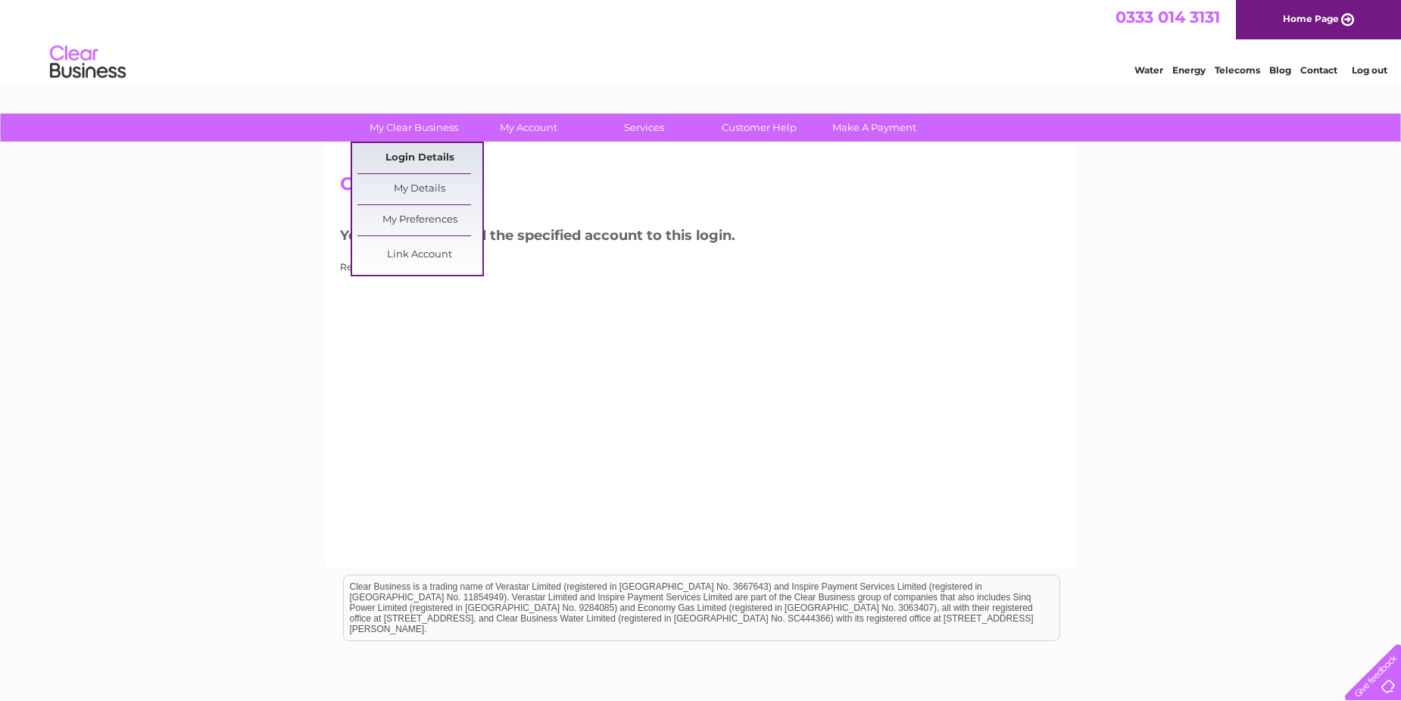
click at [417, 161] on link "Login Details" at bounding box center [420, 158] width 125 height 30
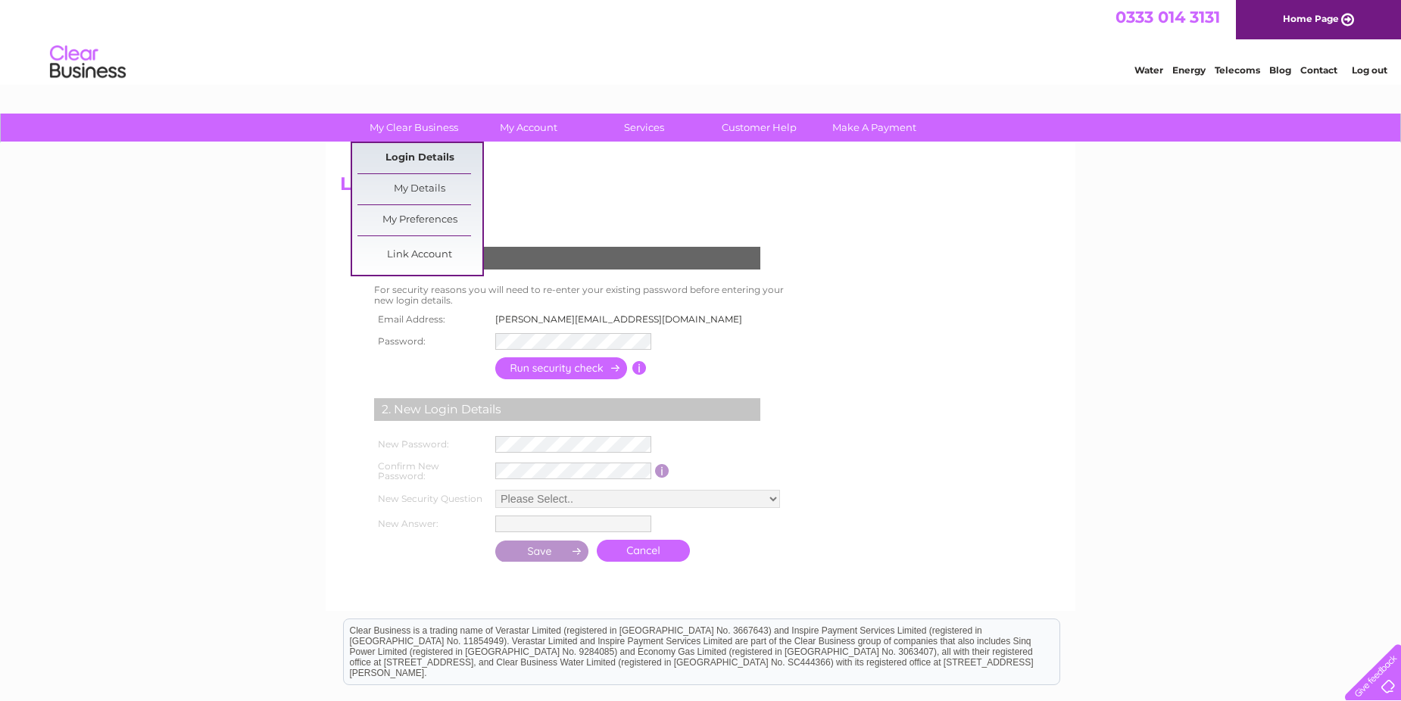
click at [410, 154] on link "Login Details" at bounding box center [420, 158] width 125 height 30
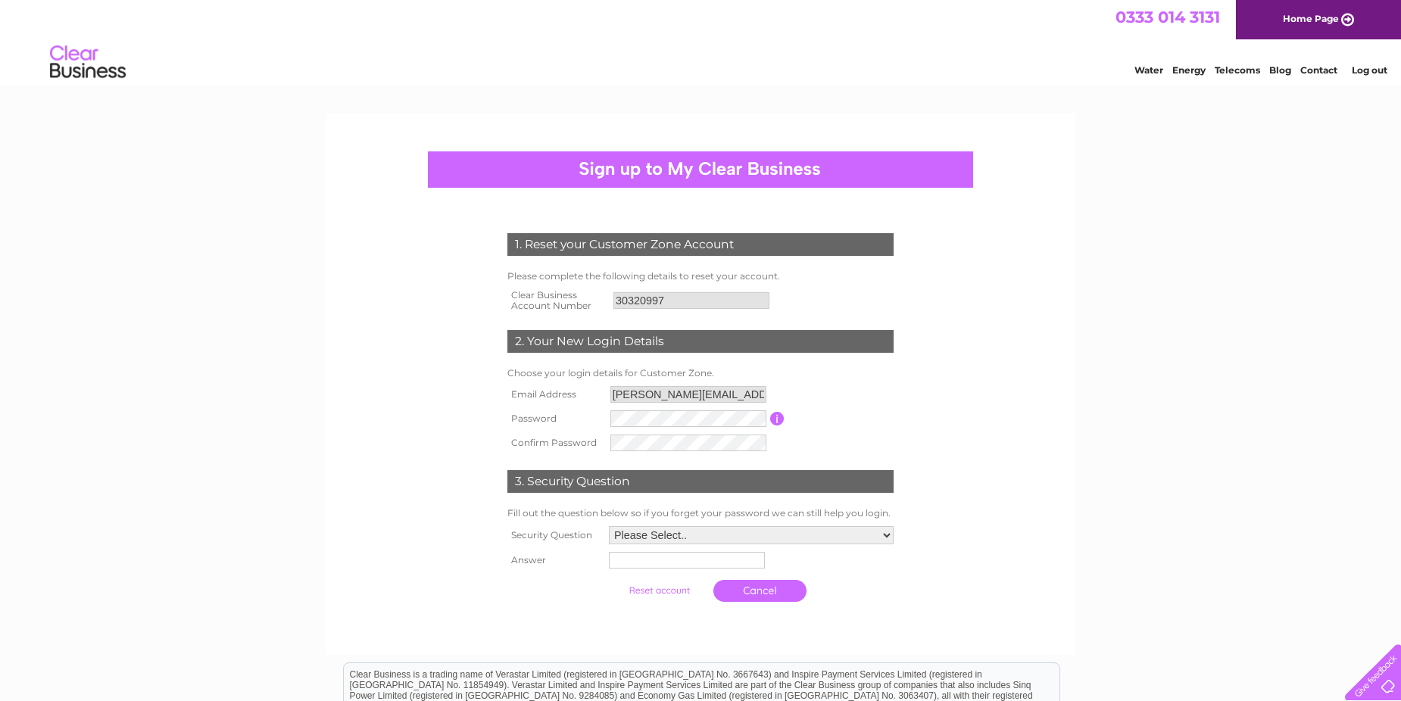
click at [632, 410] on td at bounding box center [689, 419] width 164 height 24
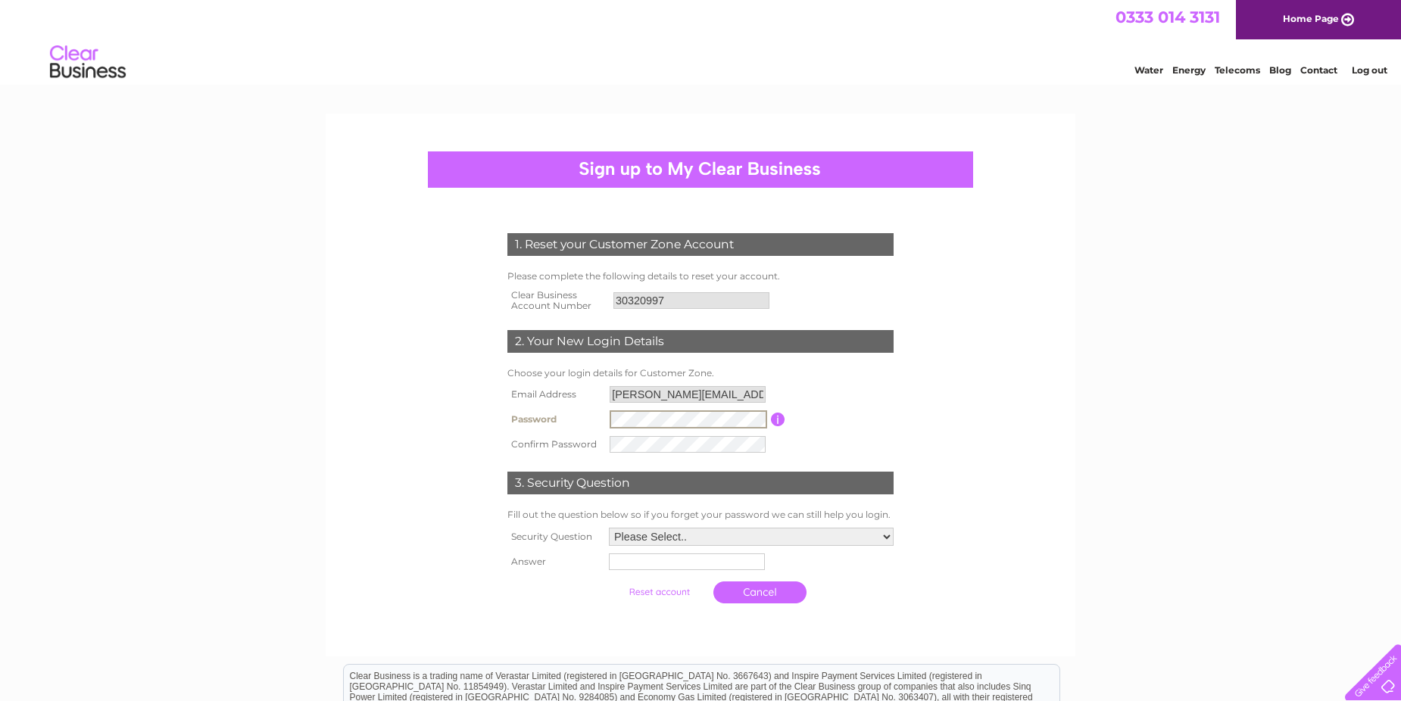
click at [613, 582] on input "submit" at bounding box center [659, 592] width 93 height 21
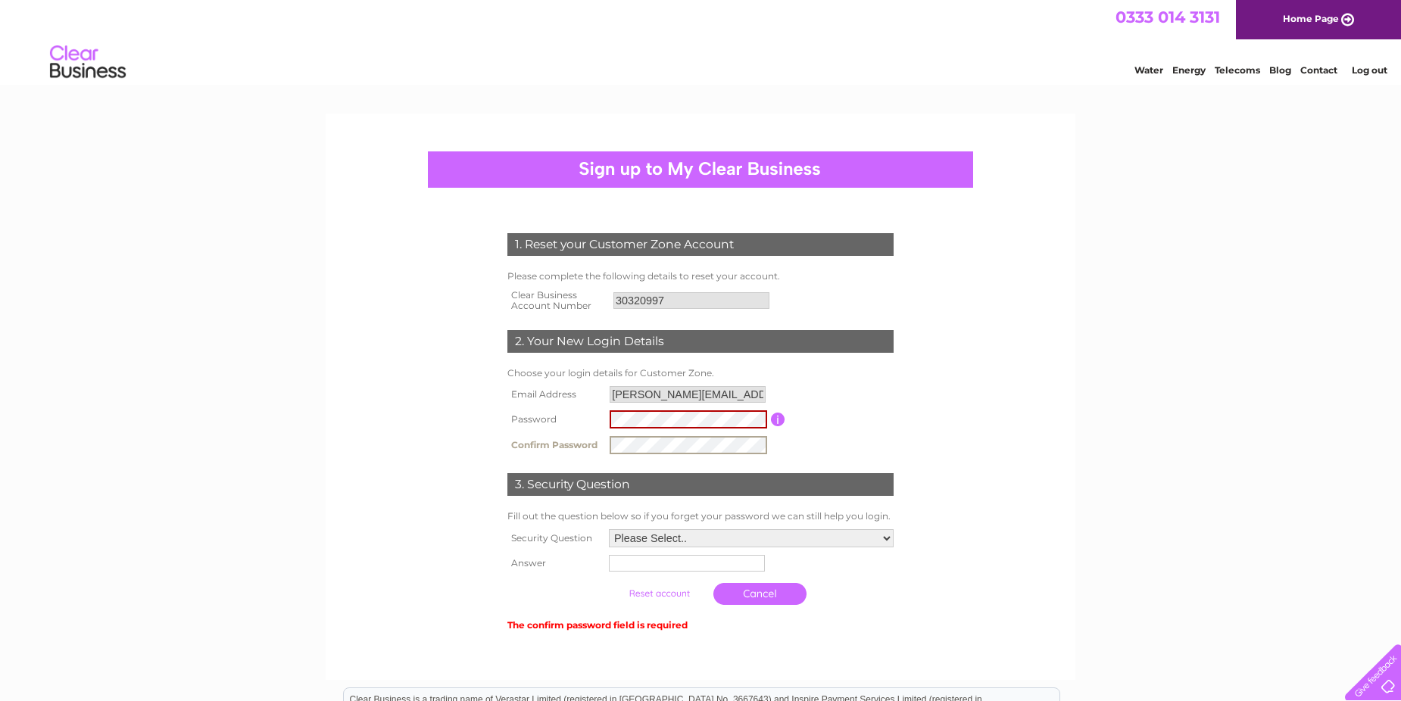
click at [613, 583] on input "submit" at bounding box center [659, 593] width 93 height 21
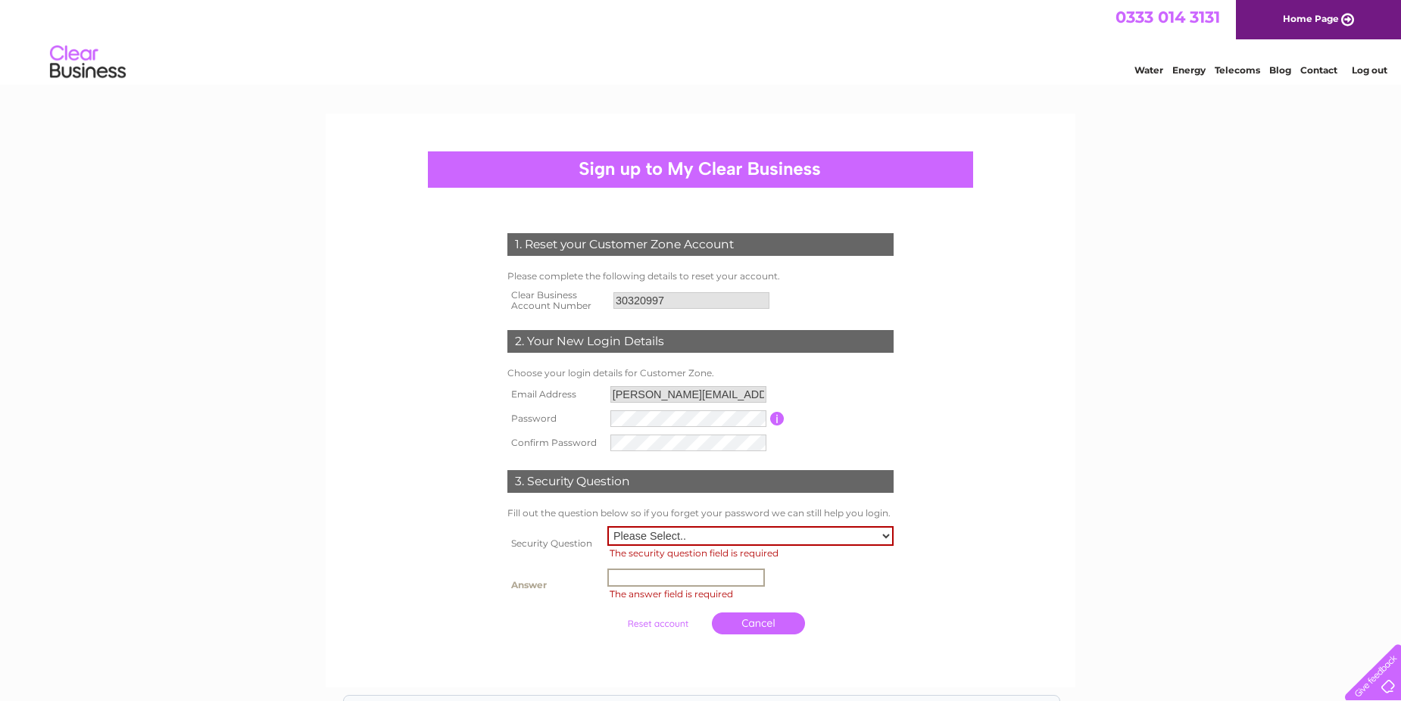
click at [716, 574] on input "text" at bounding box center [686, 578] width 158 height 18
type input "Stornoway"
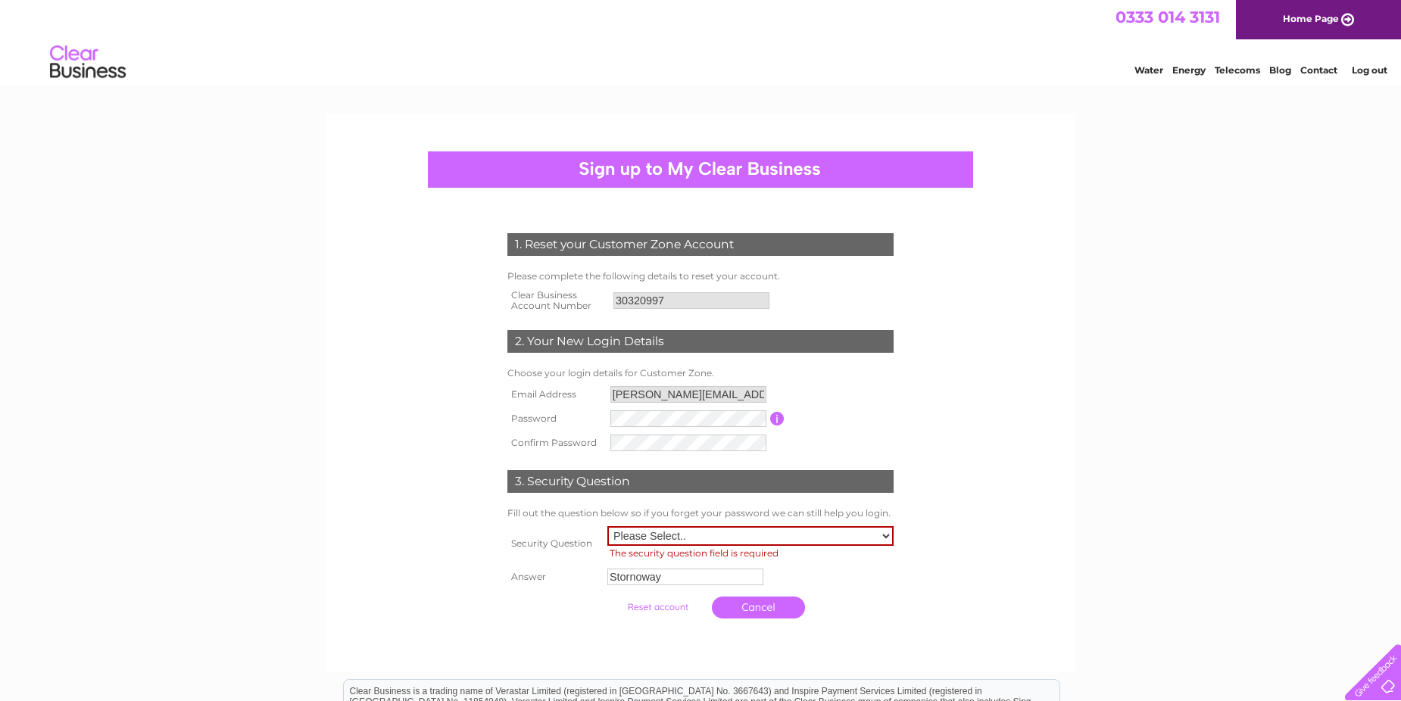
click at [671, 610] on input "submit" at bounding box center [657, 607] width 93 height 21
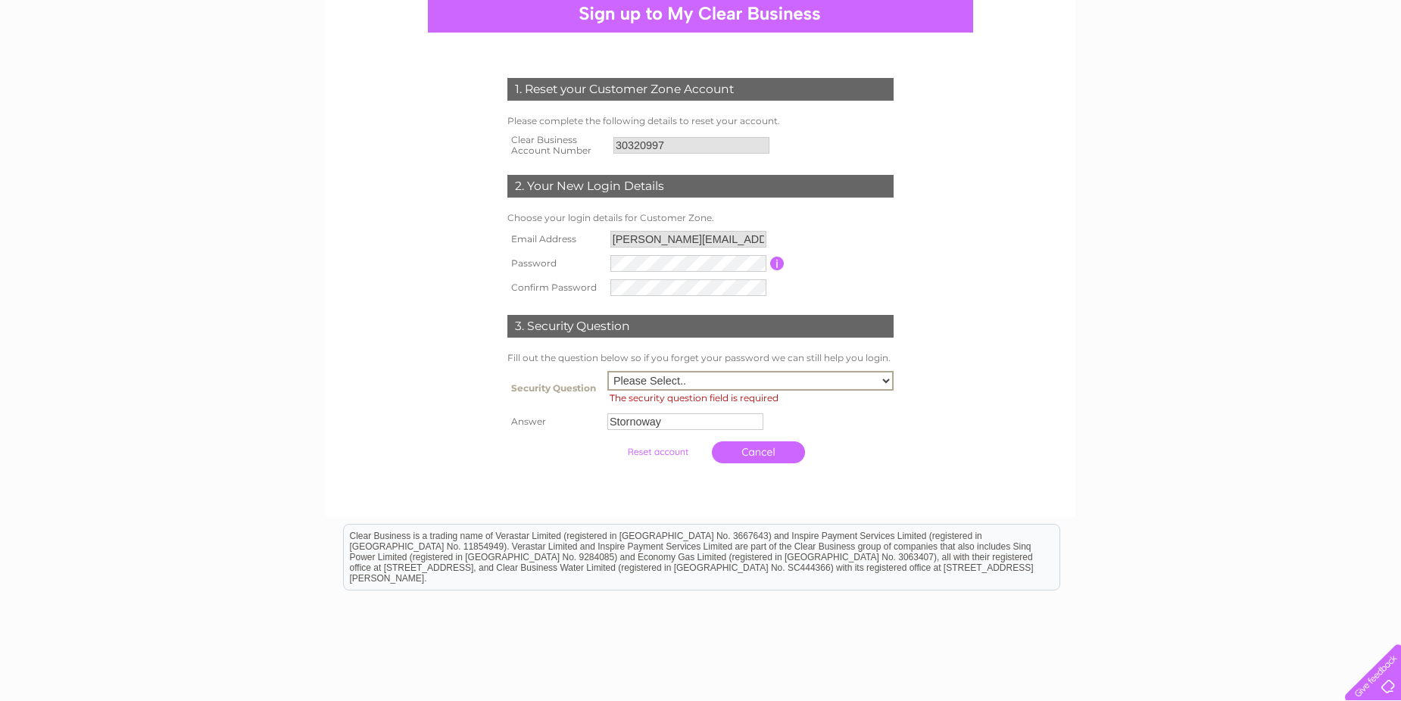
scroll to position [157, 0]
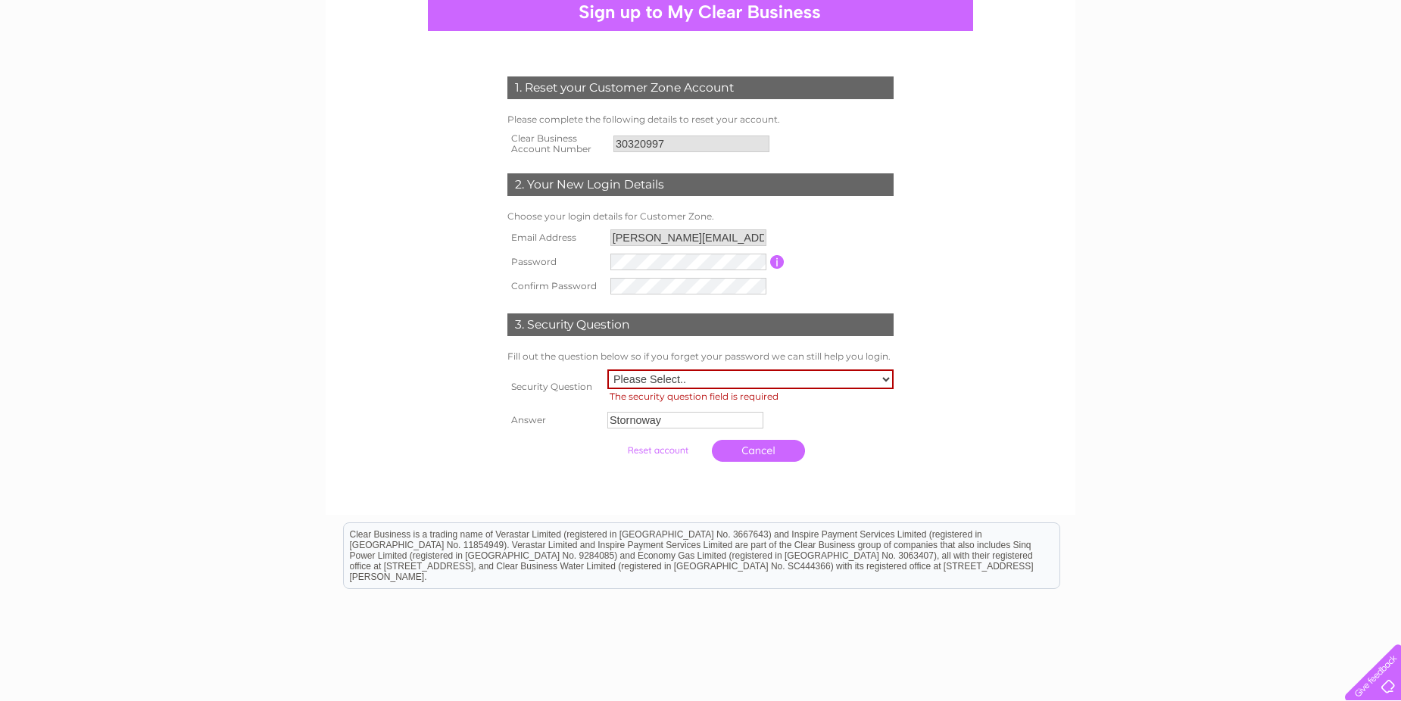
click at [661, 454] on input "submit" at bounding box center [657, 450] width 93 height 21
click at [879, 378] on select "Please Select.. In what town or city was your first job? In what town or city d…" at bounding box center [750, 380] width 286 height 20
select select "1"
click at [607, 370] on select "Please Select.. In what town or city was your first job? In what town or city d…" at bounding box center [750, 380] width 286 height 20
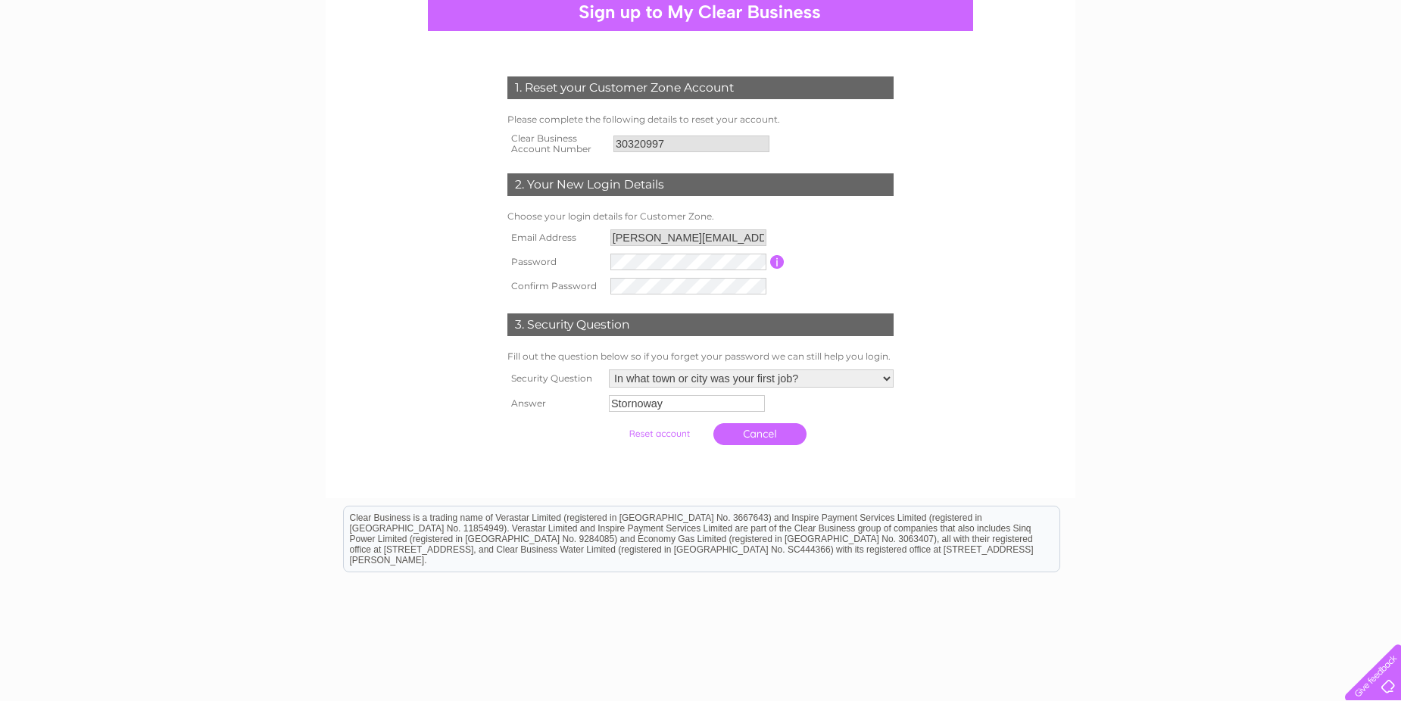
click at [657, 439] on input "submit" at bounding box center [659, 433] width 93 height 21
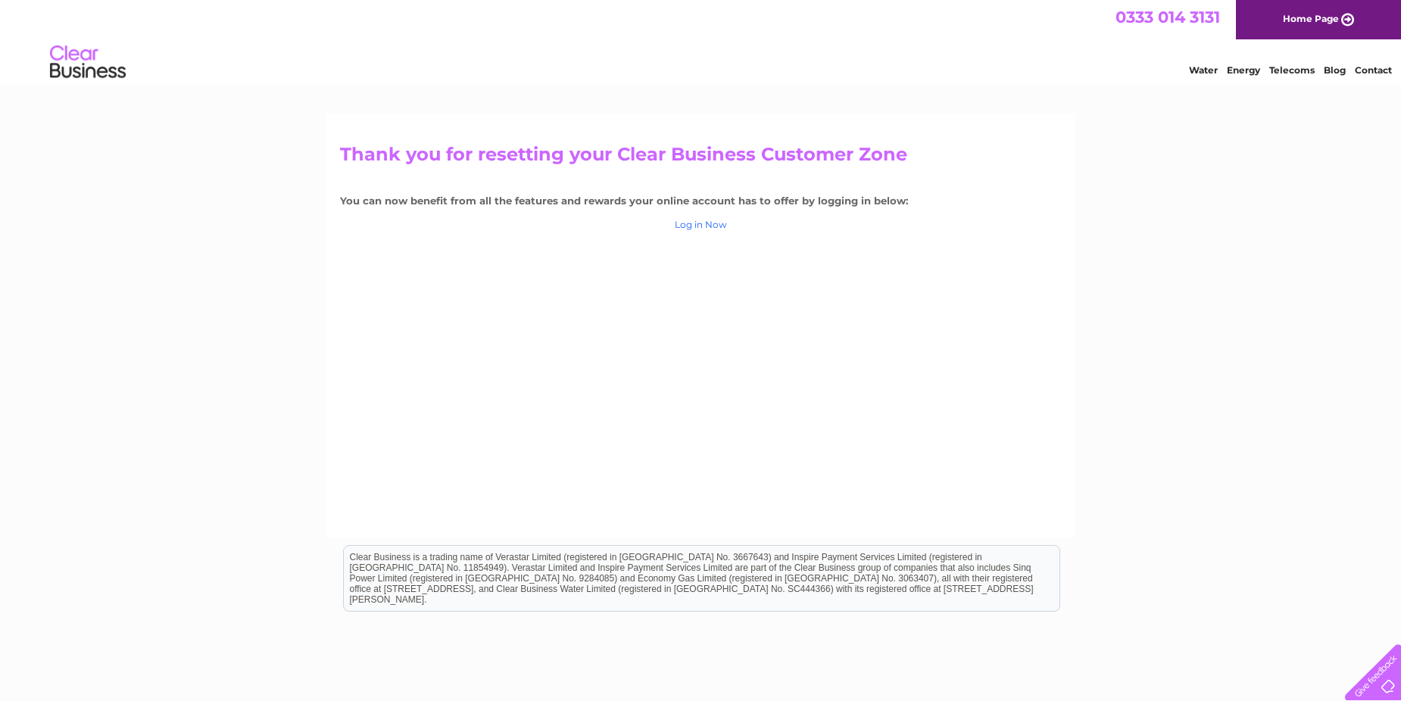
click at [693, 228] on link "Log in Now" at bounding box center [701, 224] width 52 height 11
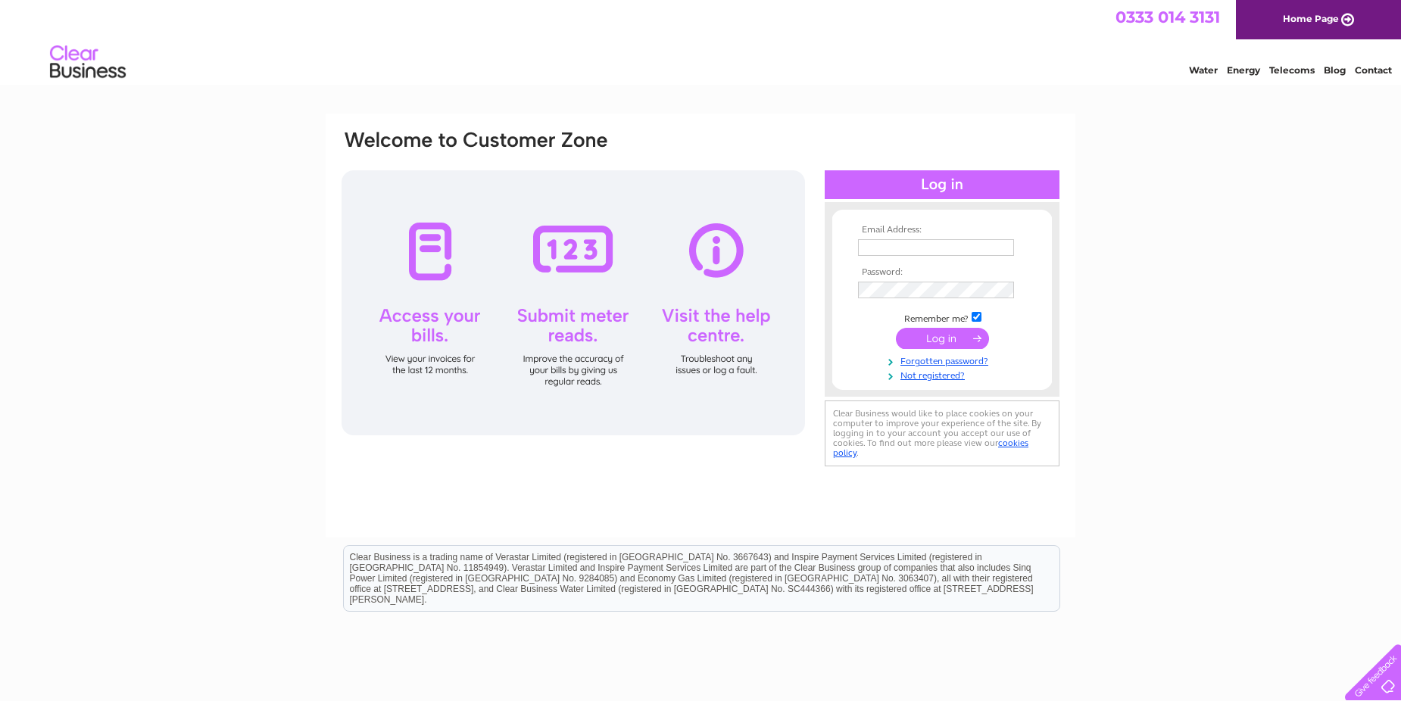
type input "[PERSON_NAME][EMAIL_ADDRESS][DOMAIN_NAME]"
click at [936, 333] on input "submit" at bounding box center [942, 338] width 93 height 21
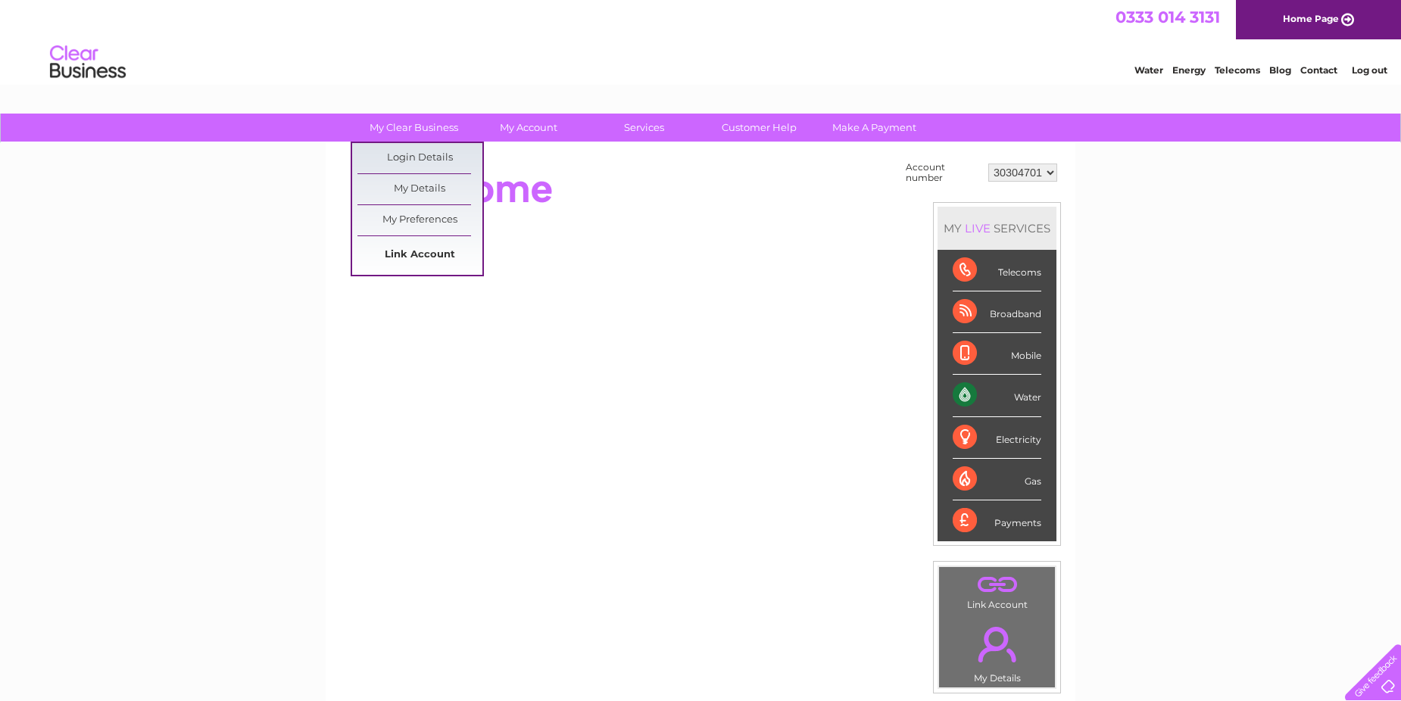
click at [392, 255] on link "Link Account" at bounding box center [420, 255] width 125 height 30
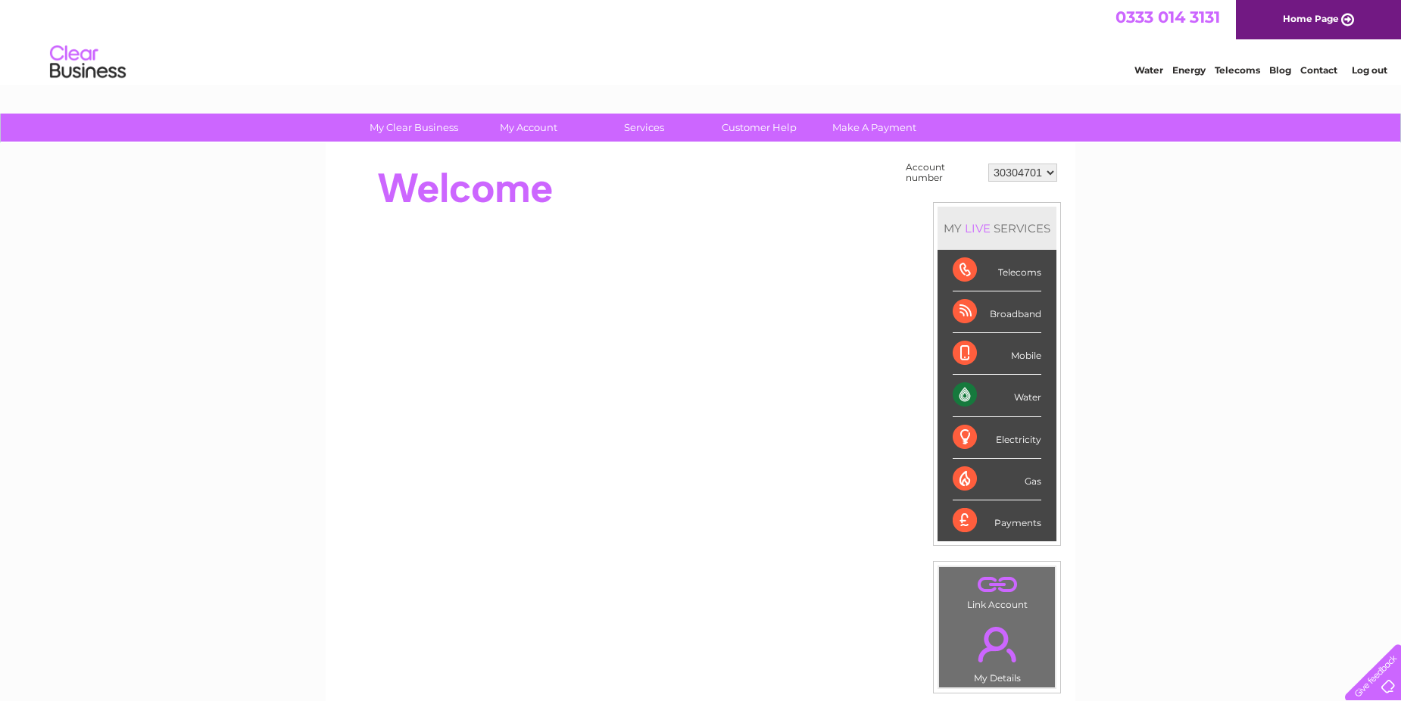
click at [1051, 167] on select "30304701" at bounding box center [1022, 173] width 69 height 18
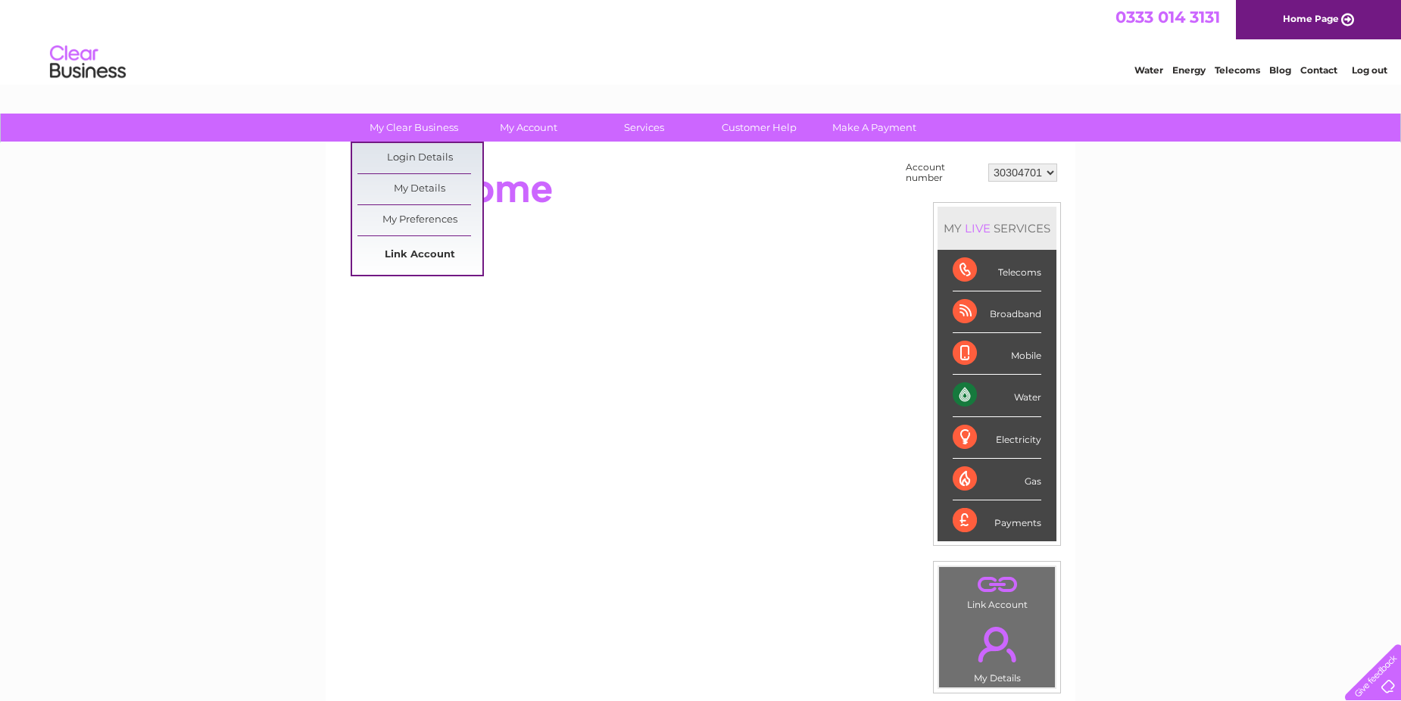
click at [407, 252] on link "Link Account" at bounding box center [420, 255] width 125 height 30
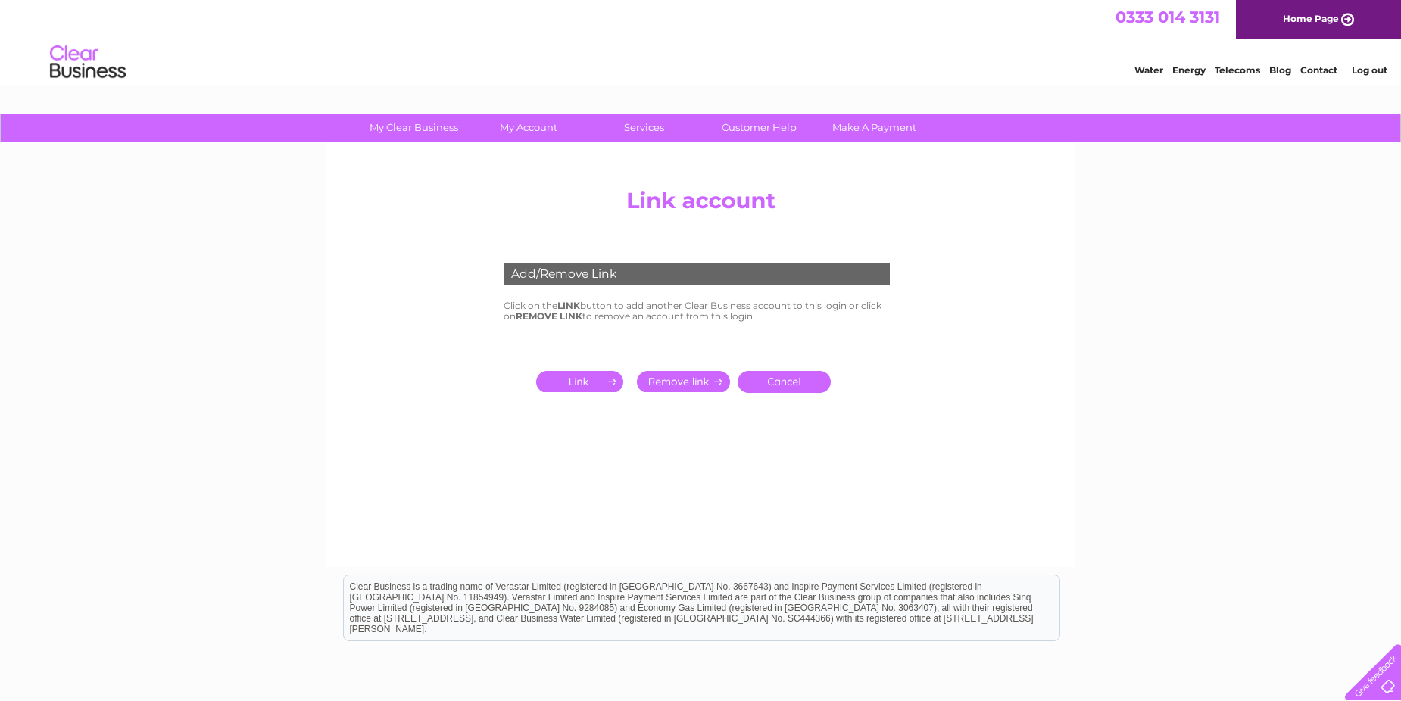
click at [612, 379] on input "submit" at bounding box center [582, 381] width 93 height 21
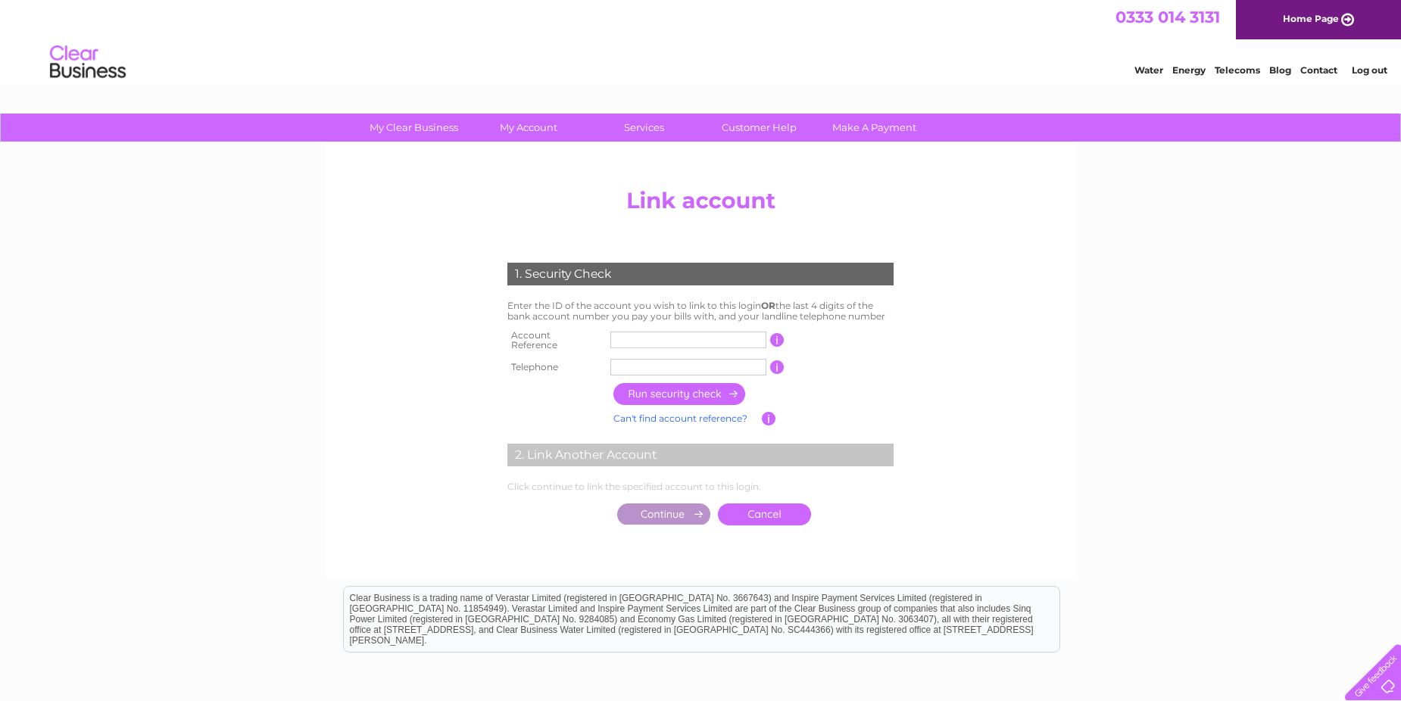
click at [629, 340] on input "text" at bounding box center [688, 340] width 156 height 17
type input "30321000"
type input "07741007618"
click at [704, 359] on input "07741007618" at bounding box center [688, 367] width 156 height 17
click at [692, 383] on input "button" at bounding box center [680, 394] width 133 height 22
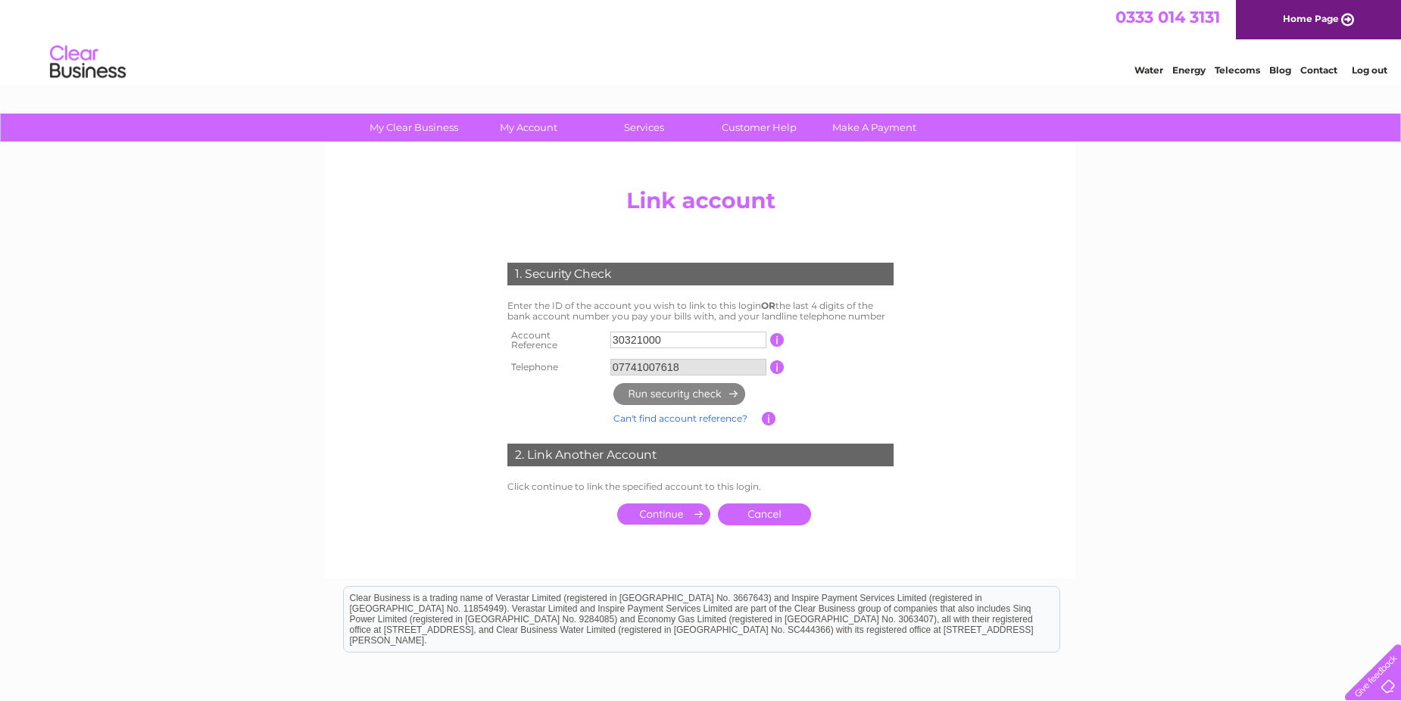
click at [689, 514] on input "submit" at bounding box center [663, 514] width 93 height 21
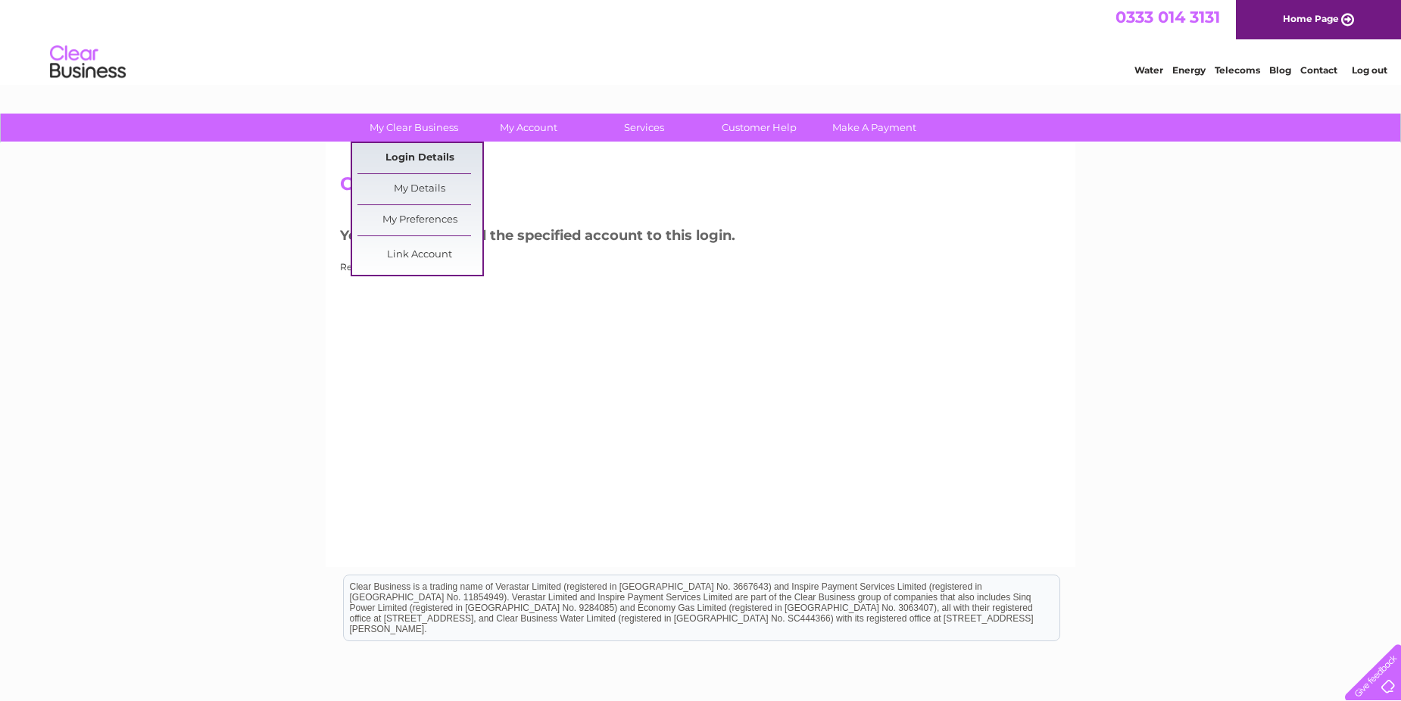
click at [404, 155] on link "Login Details" at bounding box center [420, 158] width 125 height 30
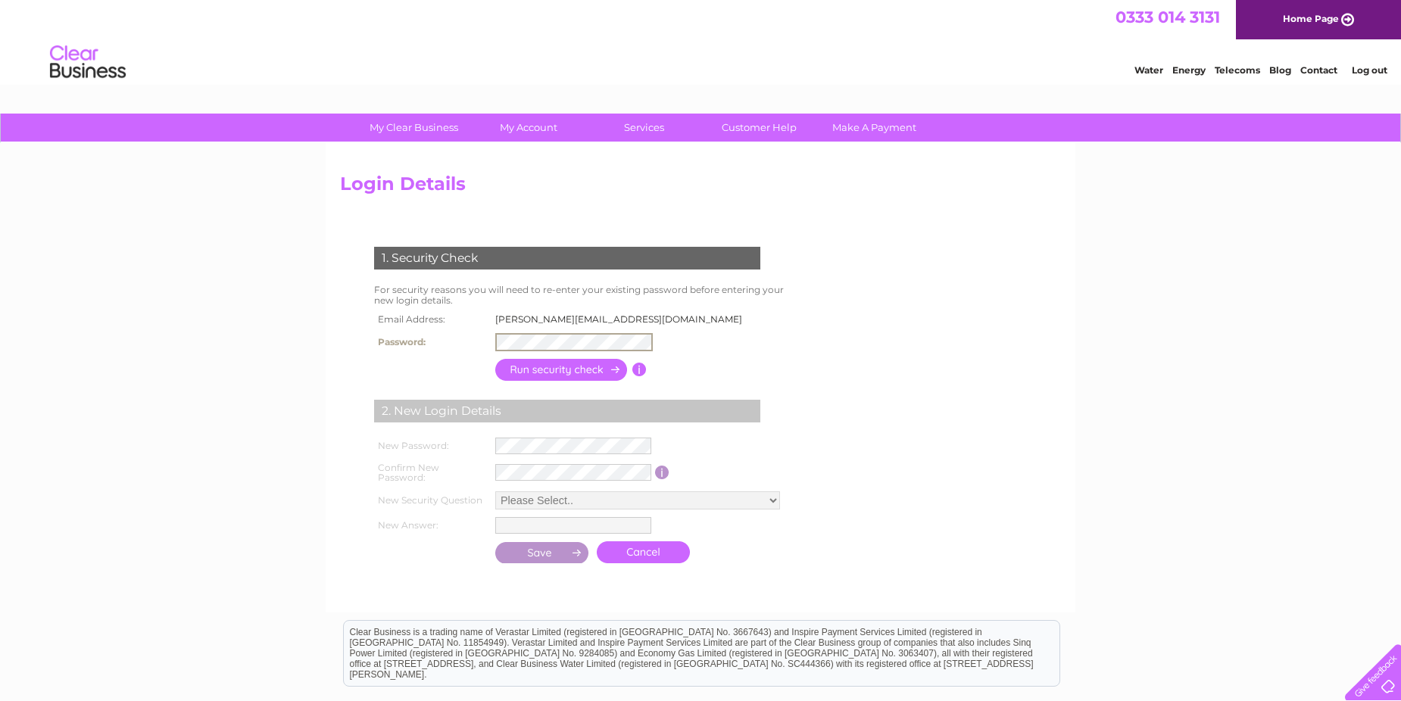
click at [775, 345] on div "1. Security Check For security reasons you will need to re-enter your existing …" at bounding box center [570, 400] width 461 height 336
click at [511, 368] on input "button" at bounding box center [561, 369] width 133 height 22
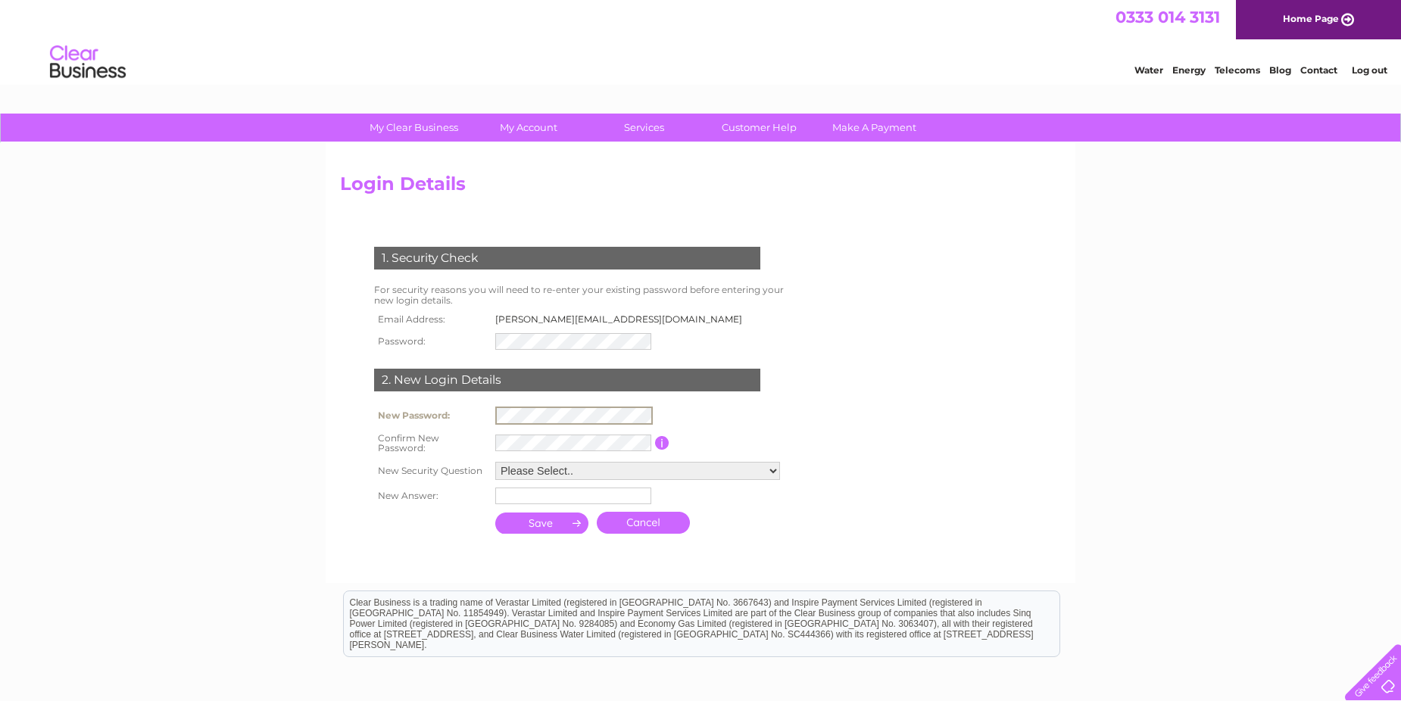
click at [495, 513] on input "submit" at bounding box center [542, 523] width 94 height 21
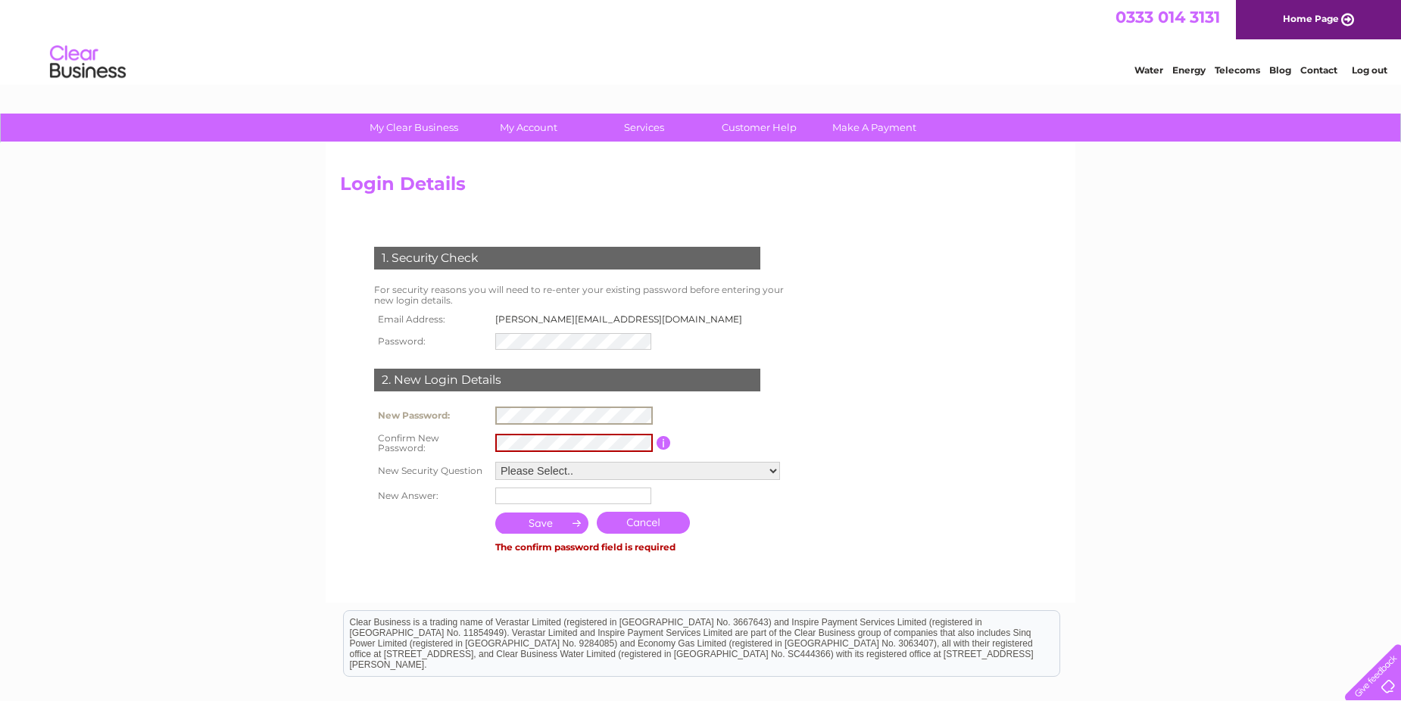
click at [495, 513] on input "submit" at bounding box center [542, 523] width 94 height 21
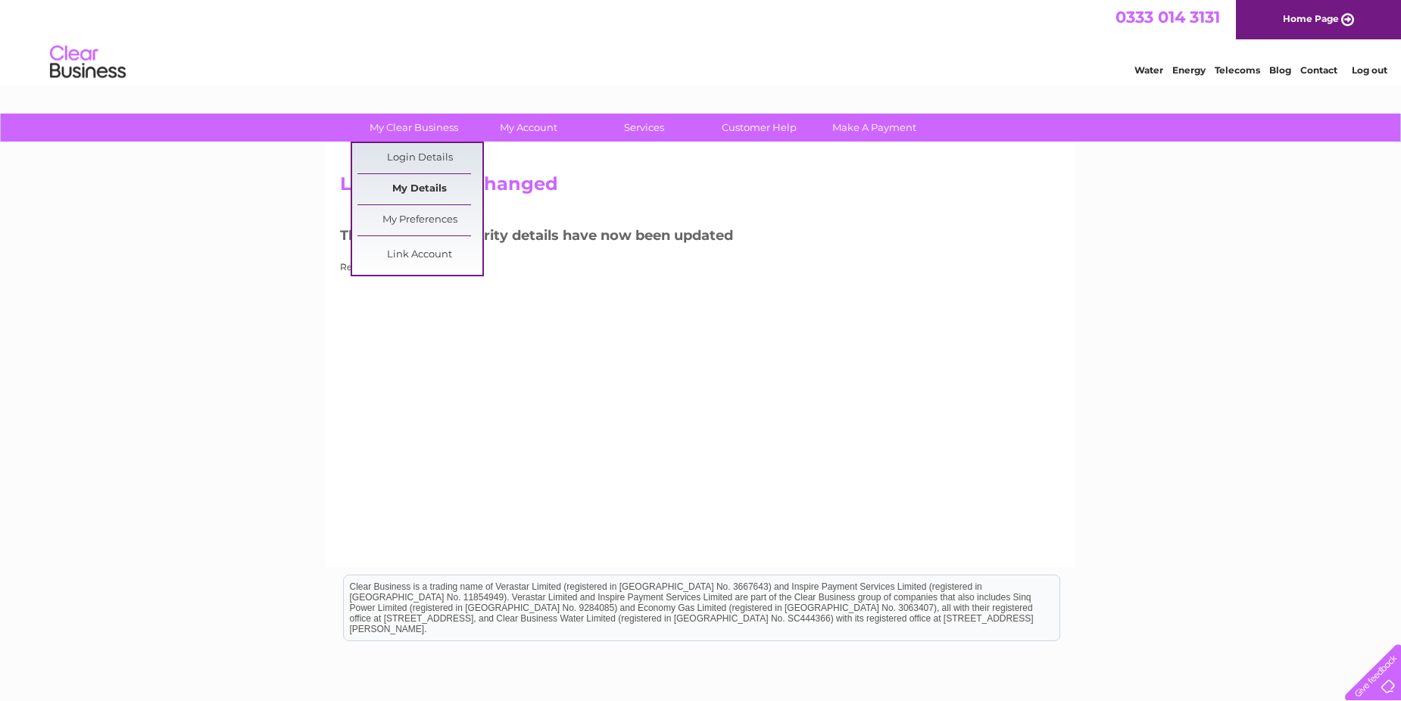
click at [412, 181] on link "My Details" at bounding box center [420, 189] width 125 height 30
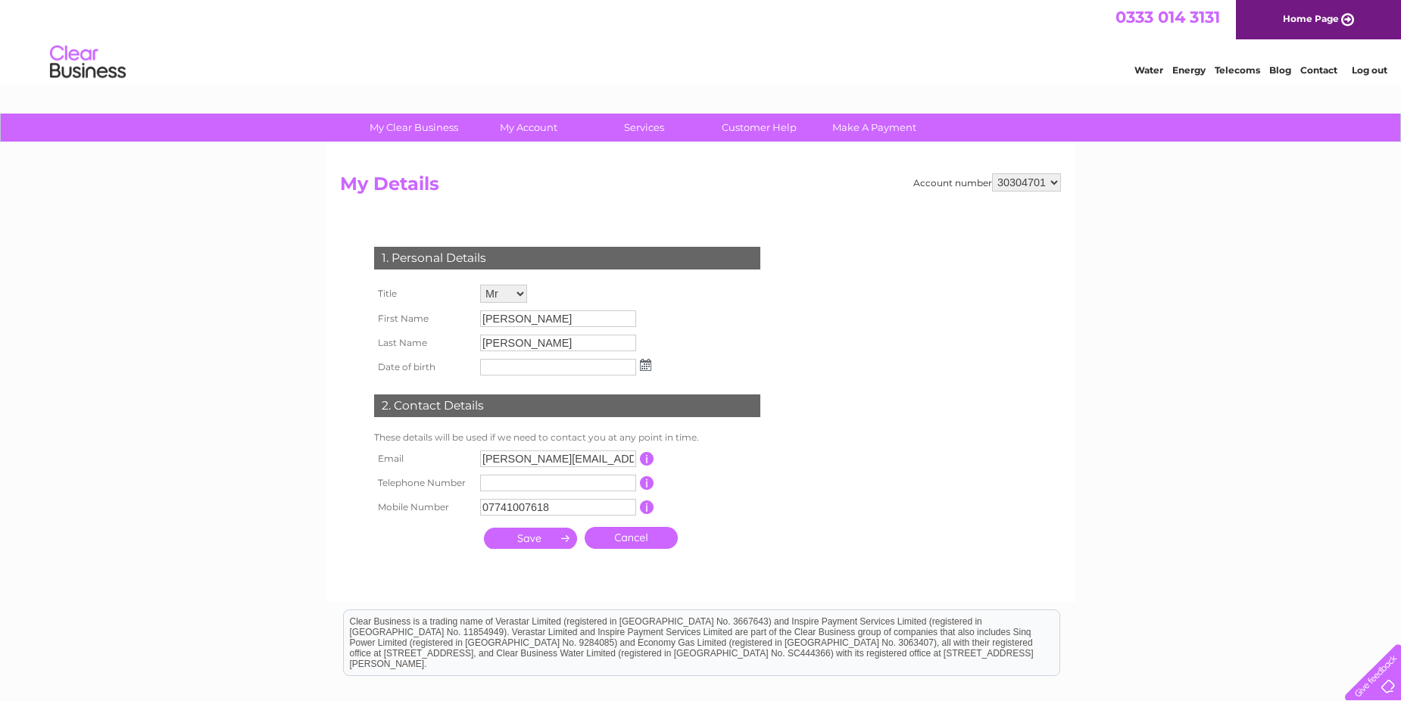
click at [548, 536] on input "submit" at bounding box center [530, 538] width 93 height 21
